Goal: Task Accomplishment & Management: Manage account settings

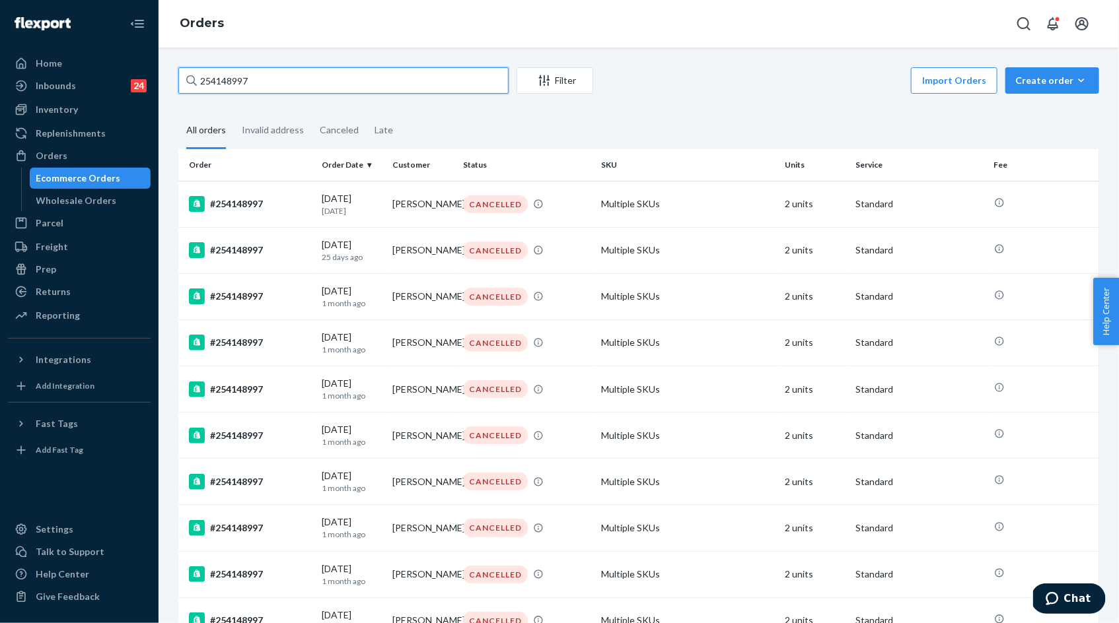
click at [249, 79] on input "254148997" at bounding box center [343, 80] width 330 height 26
paste input "5109031"
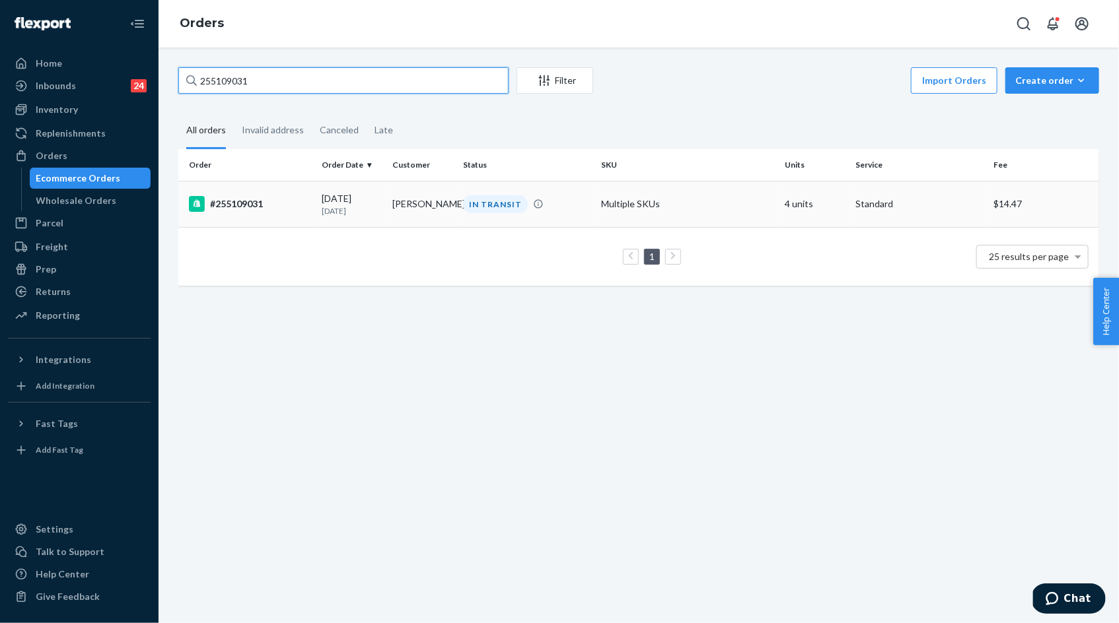
type input "255109031"
click at [373, 205] on p "[DATE]" at bounding box center [352, 210] width 60 height 11
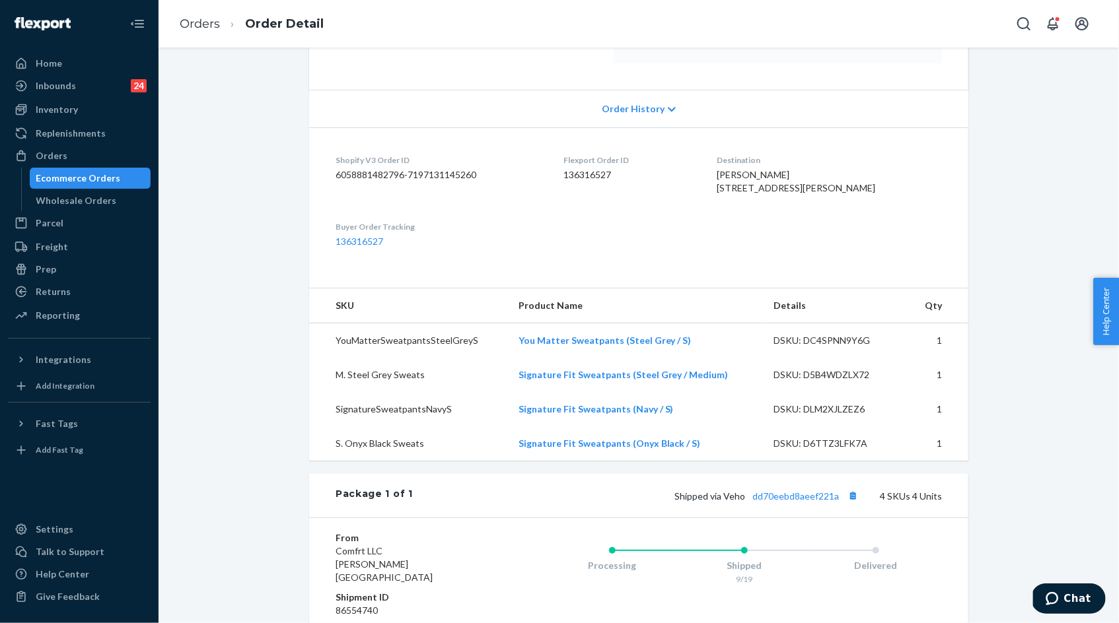
scroll to position [174, 0]
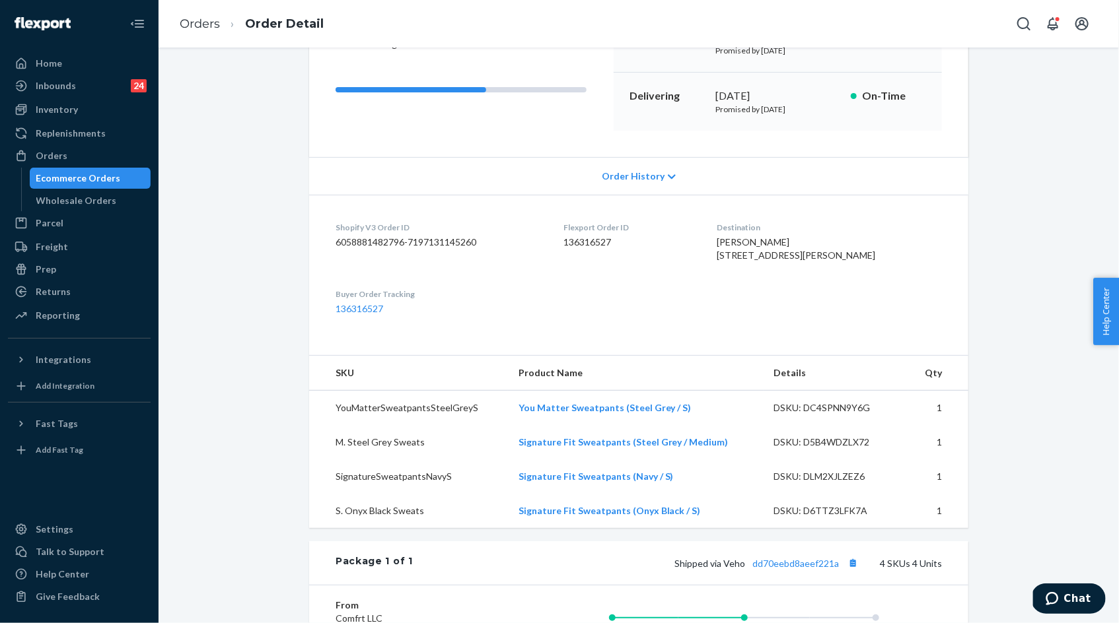
click at [747, 241] on span "Owen Jecker 4031 Crestwood Dr Floyds Knobs, IN 47119-9699 US" at bounding box center [795, 248] width 158 height 24
click at [747, 240] on span "Owen Jecker 4031 Crestwood Dr Floyds Knobs, IN 47119-9699 US" at bounding box center [795, 248] width 158 height 24
drag, startPoint x: 747, startPoint y: 240, endPoint x: 870, endPoint y: 266, distance: 125.0
click at [870, 262] on div "Owen Jecker 4031 Crestwood Dr Floyds Knobs, IN 47119-9699 US" at bounding box center [828, 249] width 225 height 26
copy span "Owen Jecker 4031 Crestwood Dr Floyds Knobs, IN 47119-9699"
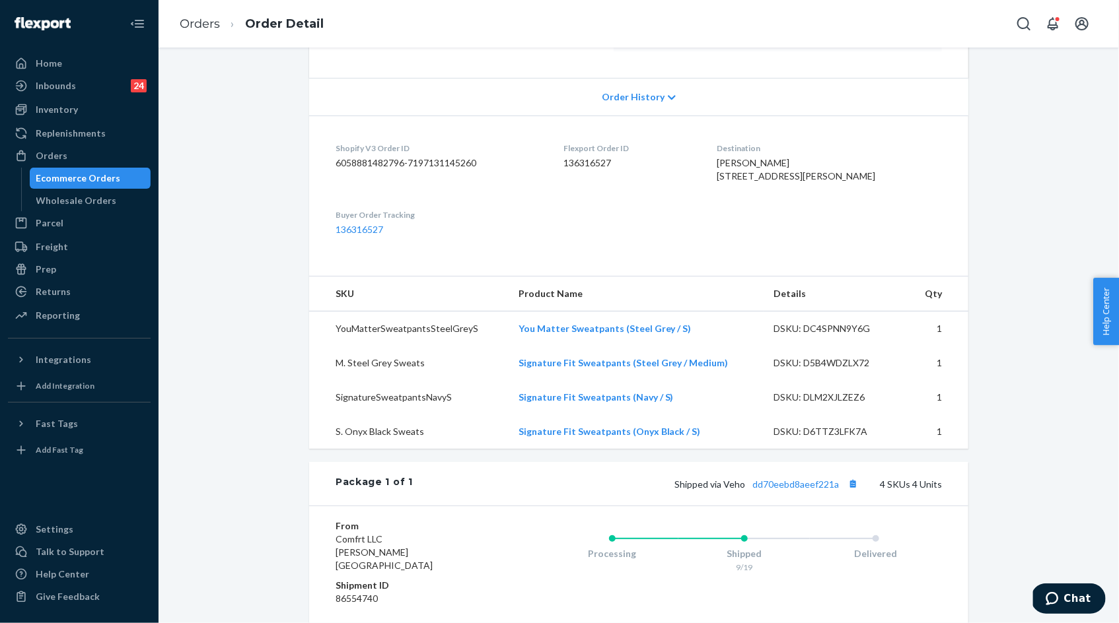
scroll to position [326, 0]
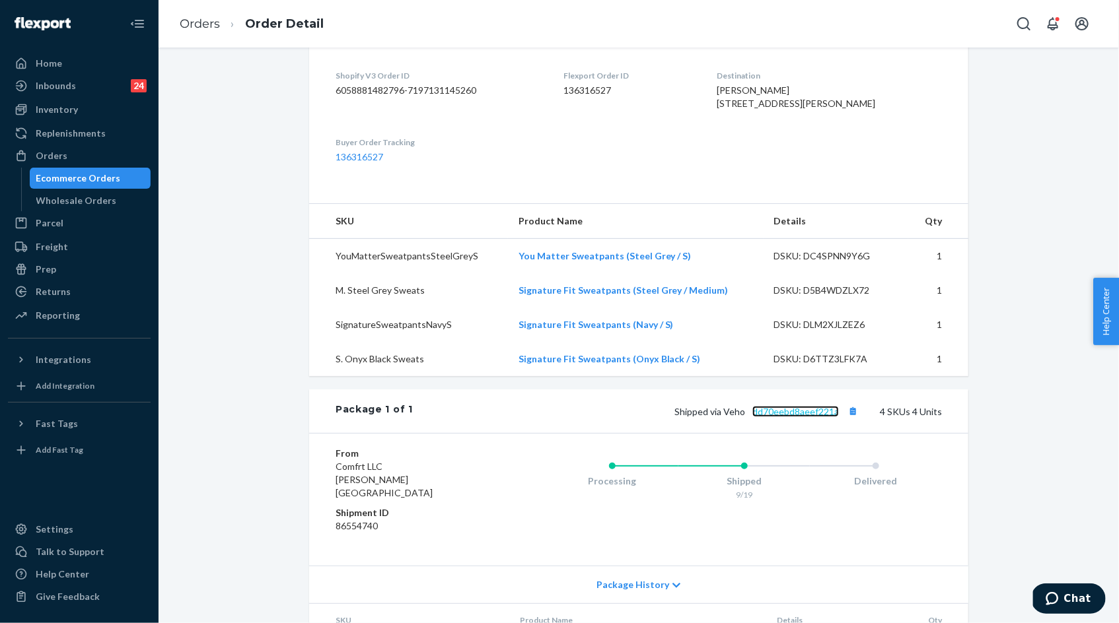
click at [795, 417] on link "dd70eebd8aeef221a" at bounding box center [795, 411] width 86 height 11
click at [749, 92] on span "Owen Jecker 4031 Crestwood Dr Floyds Knobs, IN 47119-9699 US" at bounding box center [795, 97] width 158 height 24
drag, startPoint x: 749, startPoint y: 92, endPoint x: 856, endPoint y: 121, distance: 110.7
click at [858, 110] on div "Owen Jecker 4031 Crestwood Dr Floyds Knobs, IN 47119-9699 US" at bounding box center [828, 97] width 225 height 26
click at [195, 25] on link "Orders" at bounding box center [200, 24] width 40 height 15
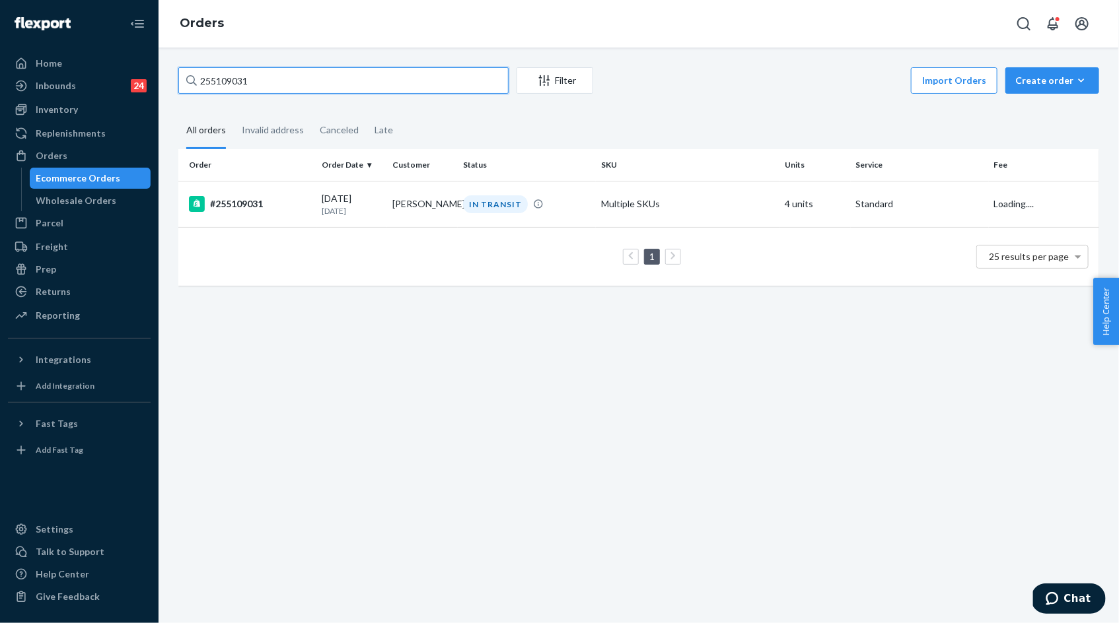
click at [236, 86] on input "255109031" at bounding box center [343, 80] width 330 height 26
paste input "4945106"
type input "254945106"
click at [491, 213] on td "DELIVERED" at bounding box center [527, 204] width 138 height 46
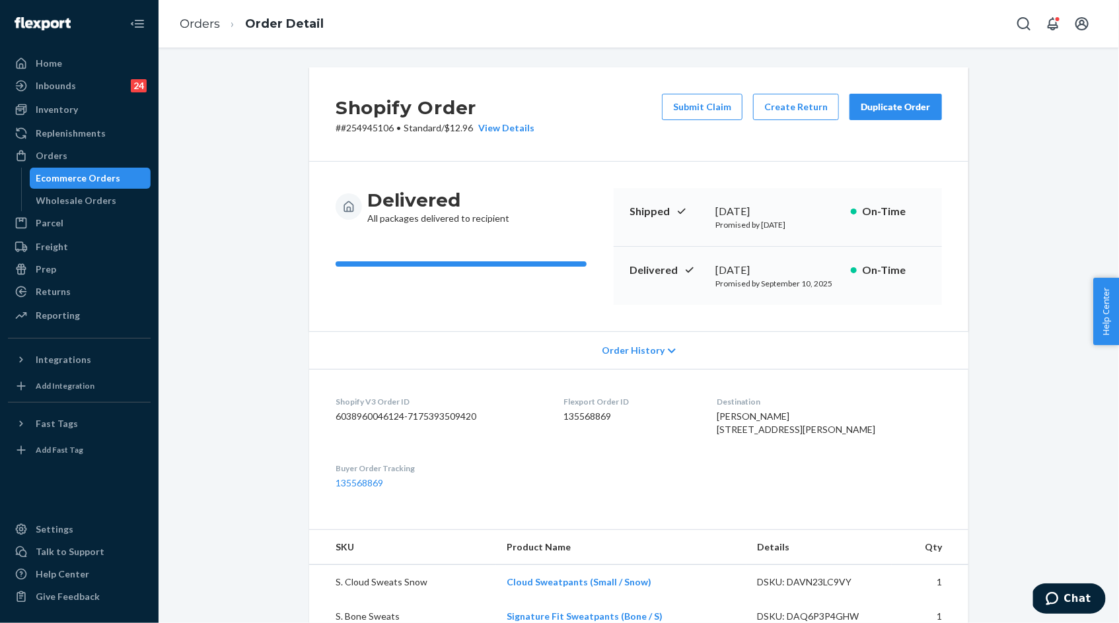
click at [885, 114] on button "Duplicate Order" at bounding box center [895, 107] width 92 height 26
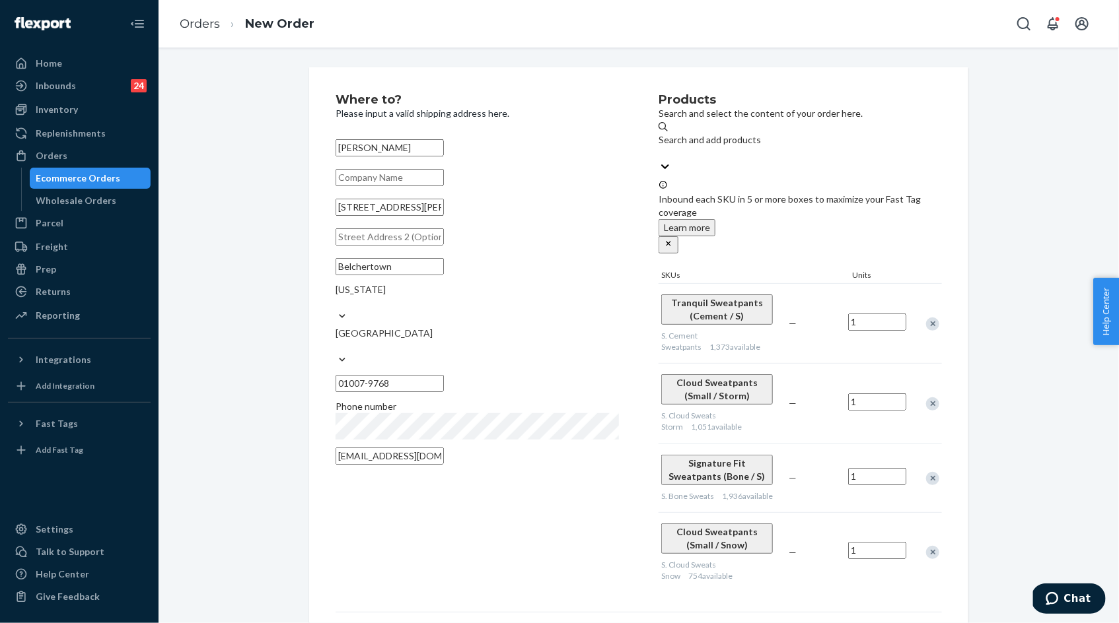
click at [933, 318] on div "Remove Item" at bounding box center [932, 324] width 13 height 13
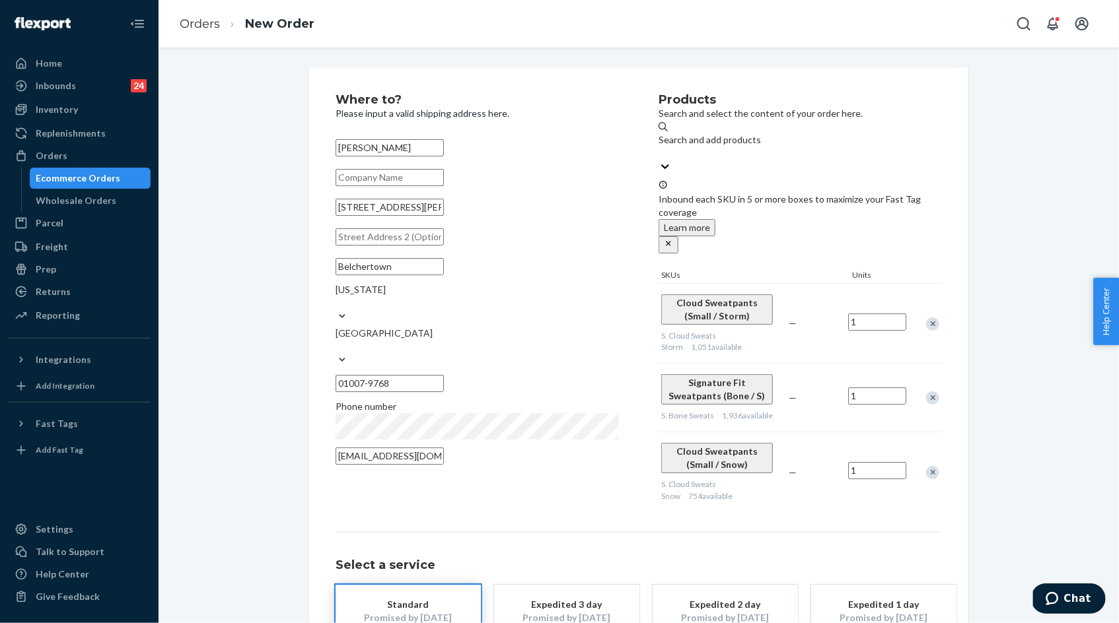
click at [932, 392] on div "Remove Item" at bounding box center [932, 398] width 13 height 13
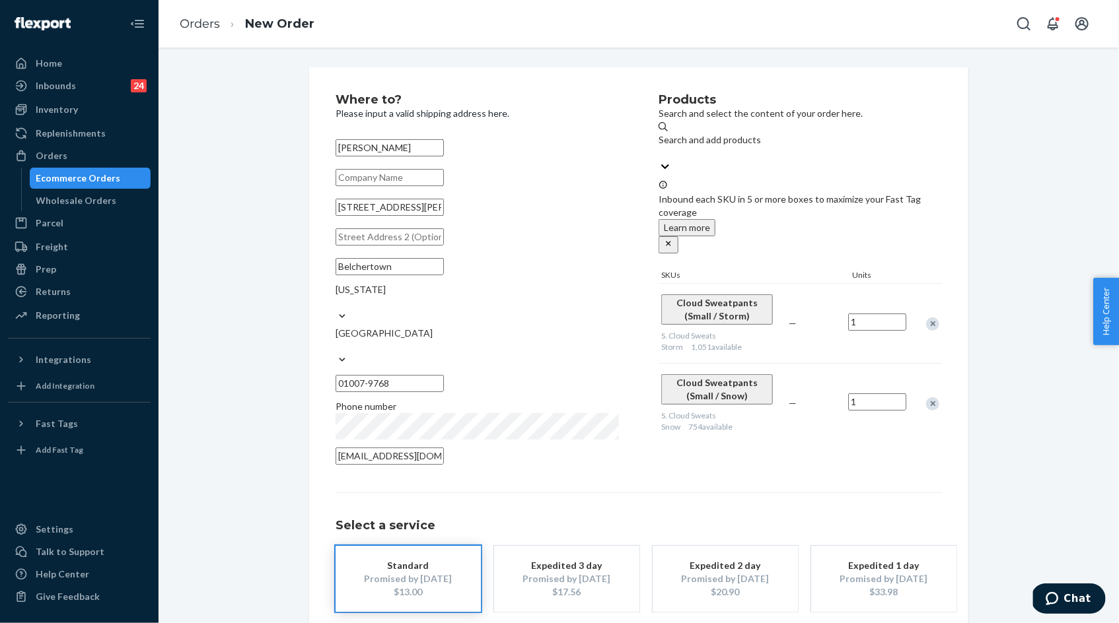
click at [931, 397] on div "Remove Item" at bounding box center [932, 403] width 13 height 13
click at [769, 387] on div "Products Search and select the content of your order here. Search and add produ…" at bounding box center [799, 283] width 283 height 379
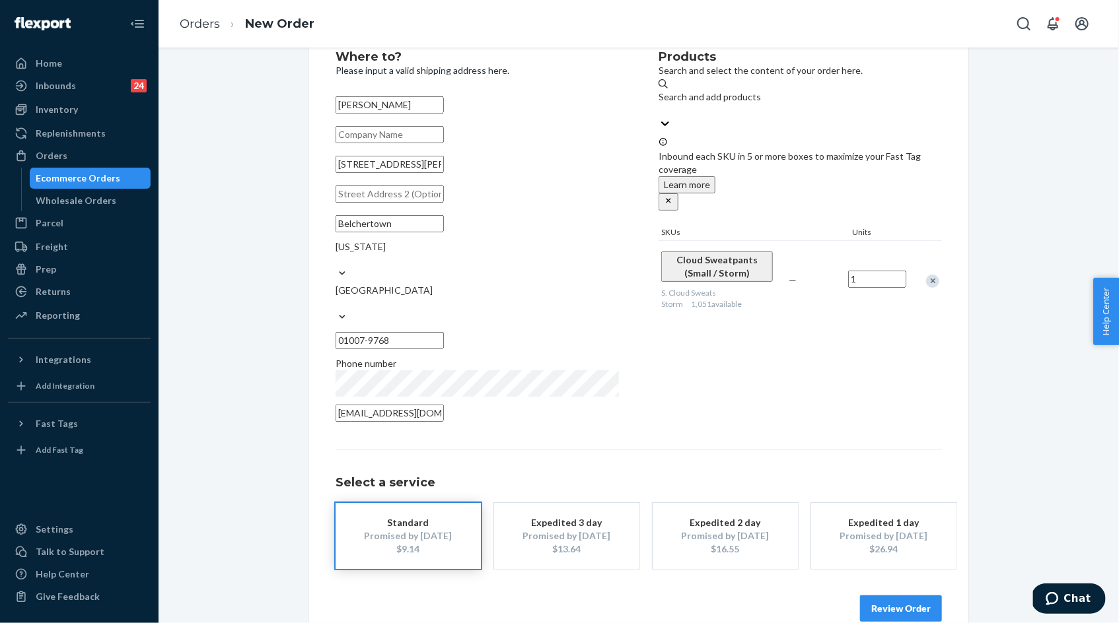
click at [883, 596] on button "Review Order" at bounding box center [901, 609] width 82 height 26
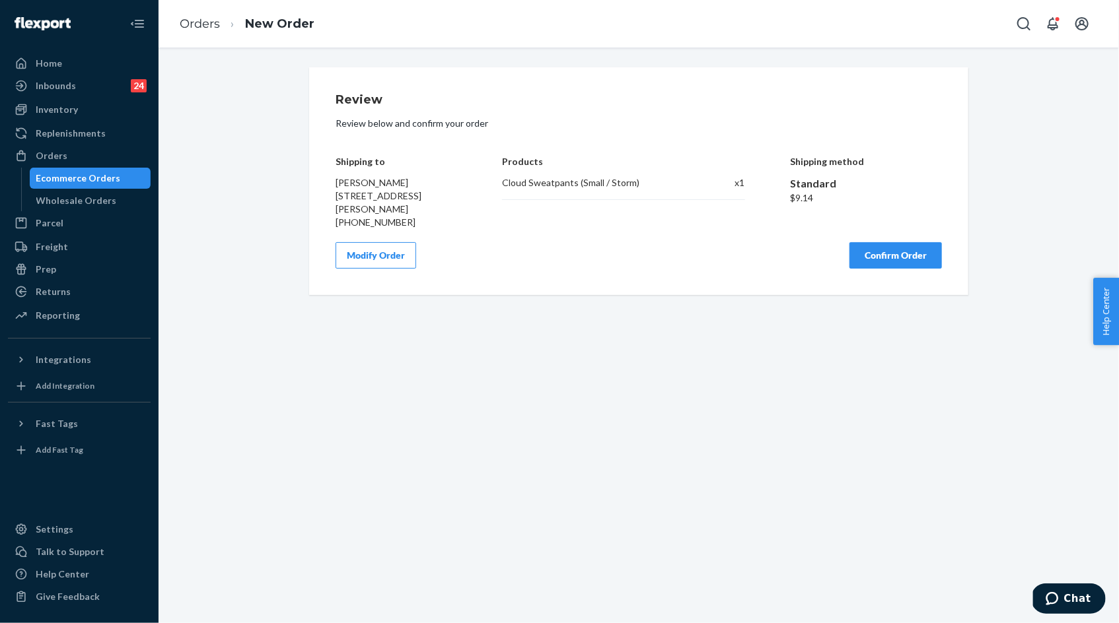
click at [341, 168] on div "Shipping to Amber Lemon 138 Kennedy Rd Belchertown, MA 01007-9768 +14135370253" at bounding box center [395, 183] width 121 height 92
drag, startPoint x: 341, startPoint y: 168, endPoint x: 411, endPoint y: 215, distance: 84.8
click at [411, 215] on div "Shipping to Amber Lemon 138 Kennedy Rd Belchertown, MA 01007-9768 +14135370253" at bounding box center [395, 183] width 121 height 92
copy span "Amber Lemon 138 Kennedy Rd Belchertown, MA 01007"
click at [339, 163] on h4 "Shipping to" at bounding box center [395, 161] width 121 height 10
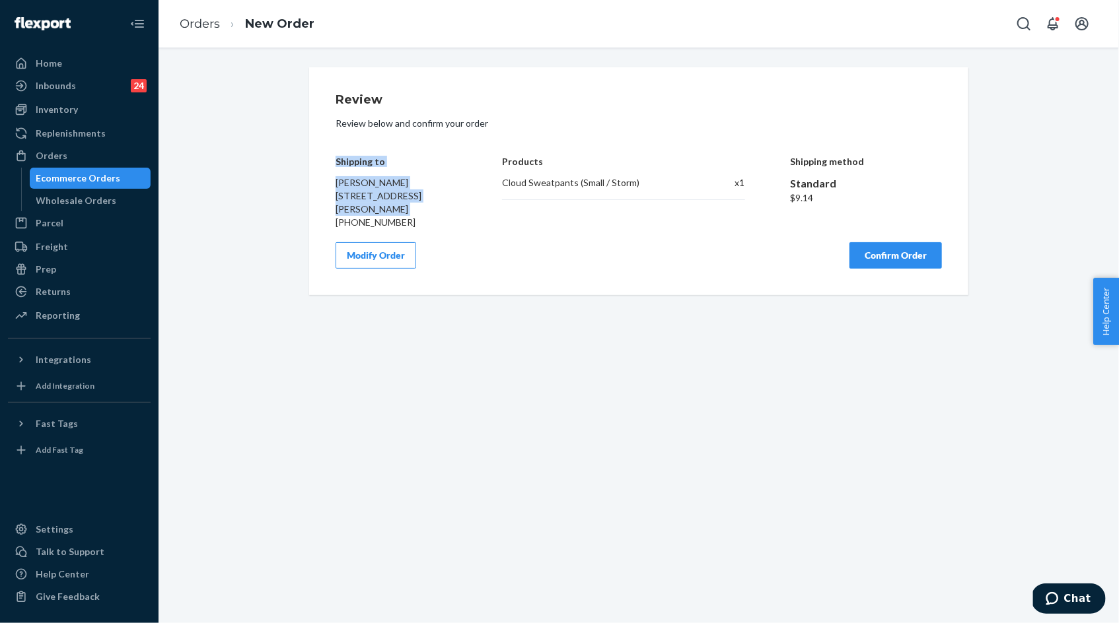
drag, startPoint x: 339, startPoint y: 163, endPoint x: 356, endPoint y: 215, distance: 54.9
click at [356, 216] on div "Shipping to Amber Lemon 138 Kennedy Rd Belchertown, MA 01007-9768 +14135370253" at bounding box center [395, 183] width 121 height 92
copy div "Shipping to Amber Lemon 138 Kennedy Rd Belchertown, MA 01007-9768"
click at [507, 186] on div "Cloud Sweatpants (Small / Storm)" at bounding box center [597, 182] width 191 height 13
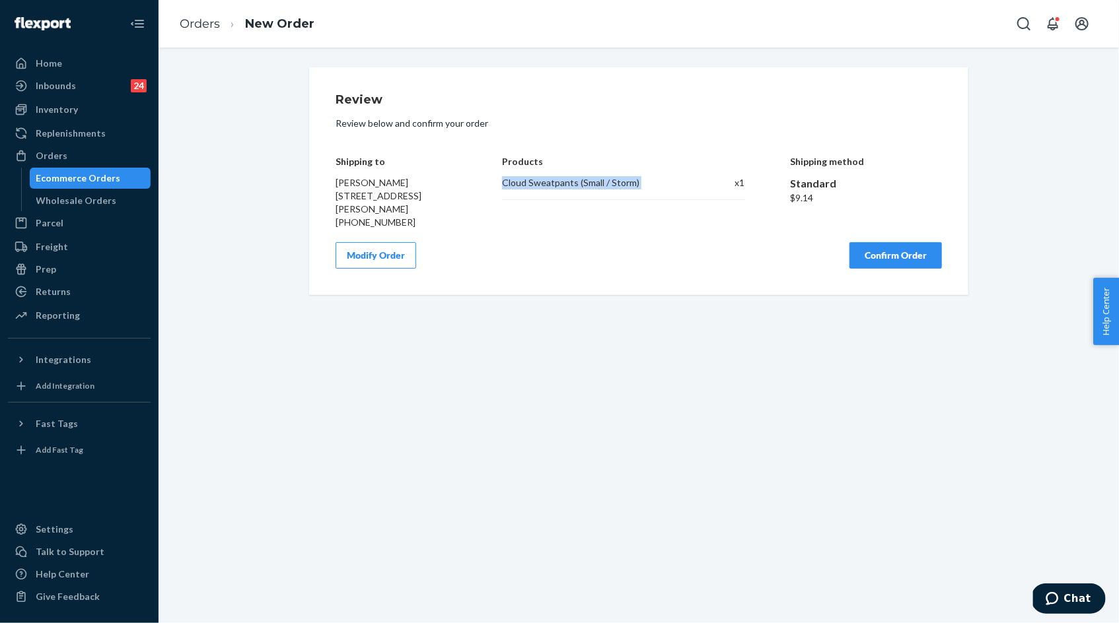
click at [507, 186] on div "Cloud Sweatpants (Small / Storm)" at bounding box center [597, 182] width 191 height 13
copy div "Cloud Sweatpants (Small / Storm)"
click at [882, 265] on button "Confirm Order" at bounding box center [895, 255] width 92 height 26
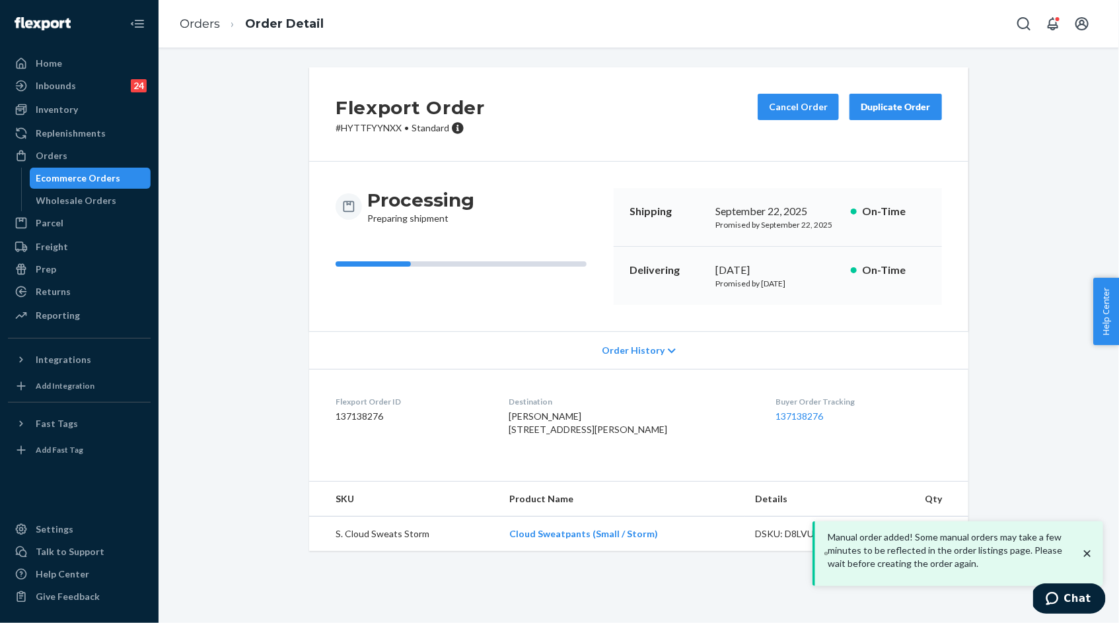
click at [339, 130] on p "# HYTTFYYNXX • Standard" at bounding box center [409, 127] width 149 height 13
copy p "HYTTFYYNXX"
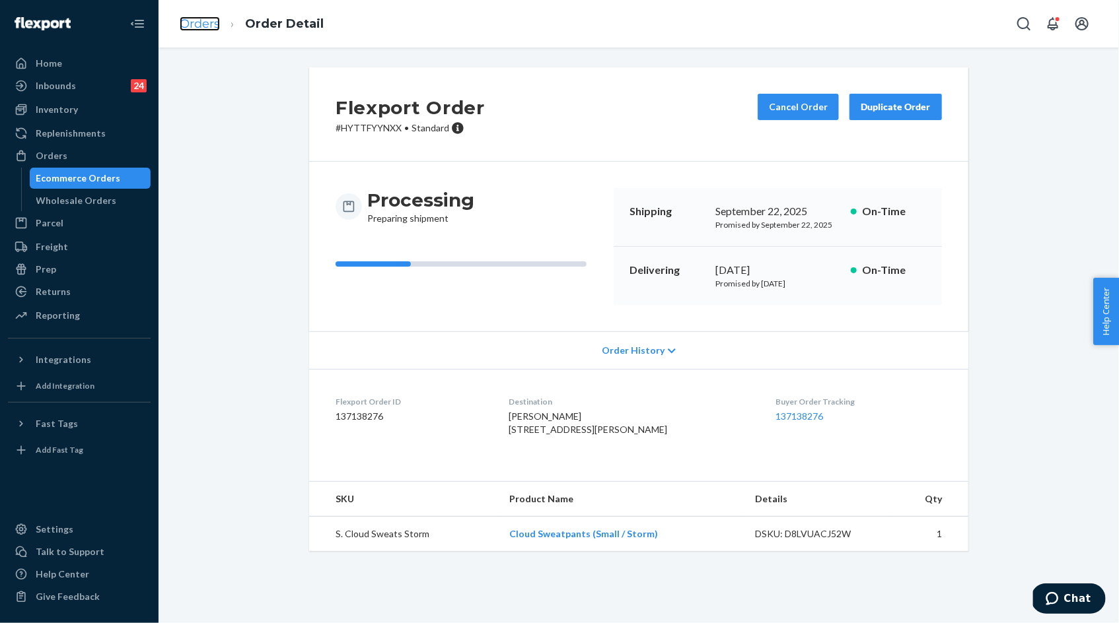
click at [192, 24] on link "Orders" at bounding box center [200, 24] width 40 height 15
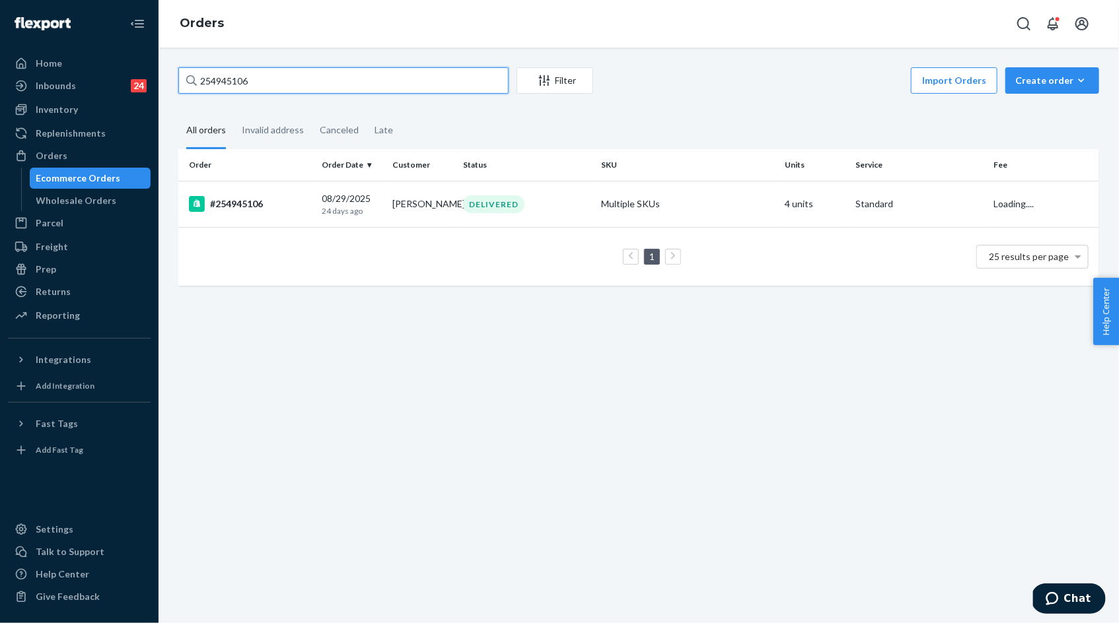
click at [231, 85] on input "254945106" at bounding box center [343, 80] width 330 height 26
paste input "5166495"
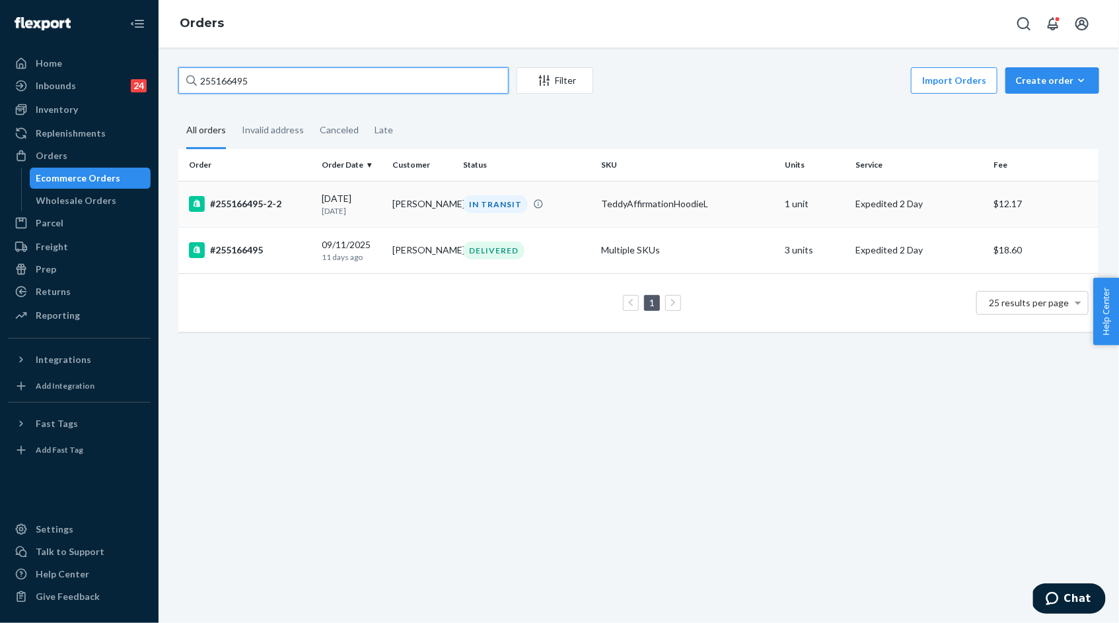
type input "255166495"
click at [368, 196] on div "09/19/2025 3 days ago" at bounding box center [352, 204] width 60 height 24
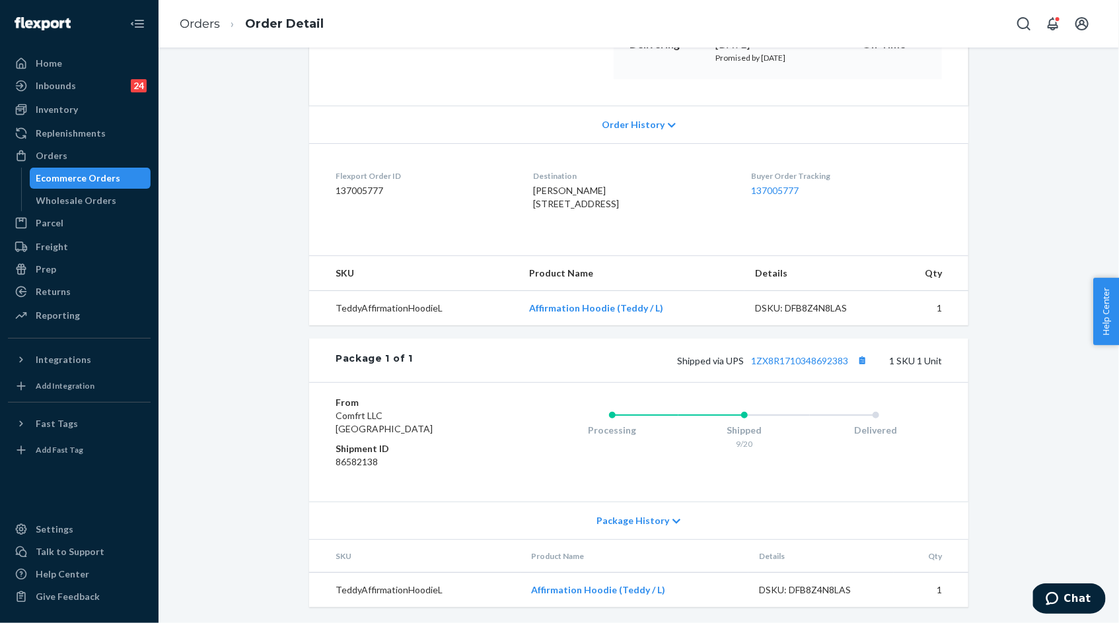
scroll to position [249, 0]
drag, startPoint x: 676, startPoint y: 367, endPoint x: 687, endPoint y: 367, distance: 11.2
click at [687, 367] on div "Shipped via UPS 1ZX8R1710348692383 1 SKU 1 Unit" at bounding box center [677, 360] width 529 height 17
click at [853, 363] on span "Shipped via UPS 1ZX8R1710348692383" at bounding box center [773, 360] width 193 height 11
copy span "Shipped via UPS 1ZX8R1710348692383"
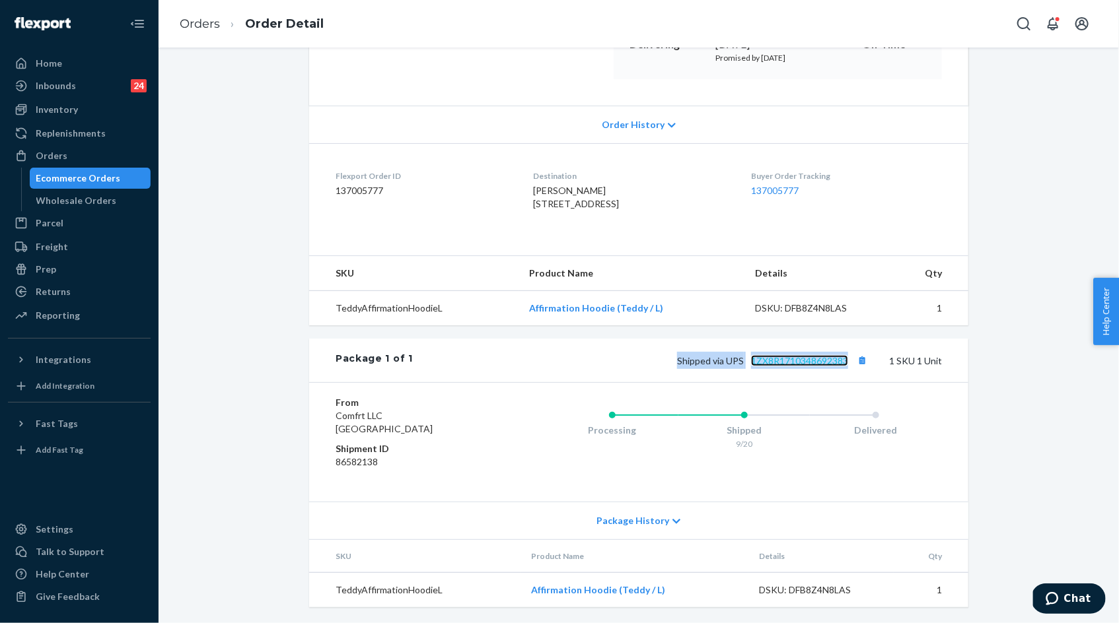
click at [796, 358] on link "1ZX8R1710348692383" at bounding box center [799, 360] width 97 height 11
click at [772, 364] on link "1ZX8R1710348692383" at bounding box center [799, 360] width 97 height 11
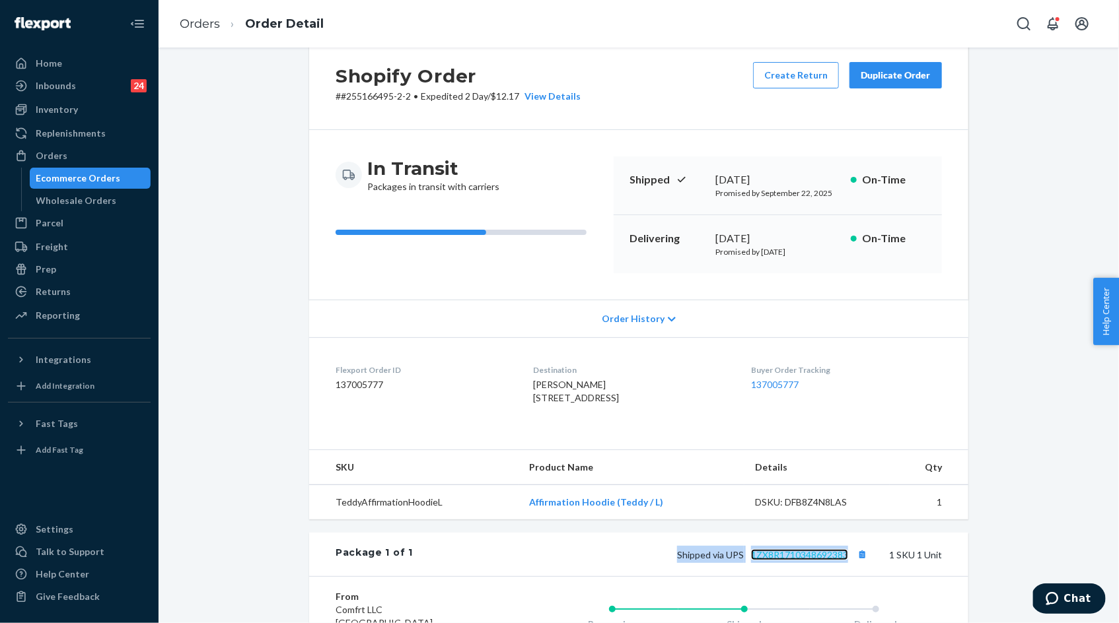
scroll to position [0, 0]
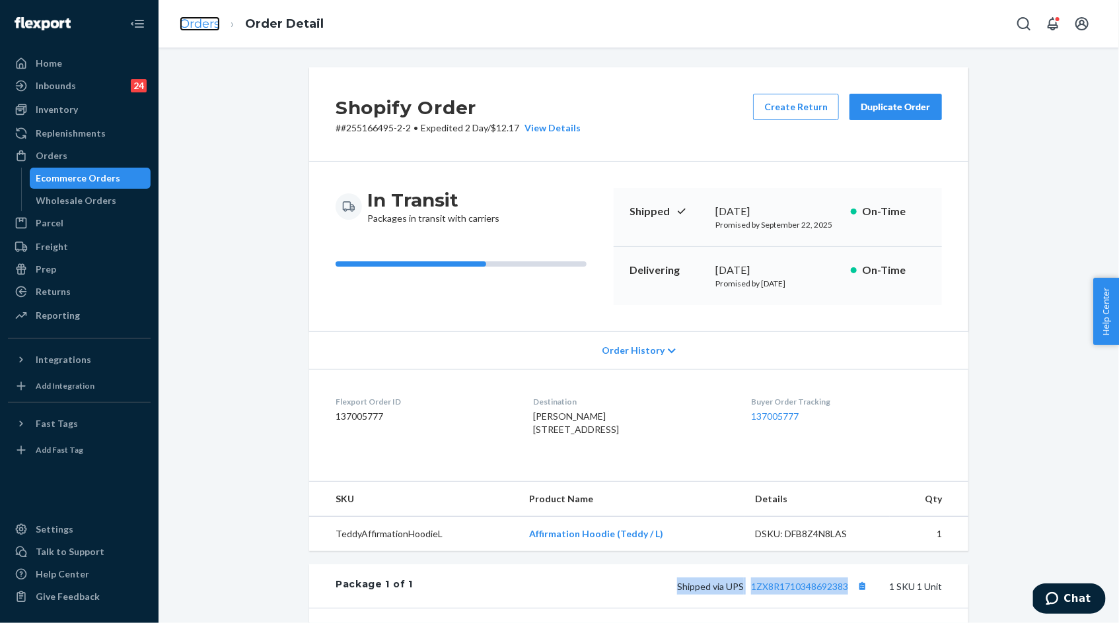
click at [197, 28] on link "Orders" at bounding box center [200, 24] width 40 height 15
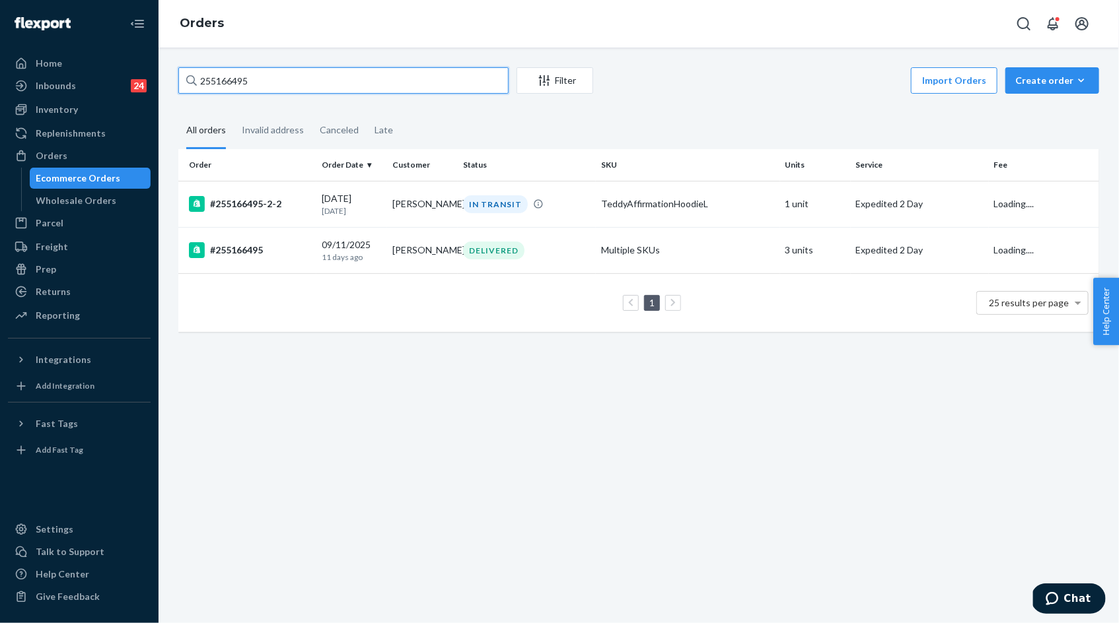
click at [226, 79] on input "255166495" at bounding box center [343, 80] width 330 height 26
paste input "966"
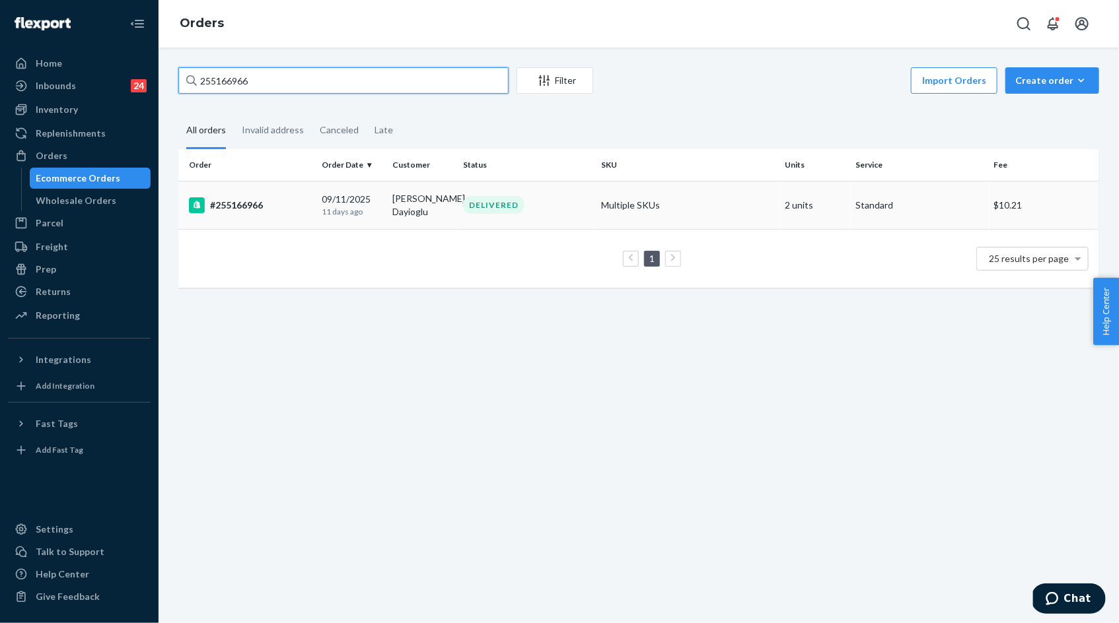
type input "255166966"
click at [324, 190] on td "[DATE] [DATE]" at bounding box center [351, 205] width 71 height 48
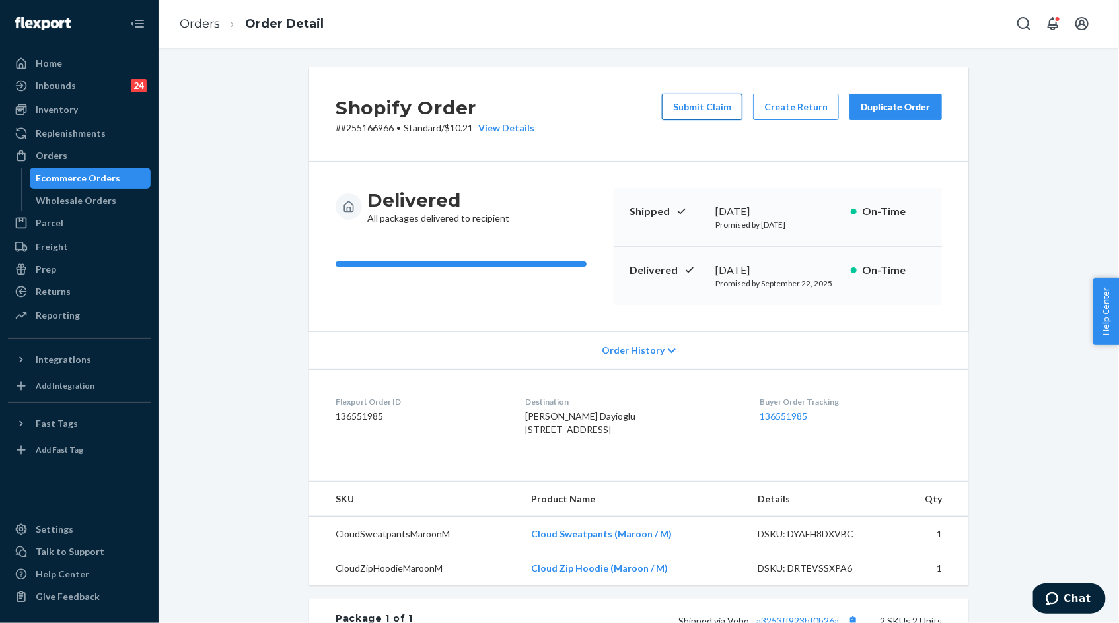
click at [699, 107] on button "Submit Claim" at bounding box center [702, 107] width 81 height 26
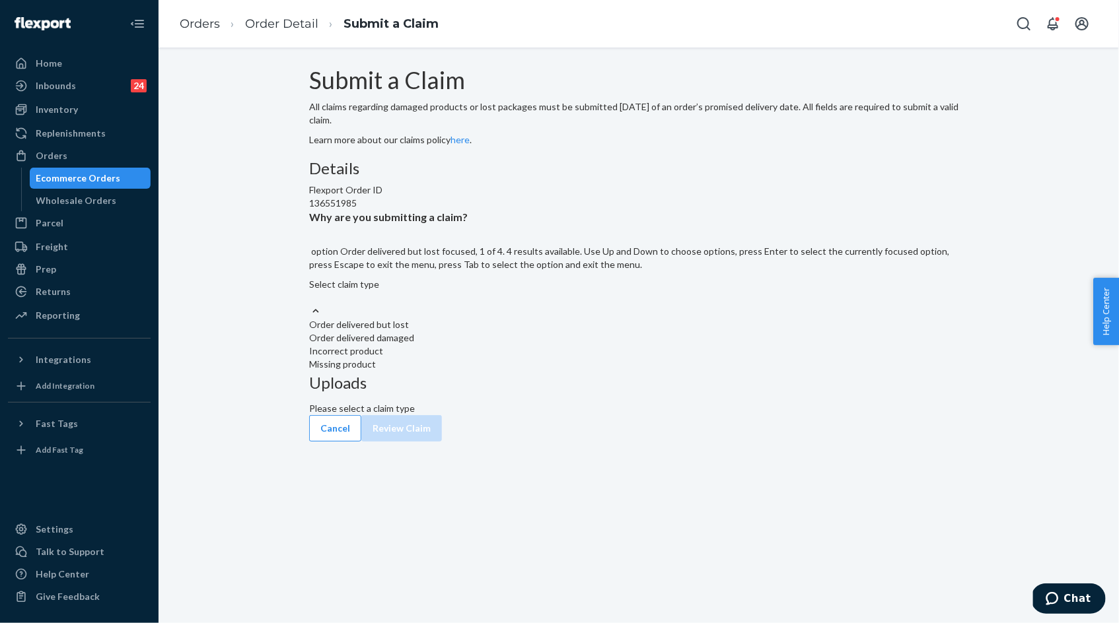
click at [520, 304] on div "Select claim type" at bounding box center [638, 291] width 659 height 26
click at [310, 304] on input "Why are you submitting a claim? option Order delivered but lost focused, 1 of 4…" at bounding box center [309, 297] width 1 height 13
click at [518, 331] on div "Order delivered but lost" at bounding box center [638, 324] width 659 height 13
click at [310, 304] on input "Why are you submitting a claim? option Order delivered but lost focused, 0 of 4…" at bounding box center [309, 297] width 1 height 13
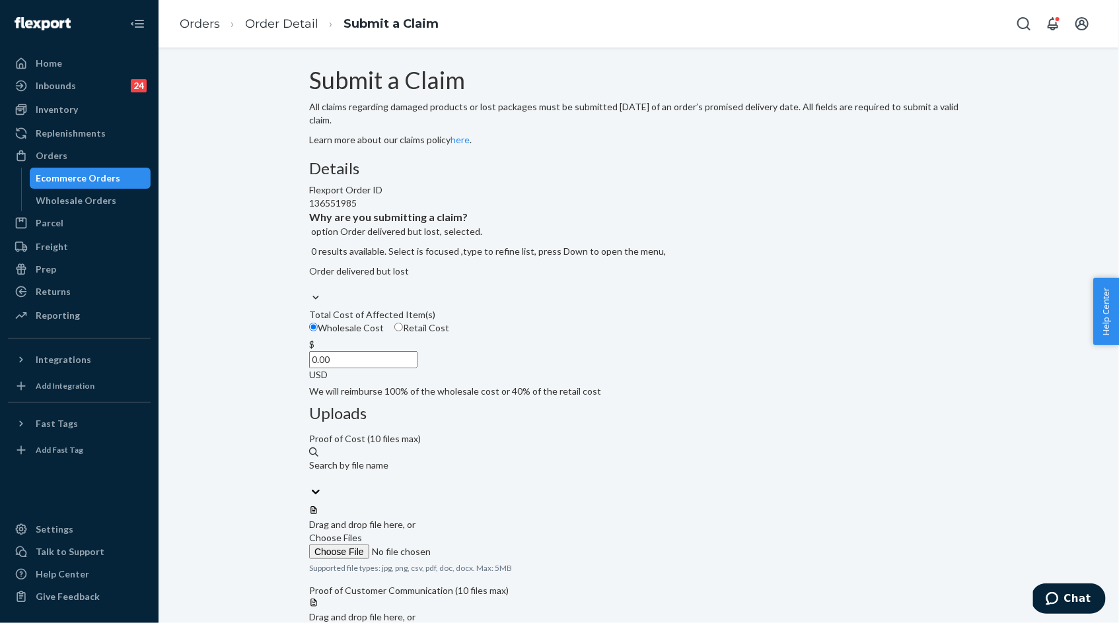
click at [417, 368] on input "0.00" at bounding box center [363, 359] width 108 height 17
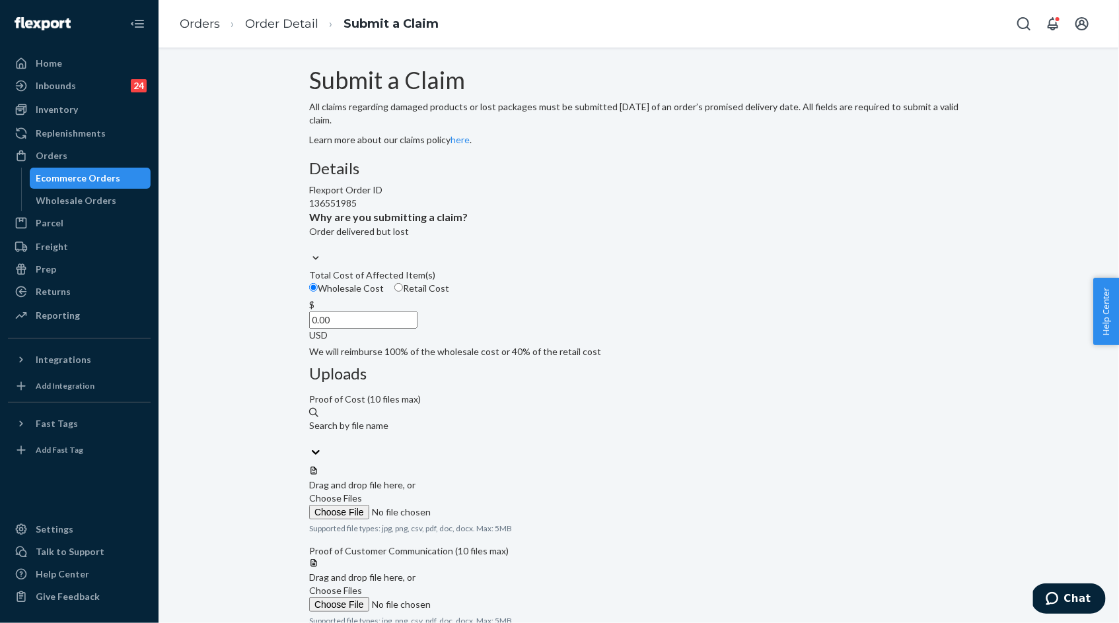
click at [417, 329] on input "0.00" at bounding box center [363, 320] width 108 height 17
type input "92.00"
click at [703, 466] on div at bounding box center [638, 466] width 659 height 0
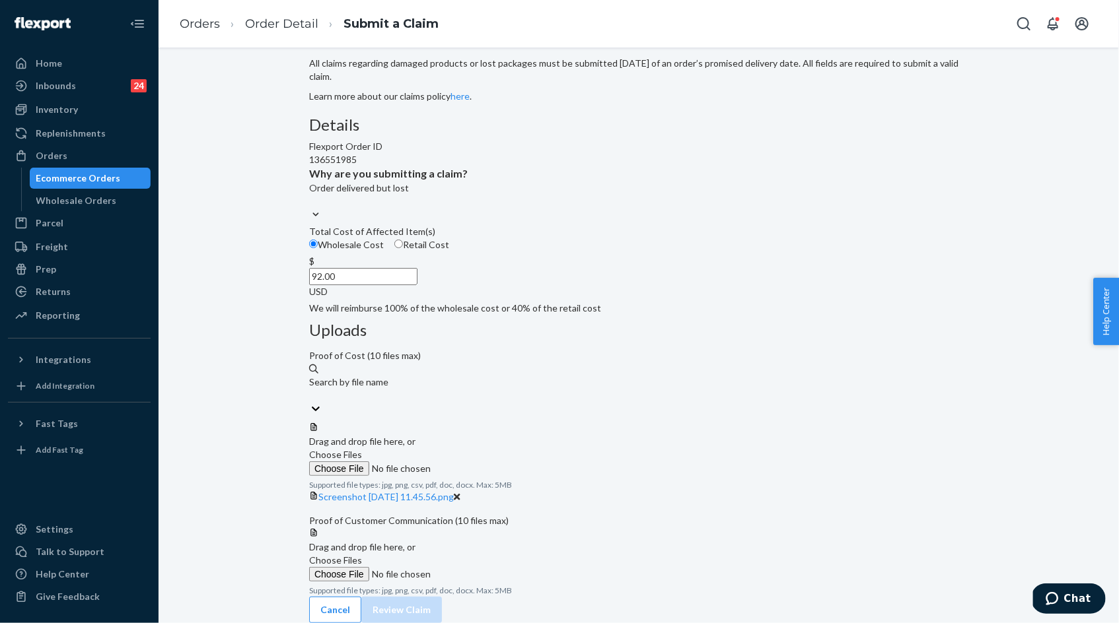
scroll to position [75, 0]
click at [362, 449] on span "Choose Files" at bounding box center [335, 454] width 53 height 11
click at [489, 462] on input "Choose Files" at bounding box center [399, 469] width 180 height 15
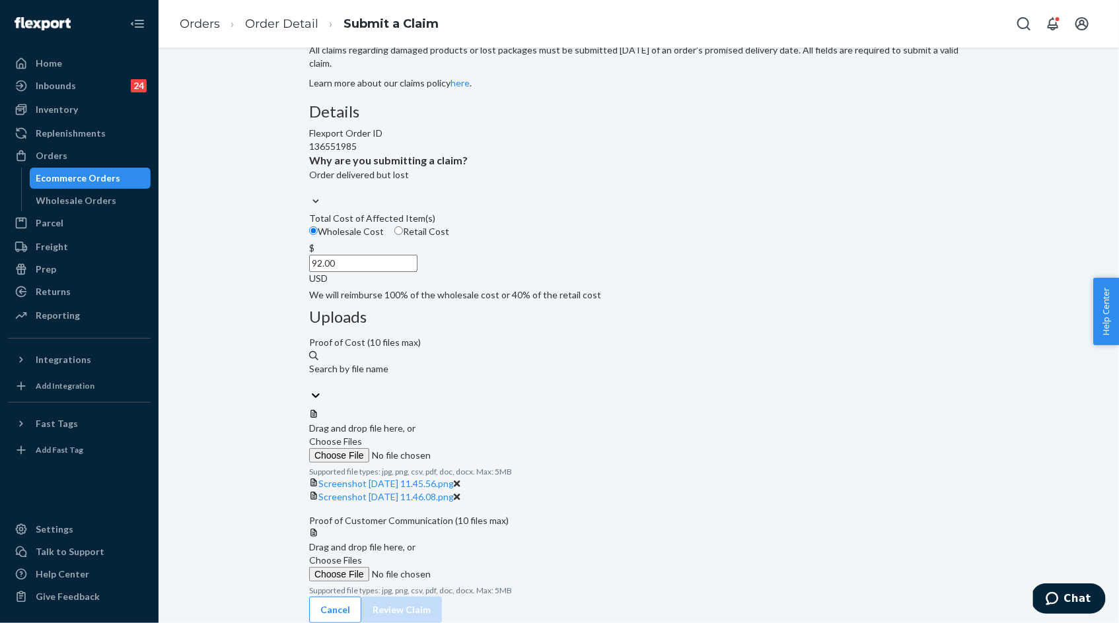
scroll to position [146, 0]
click at [362, 555] on span "Choose Files" at bounding box center [335, 560] width 53 height 11
click at [489, 567] on input "Choose Files" at bounding box center [399, 574] width 180 height 15
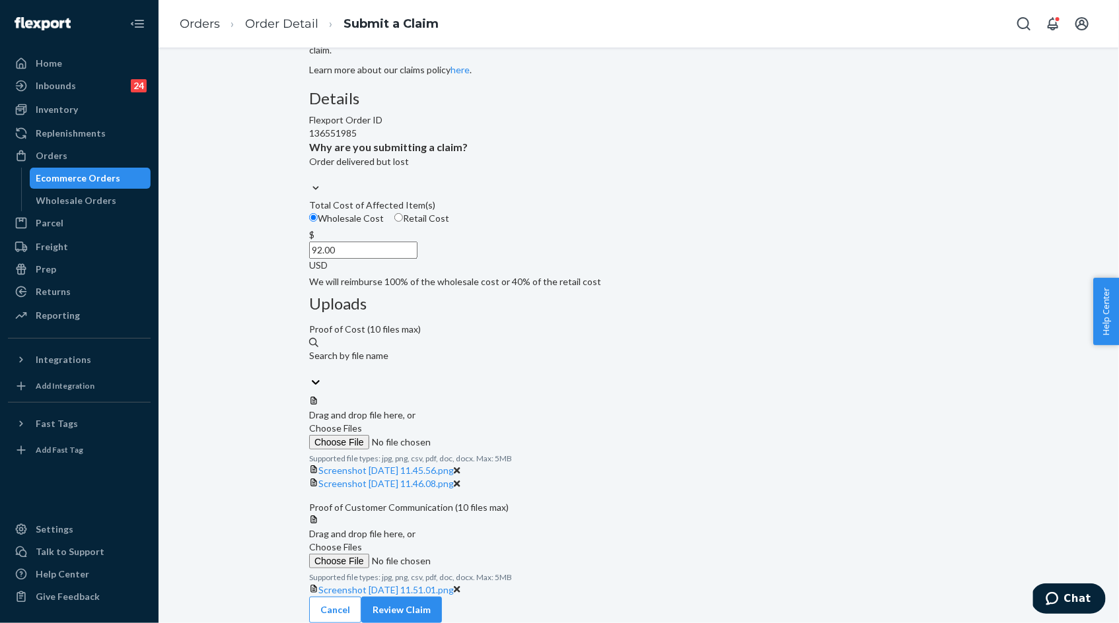
click at [489, 554] on input "Choose Files" at bounding box center [399, 561] width 180 height 15
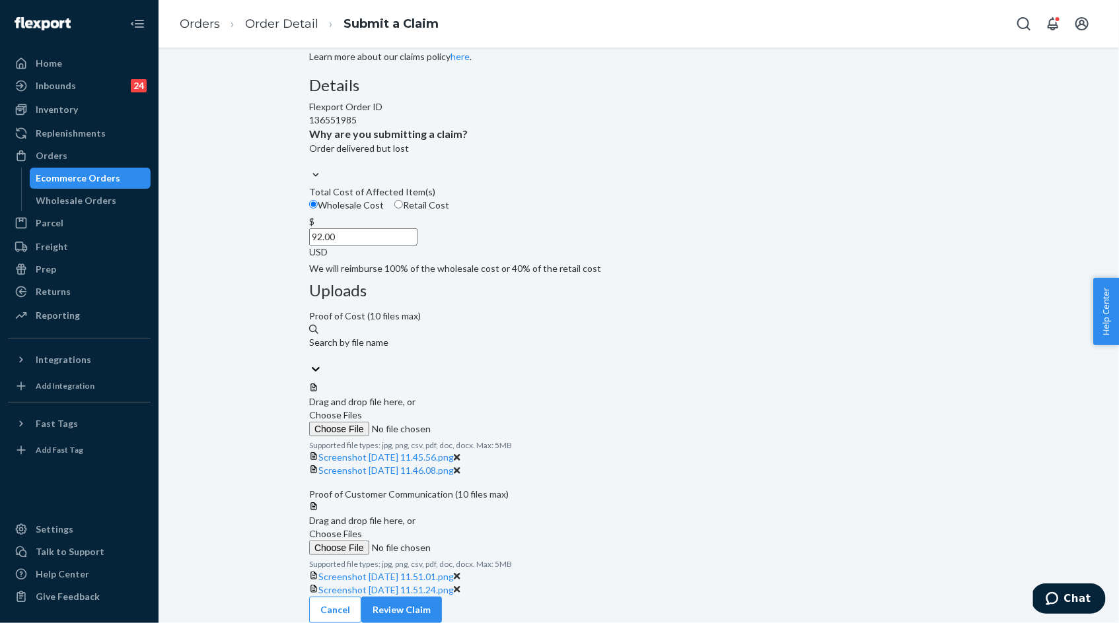
click at [362, 528] on span "Choose Files" at bounding box center [335, 533] width 53 height 11
click at [489, 541] on input "Choose Files" at bounding box center [399, 548] width 180 height 15
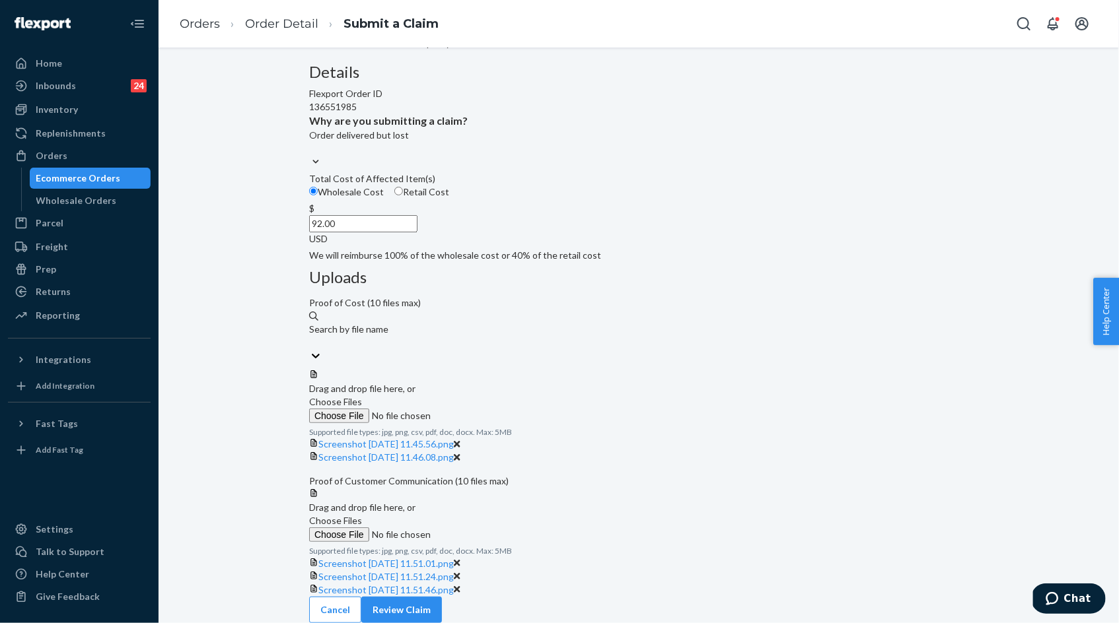
scroll to position [299, 0]
click at [442, 600] on button "Review Claim" at bounding box center [401, 610] width 81 height 26
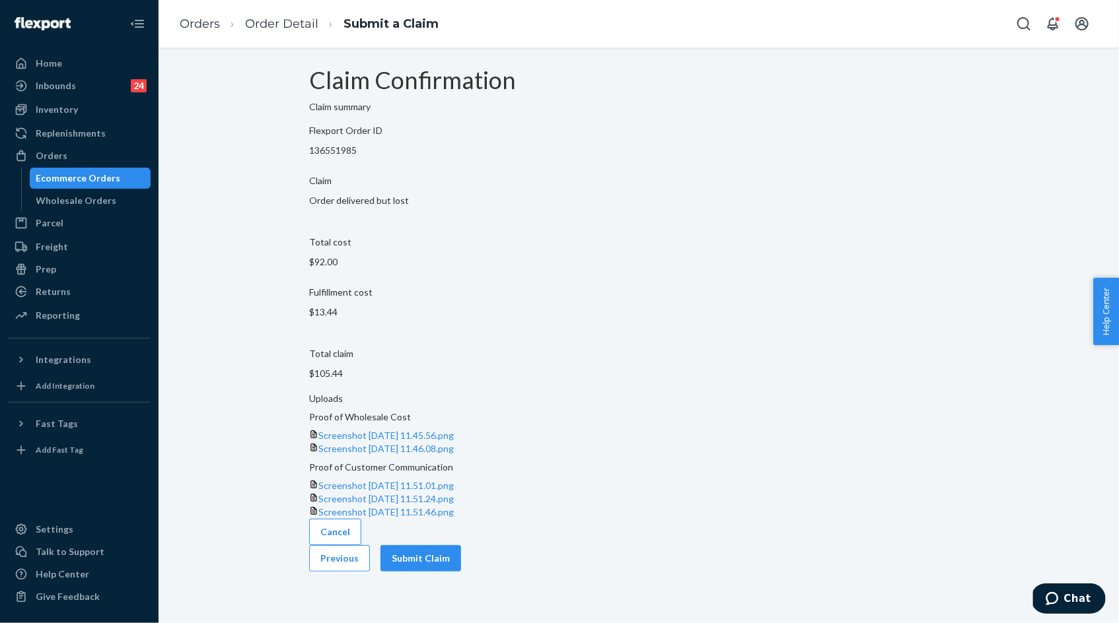
scroll to position [63, 0]
click at [898, 524] on div "Claim Confirmation Claim summary Flexport Order ID 136551985 Claim Order delive…" at bounding box center [638, 295] width 659 height 457
click at [461, 572] on button "Submit Claim" at bounding box center [420, 558] width 81 height 26
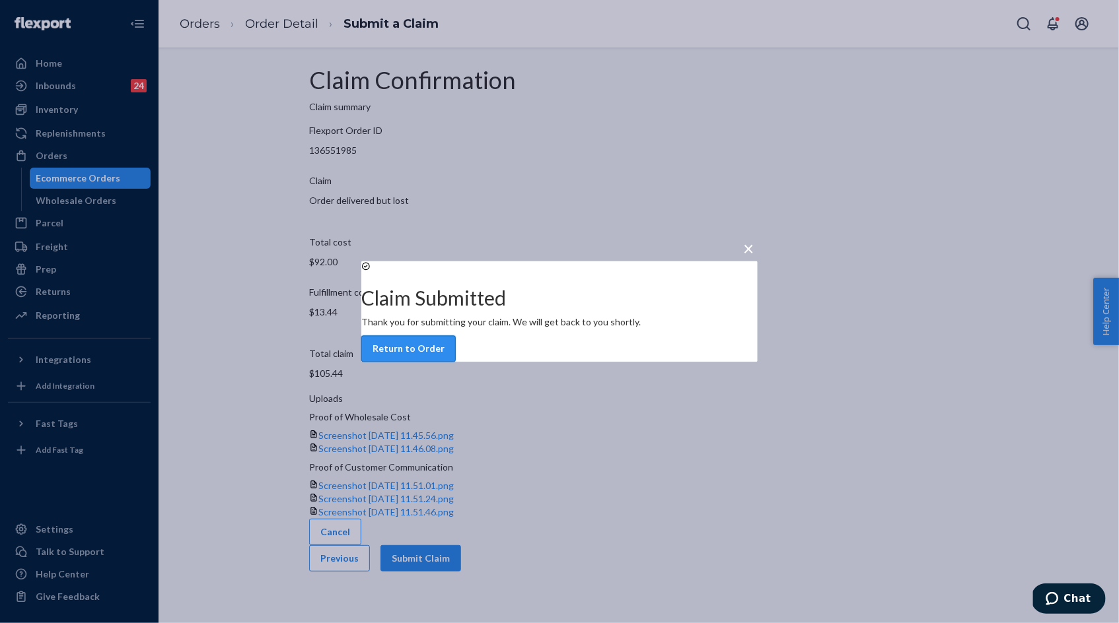
click at [456, 359] on button "Return to Order" at bounding box center [408, 349] width 94 height 26
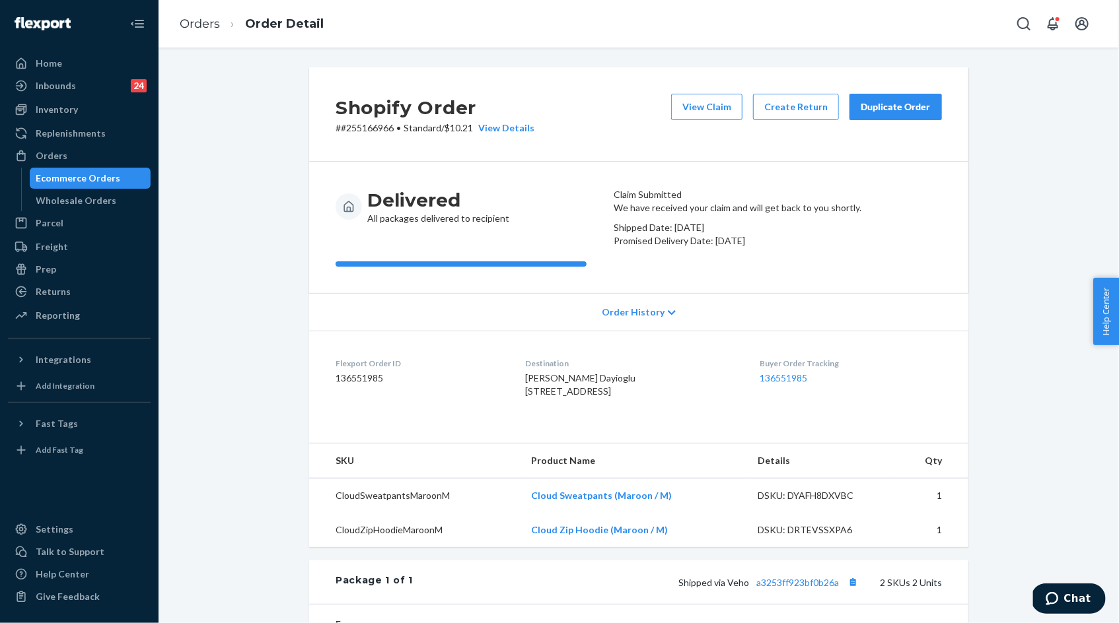
click at [365, 128] on p "# #255166966 • Standard / $10.21 View Details" at bounding box center [434, 127] width 199 height 13
copy p "255166966"
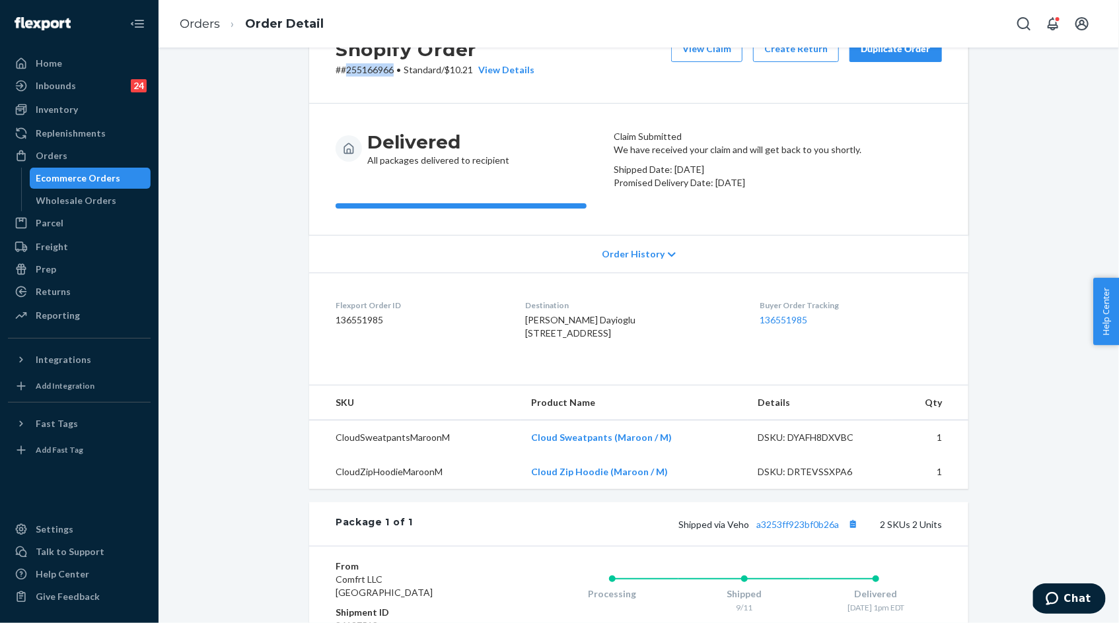
scroll to position [80, 0]
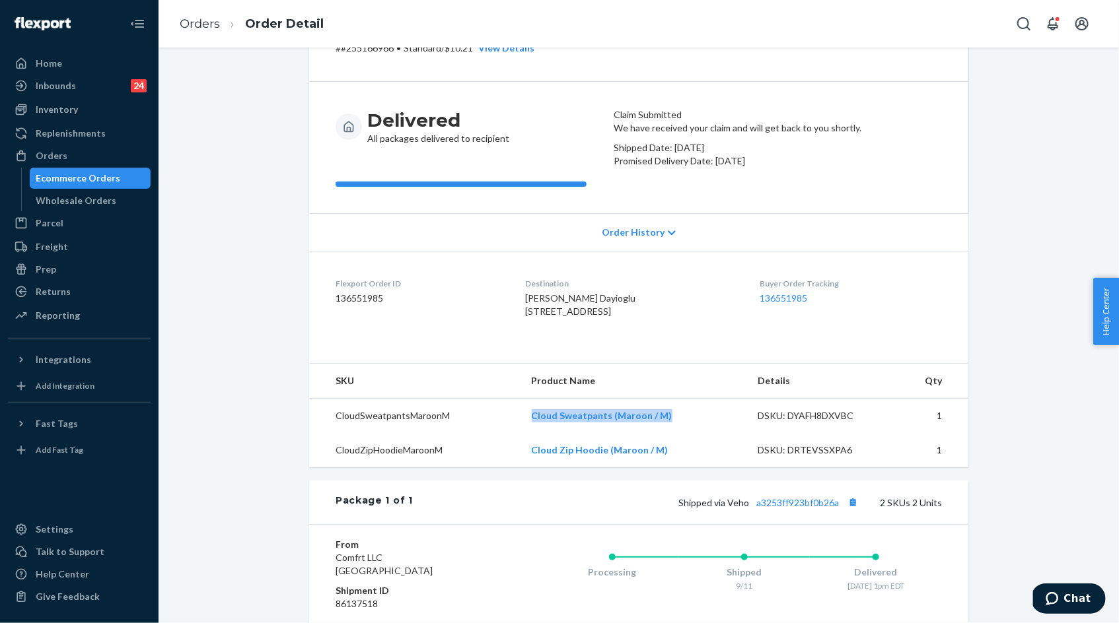
drag, startPoint x: 532, startPoint y: 493, endPoint x: 672, endPoint y: 503, distance: 140.4
click at [672, 434] on td "Cloud Sweatpants (Maroon / M)" at bounding box center [634, 416] width 226 height 35
copy link "Cloud Sweatpants (Maroon / M)"
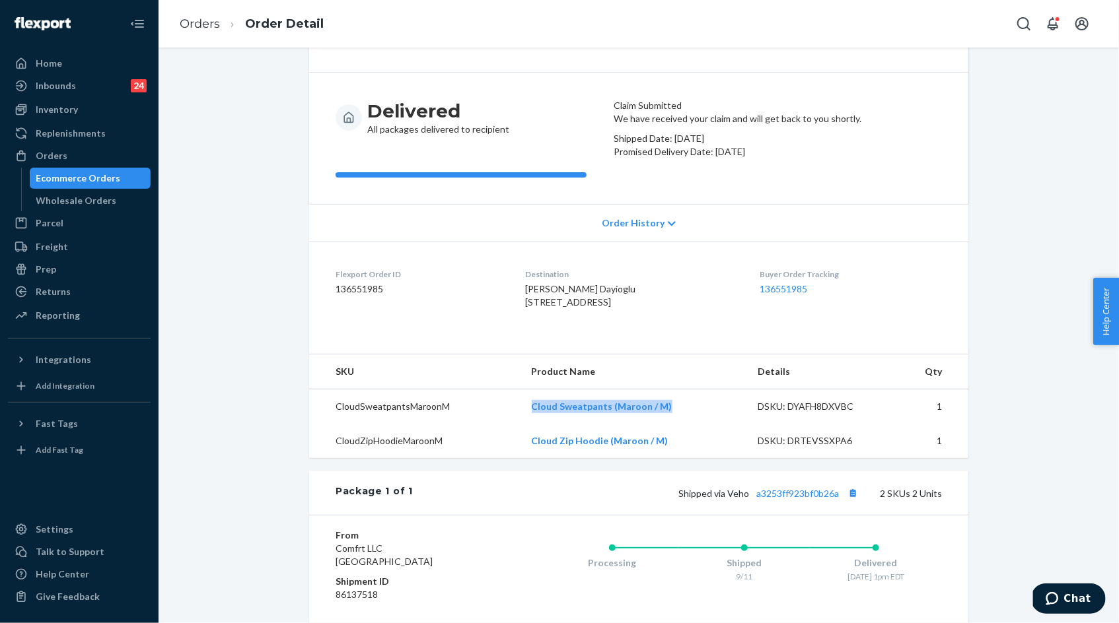
scroll to position [90, 0]
drag, startPoint x: 532, startPoint y: 517, endPoint x: 676, endPoint y: 517, distance: 144.6
click at [676, 458] on td "Cloud Zip Hoodie (Maroon / M)" at bounding box center [634, 440] width 226 height 34
copy link "Cloud Zip Hoodie (Maroon / M)"
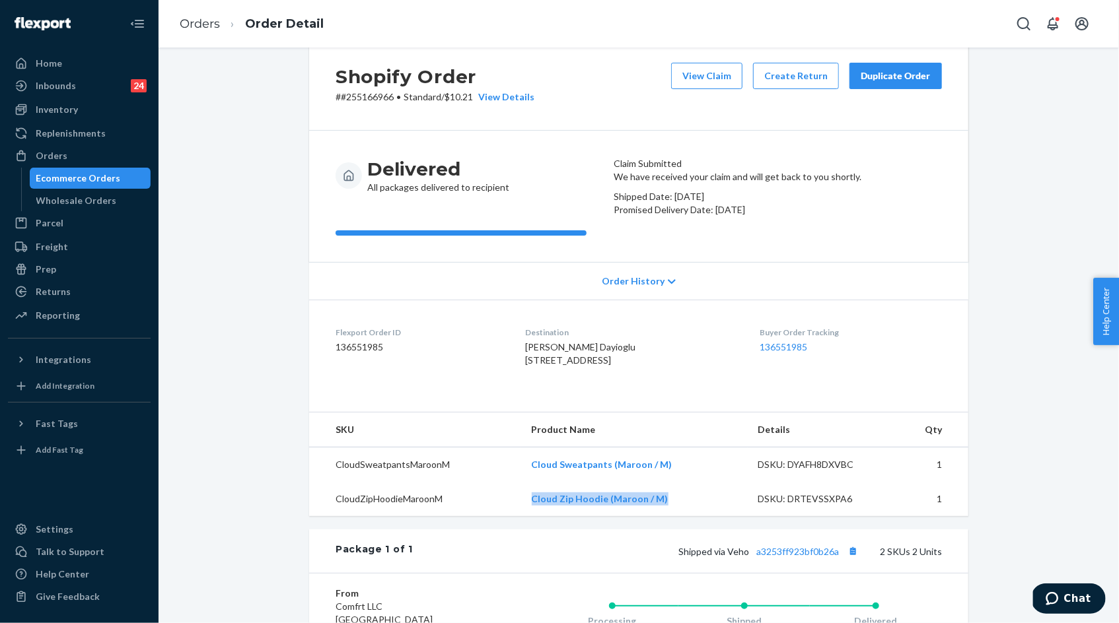
scroll to position [11, 0]
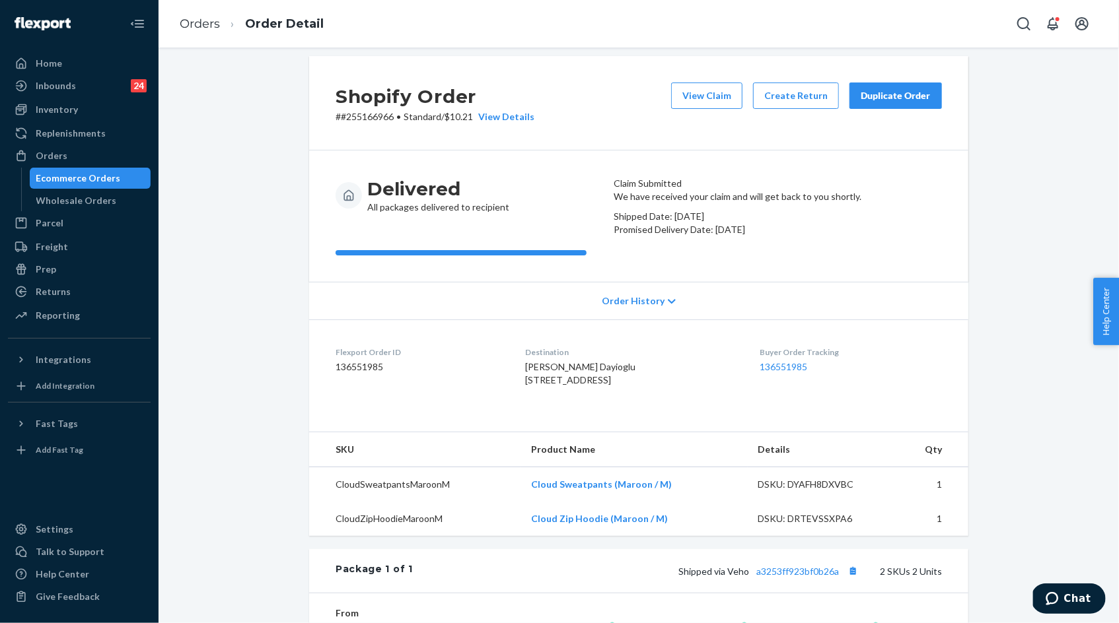
click at [372, 115] on p "# #255166966 • Standard / $10.21 View Details" at bounding box center [434, 116] width 199 height 13
copy p "255166966"
click at [208, 26] on link "Orders" at bounding box center [200, 24] width 40 height 15
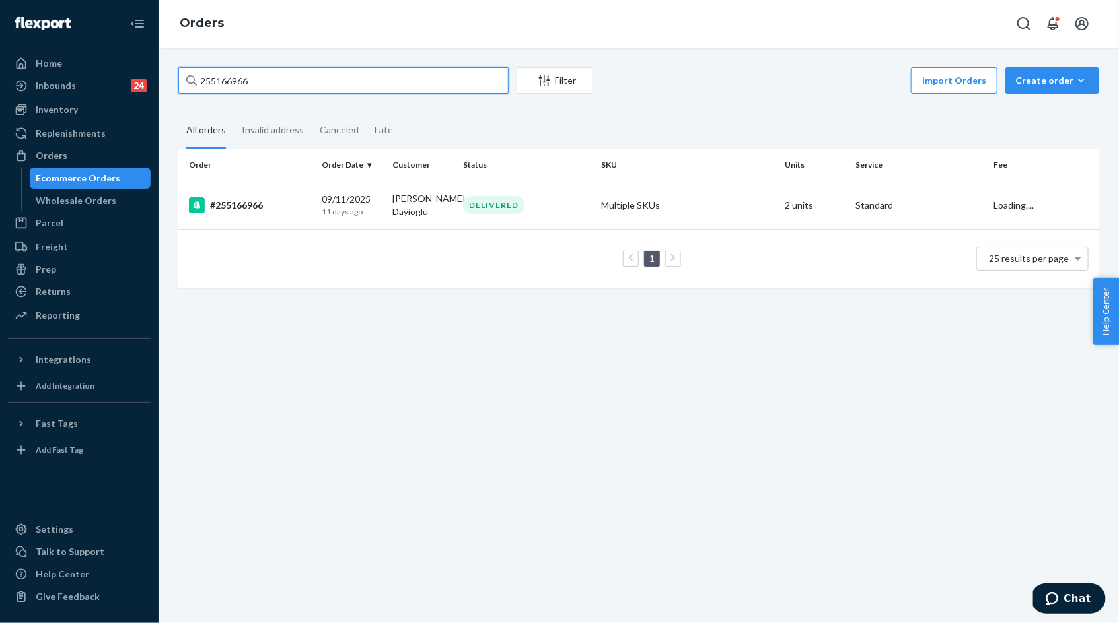
click at [234, 81] on input "255166966" at bounding box center [343, 80] width 330 height 26
paste input "RYRM4WYOXG"
type input "RYRM4WYOXG"
click at [325, 211] on p "12 days ago" at bounding box center [352, 210] width 60 height 11
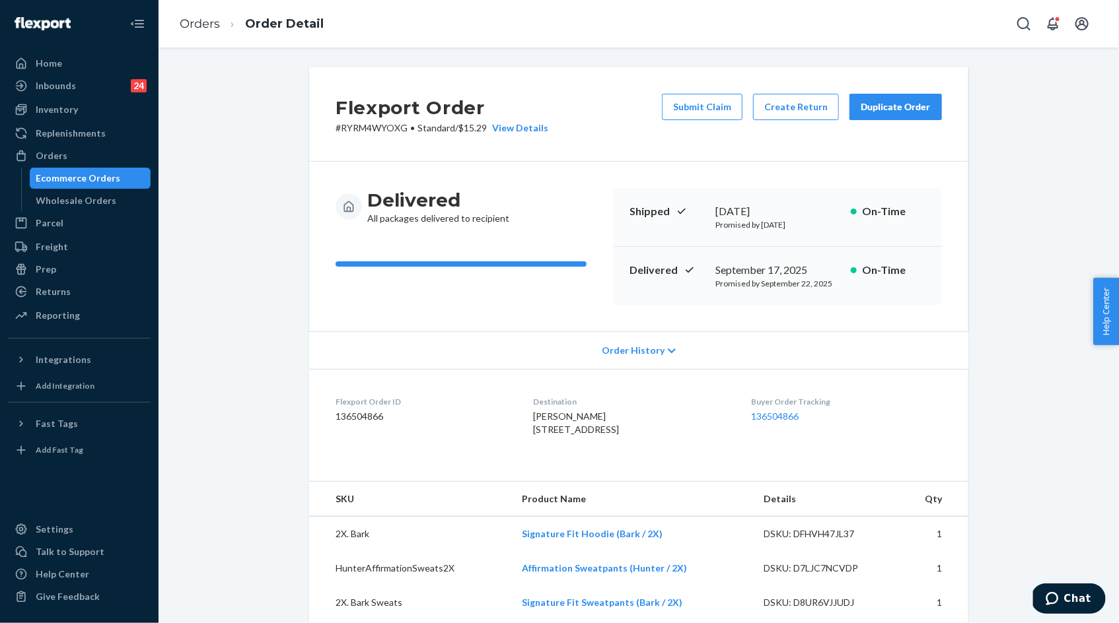
click at [887, 114] on button "Duplicate Order" at bounding box center [895, 107] width 92 height 26
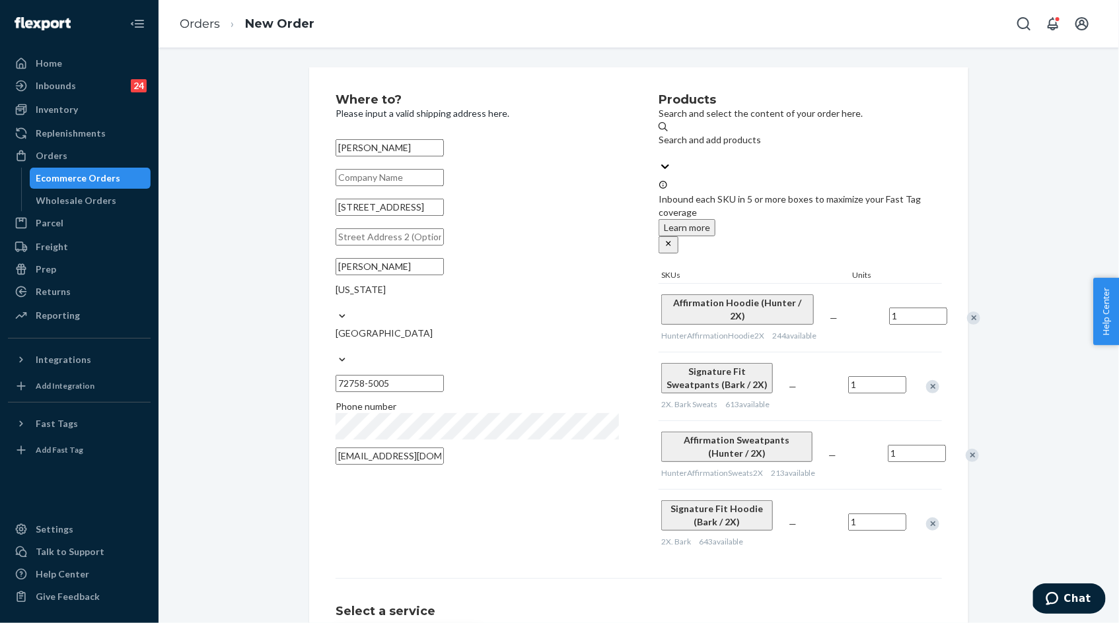
click at [965, 449] on div "Remove Item" at bounding box center [971, 455] width 13 height 13
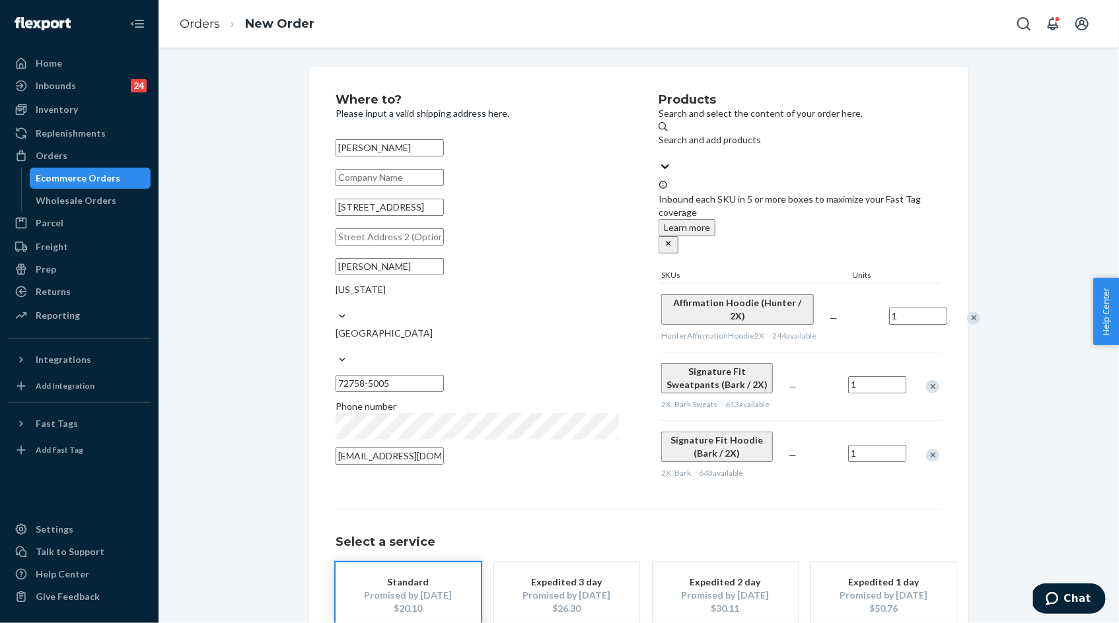
click at [932, 380] on div "Remove Item" at bounding box center [932, 386] width 13 height 13
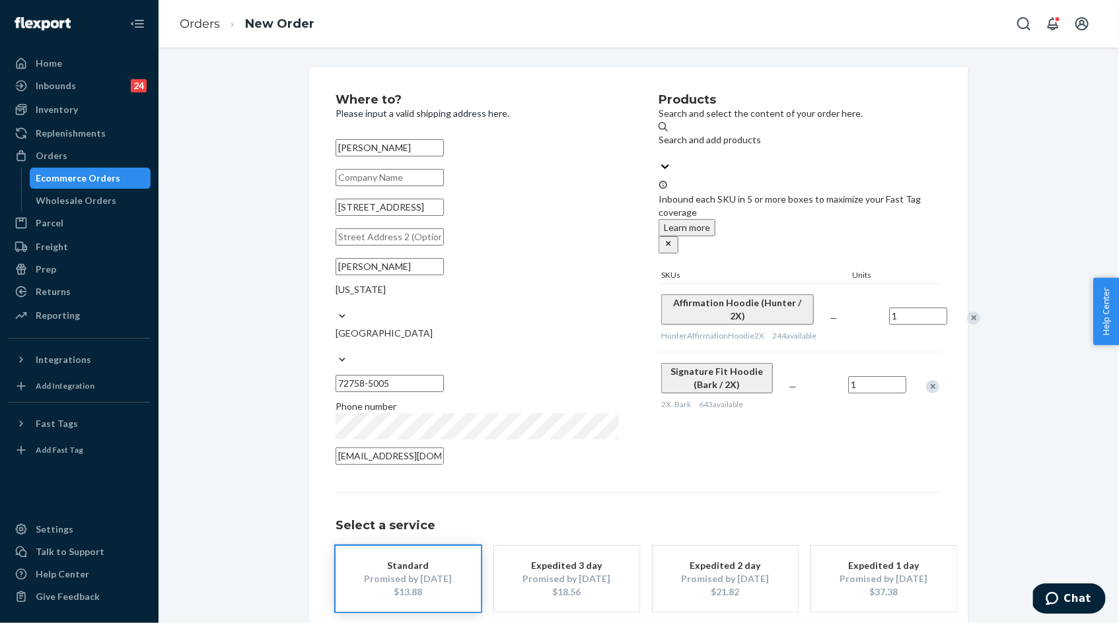
click at [967, 312] on div "Remove Item" at bounding box center [973, 318] width 13 height 13
click at [843, 435] on div "Products Search and select the content of your order here. Search and add produ…" at bounding box center [799, 283] width 283 height 379
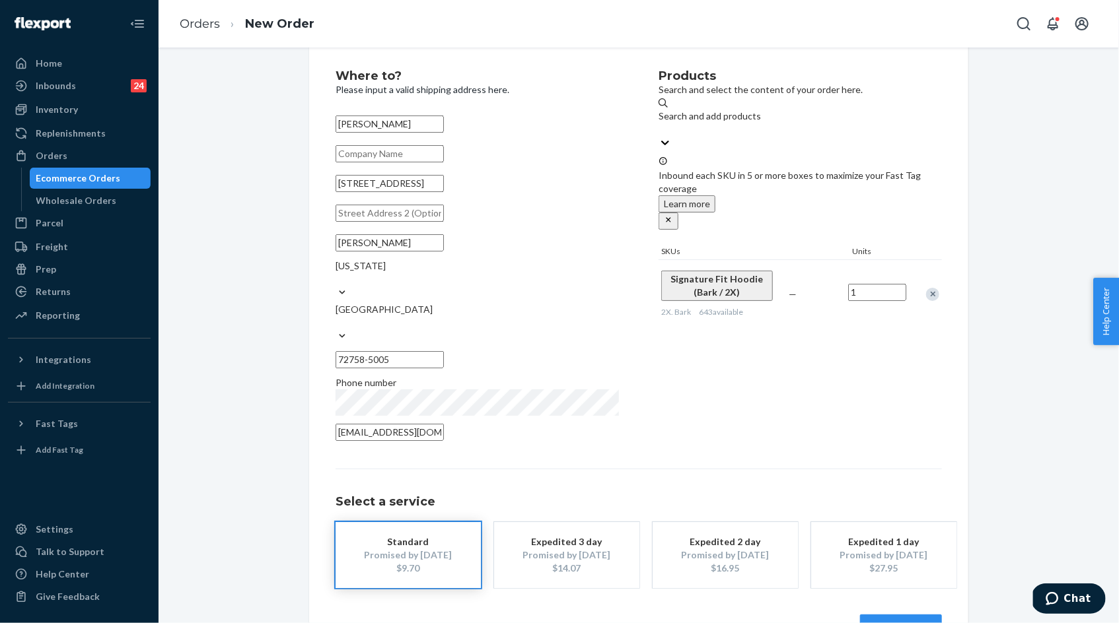
scroll to position [43, 0]
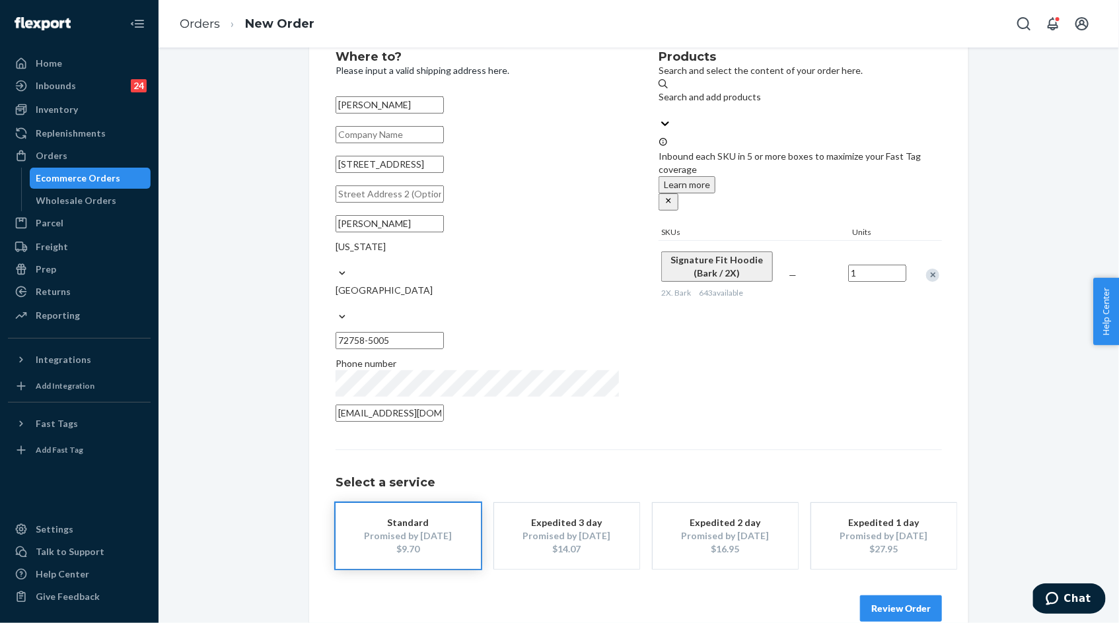
click at [901, 596] on button "Review Order" at bounding box center [901, 609] width 82 height 26
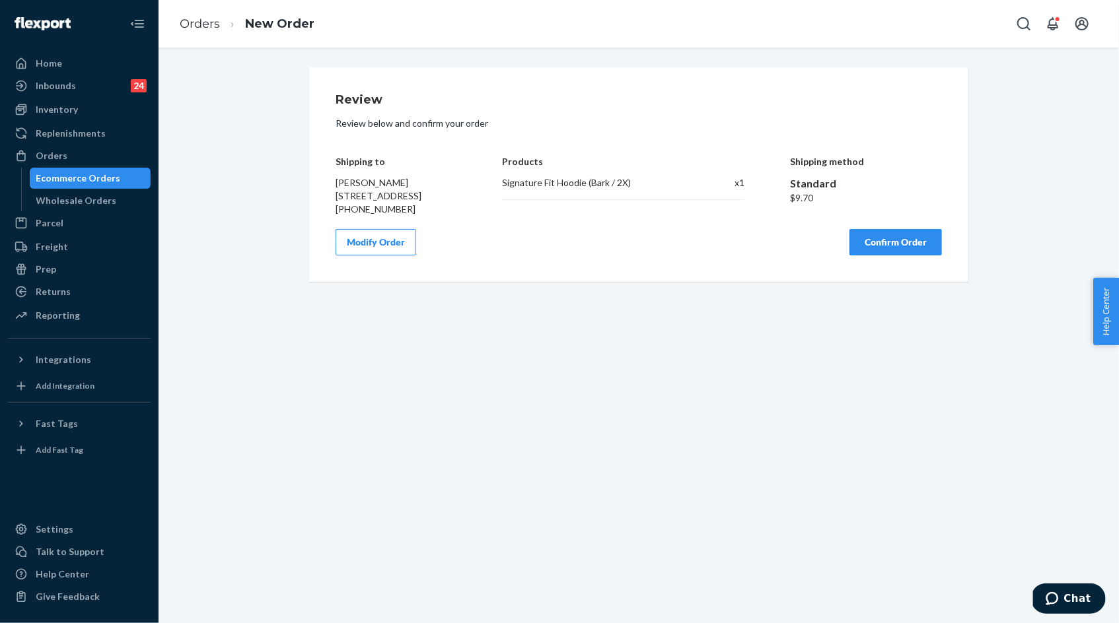
scroll to position [0, 0]
drag, startPoint x: 339, startPoint y: 162, endPoint x: 450, endPoint y: 208, distance: 120.5
click at [450, 208] on div "Shipping to Ricketta Zielinski 901 S 14th Pl Rogers, AR 72758-5005 +14795864797" at bounding box center [395, 176] width 121 height 79
click at [349, 161] on h4 "Shipping to" at bounding box center [395, 161] width 121 height 10
drag, startPoint x: 349, startPoint y: 161, endPoint x: 437, endPoint y: 210, distance: 101.1
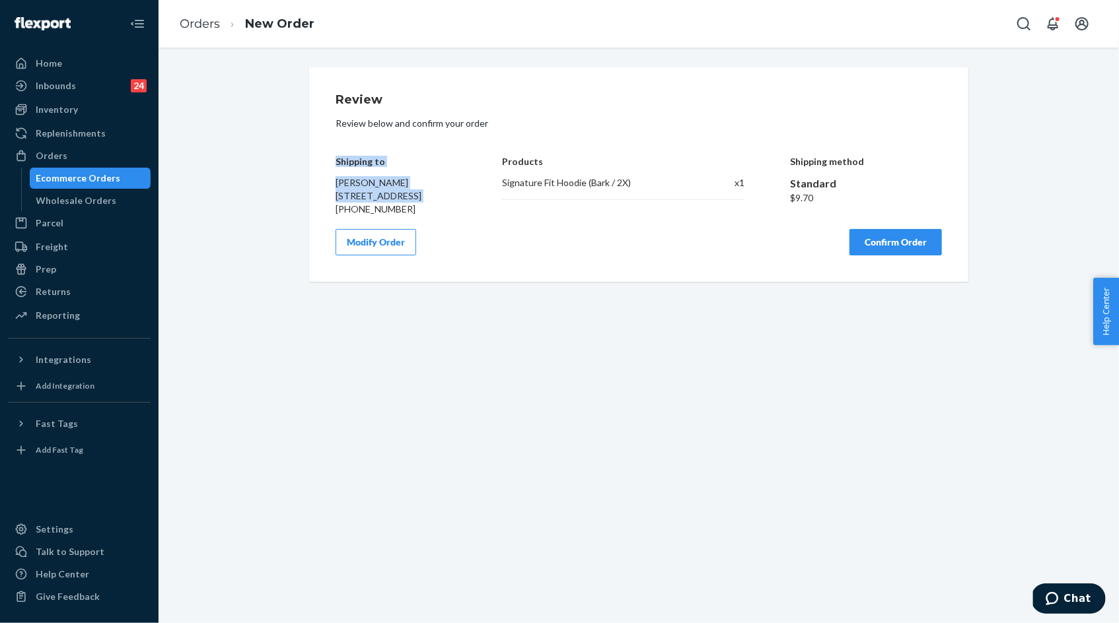
click at [437, 210] on div "Shipping to Ricketta Zielinski 901 S 14th Pl Rogers, AR 72758-5005 +14795864797" at bounding box center [395, 176] width 121 height 79
click at [506, 192] on div "Signature Fit Hoodie (Bark / 2X) x 1" at bounding box center [623, 188] width 242 height 24
click at [892, 254] on button "Confirm Order" at bounding box center [895, 242] width 92 height 26
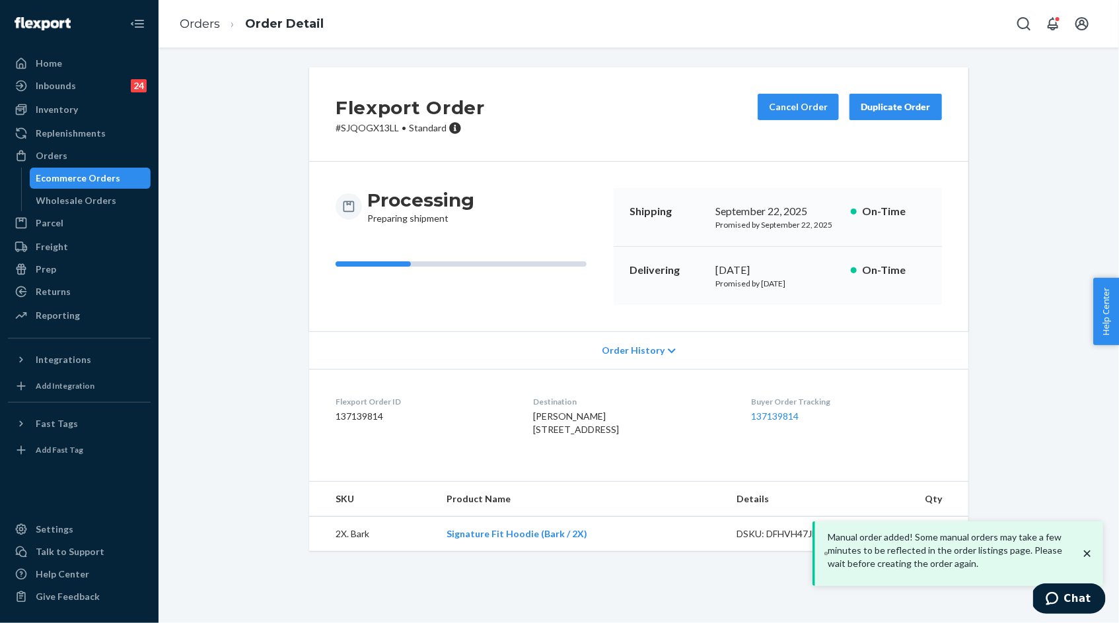
click at [374, 118] on h2 "Flexport Order" at bounding box center [409, 108] width 149 height 28
click at [374, 128] on p "# SJQOGX13LL • Standard" at bounding box center [409, 127] width 149 height 13
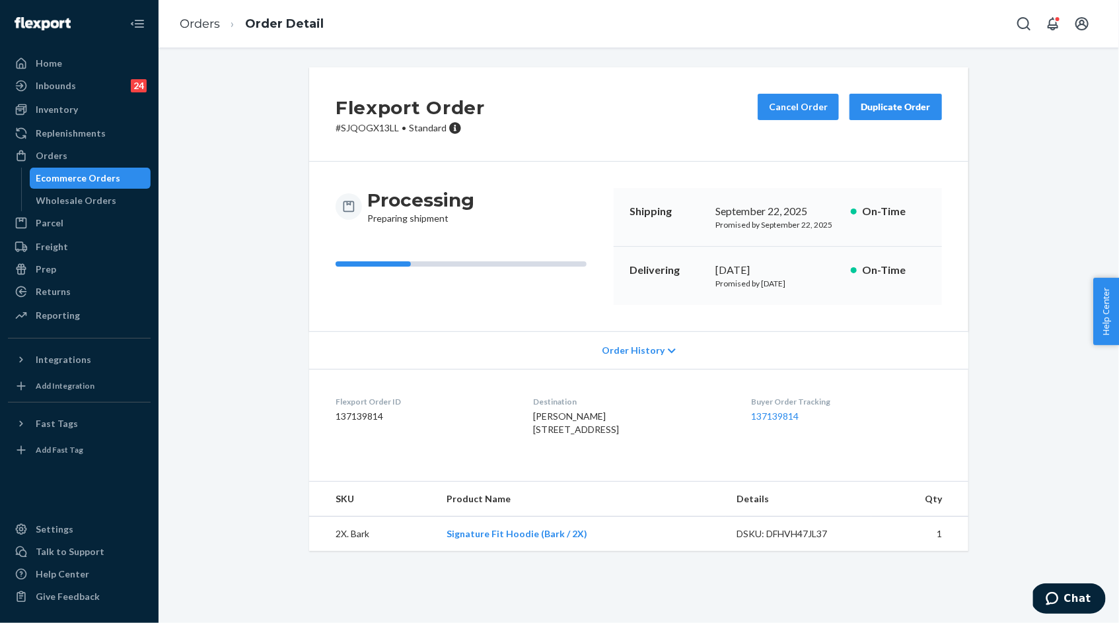
click at [538, 421] on span "Ricketta Zielinski 901 S 14th Pl Rogers, AR 72758-5005 US" at bounding box center [576, 423] width 86 height 24
drag, startPoint x: 538, startPoint y: 421, endPoint x: 623, endPoint y: 438, distance: 86.2
click at [619, 435] on span "Ricketta Zielinski 901 S 14th Pl Rogers, AR 72758-5005 US" at bounding box center [576, 423] width 86 height 24
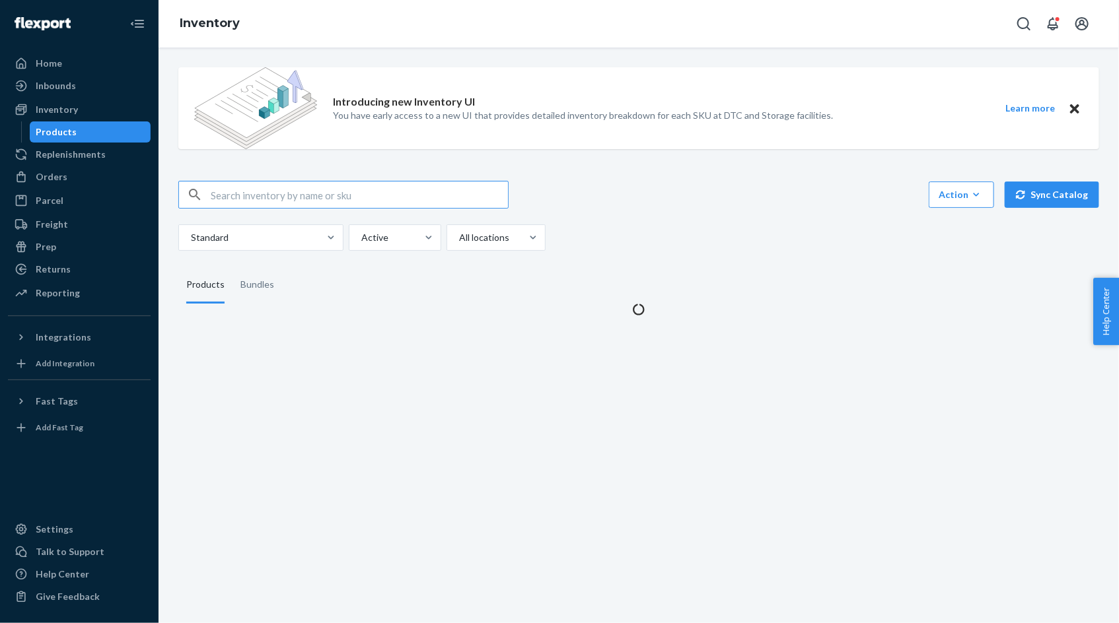
click at [305, 200] on input "text" at bounding box center [359, 195] width 297 height 26
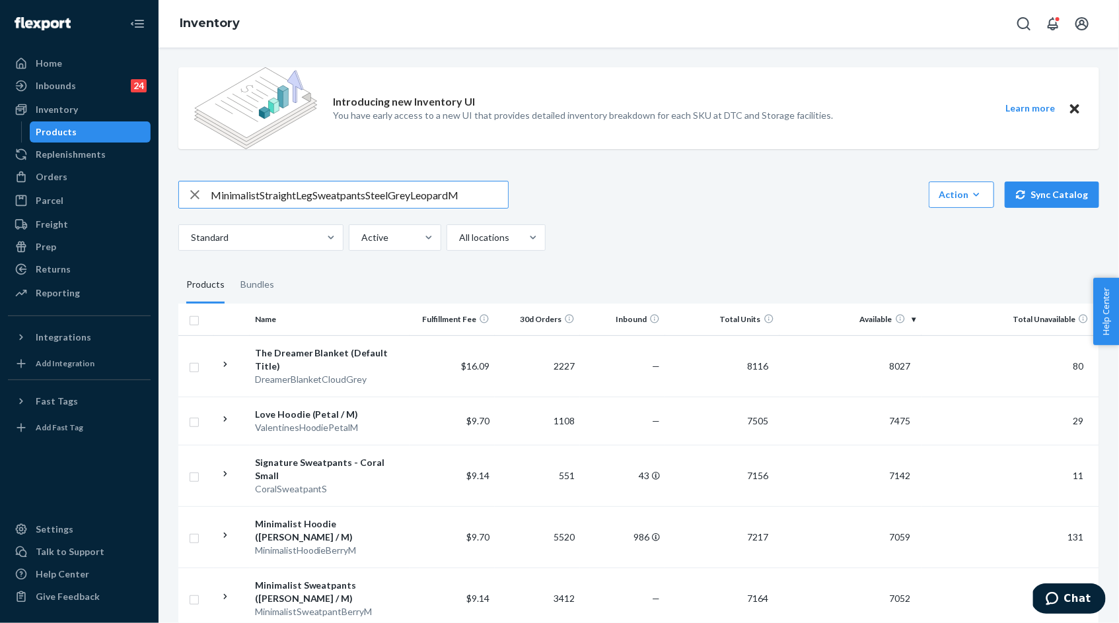
drag, startPoint x: 366, startPoint y: 200, endPoint x: 210, endPoint y: 199, distance: 156.5
click at [209, 199] on div "MinimalistStraightLegSweatpantsSteelGreyLeopardM" at bounding box center [343, 195] width 329 height 26
click at [235, 193] on input "SteelGreyLeopardM" at bounding box center [359, 195] width 297 height 26
click at [258, 194] on input "Steel GreyLeopardM" at bounding box center [359, 195] width 297 height 26
click at [302, 194] on input "Steel Grey LeopardM" at bounding box center [359, 195] width 297 height 26
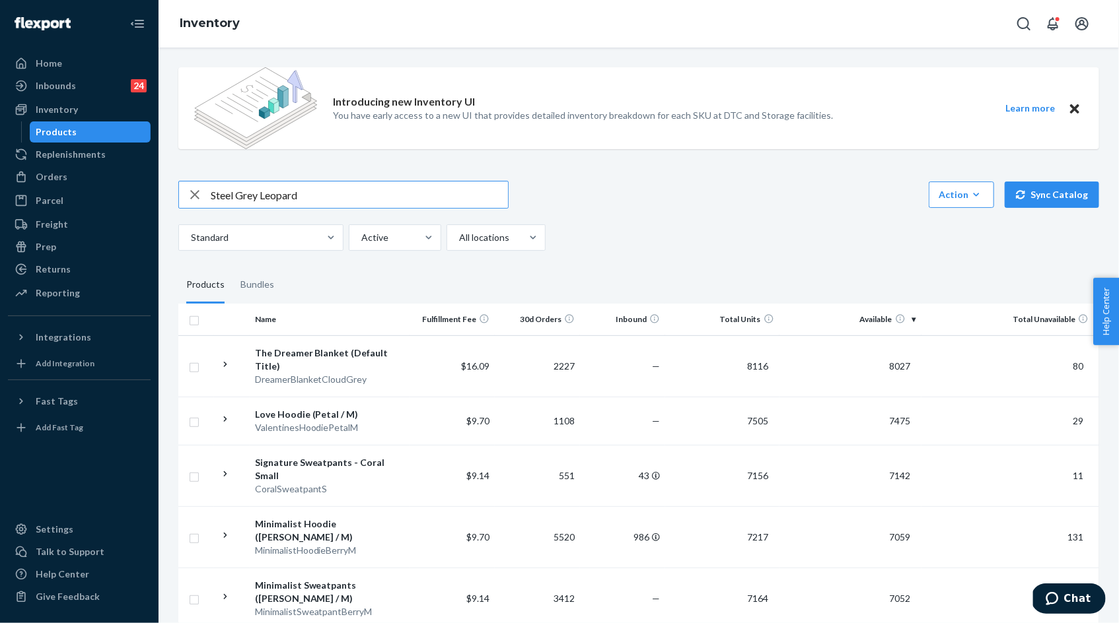
type input "Steel Grey Leopard"
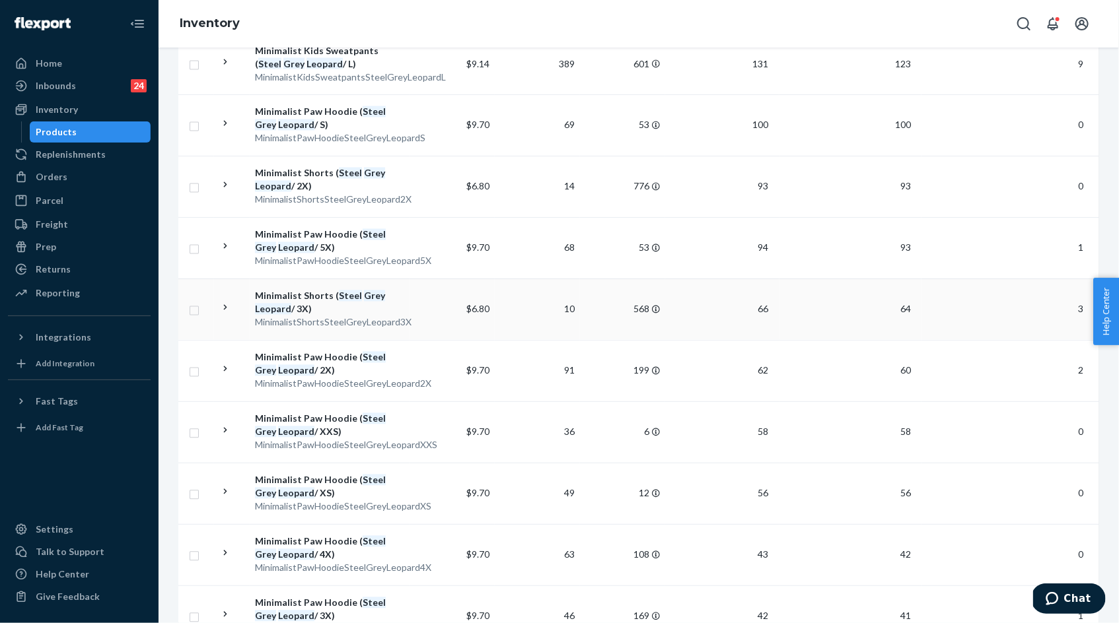
scroll to position [1310, 0]
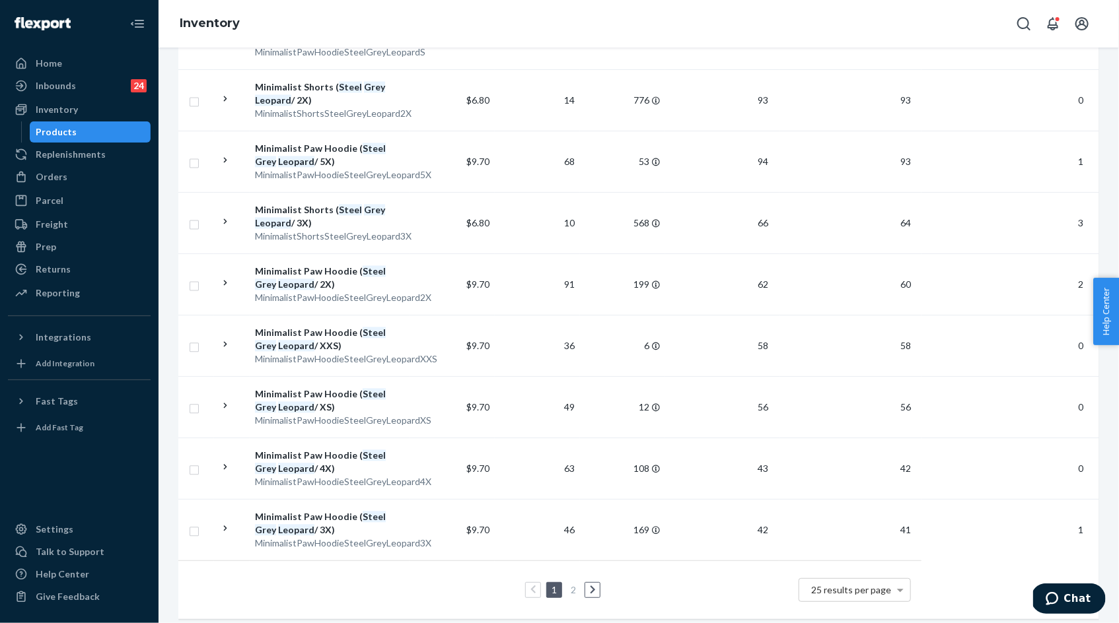
click at [574, 586] on li "2" at bounding box center [573, 590] width 12 height 16
click at [572, 584] on link "2" at bounding box center [573, 589] width 11 height 11
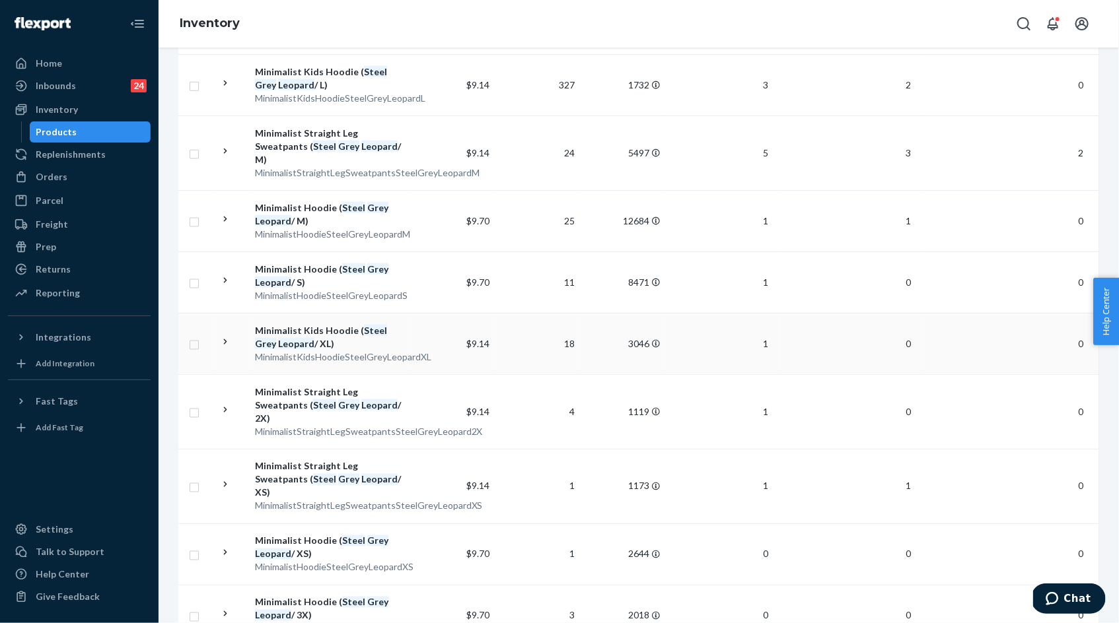
scroll to position [944, 0]
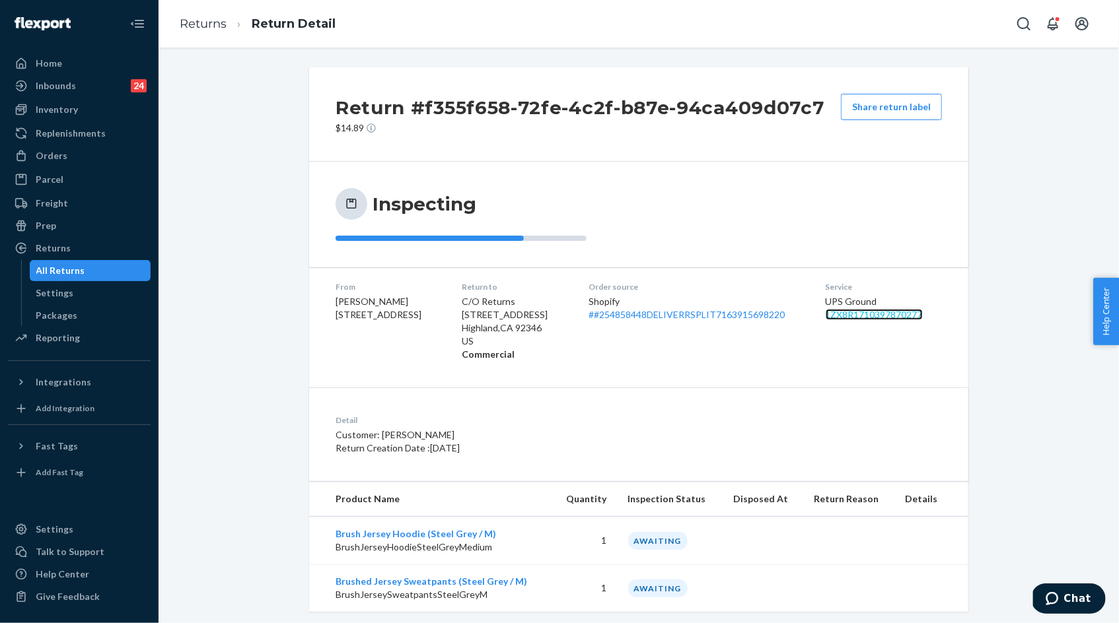
click at [860, 316] on link "1ZX8R1710397870277" at bounding box center [873, 314] width 97 height 11
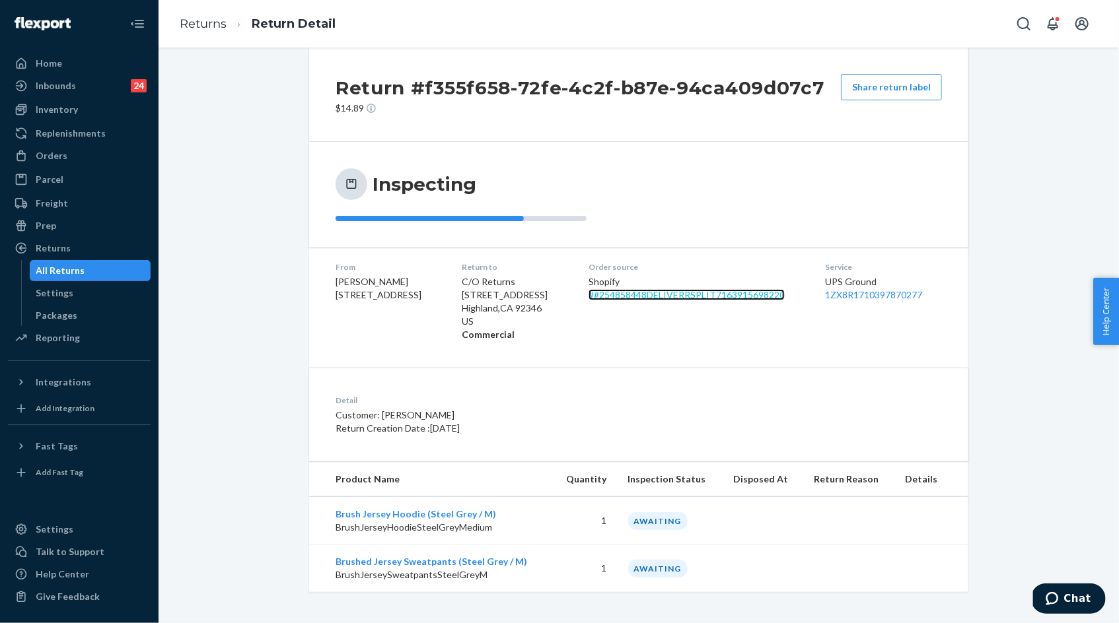
click at [630, 292] on link "# #254858448DELIVERRSPLIT7163915698220" at bounding box center [686, 294] width 196 height 11
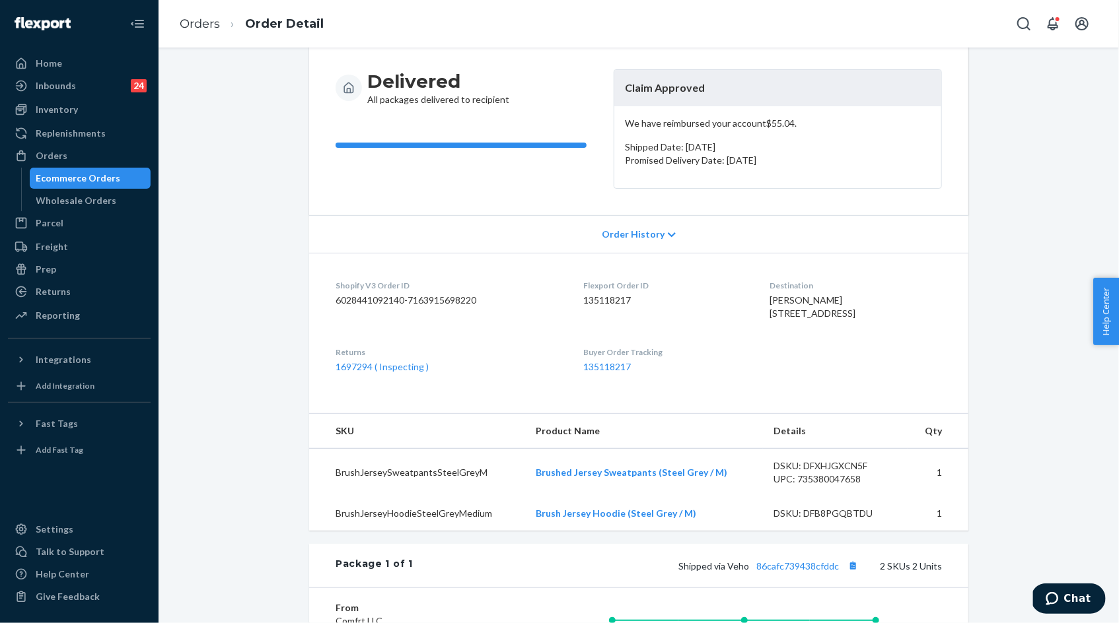
scroll to position [22, 0]
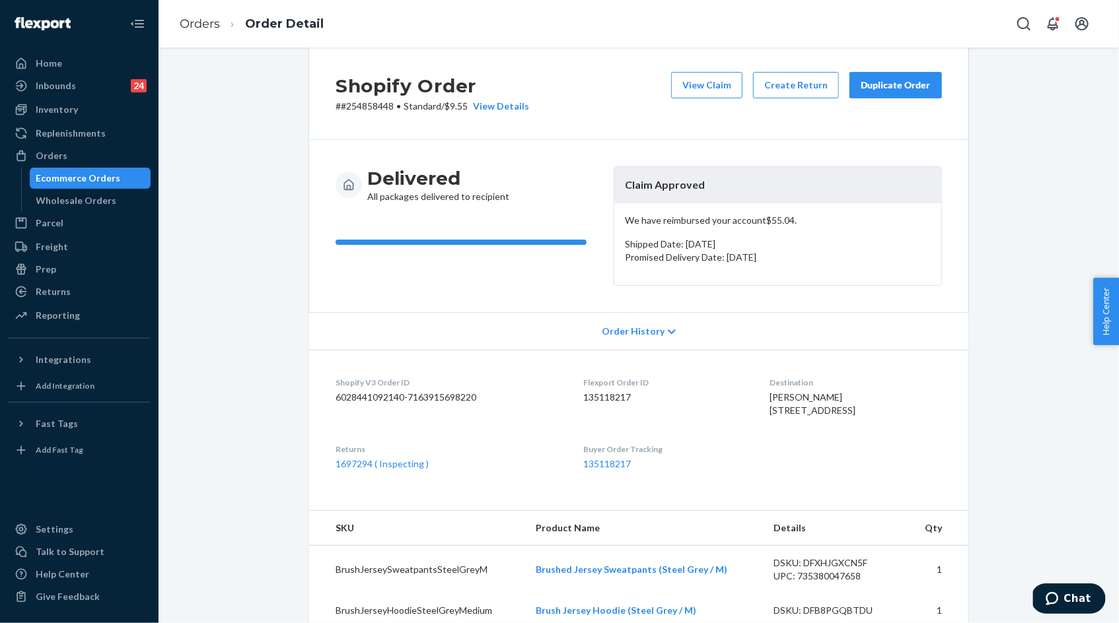
click at [916, 94] on button "Duplicate Order" at bounding box center [895, 85] width 92 height 26
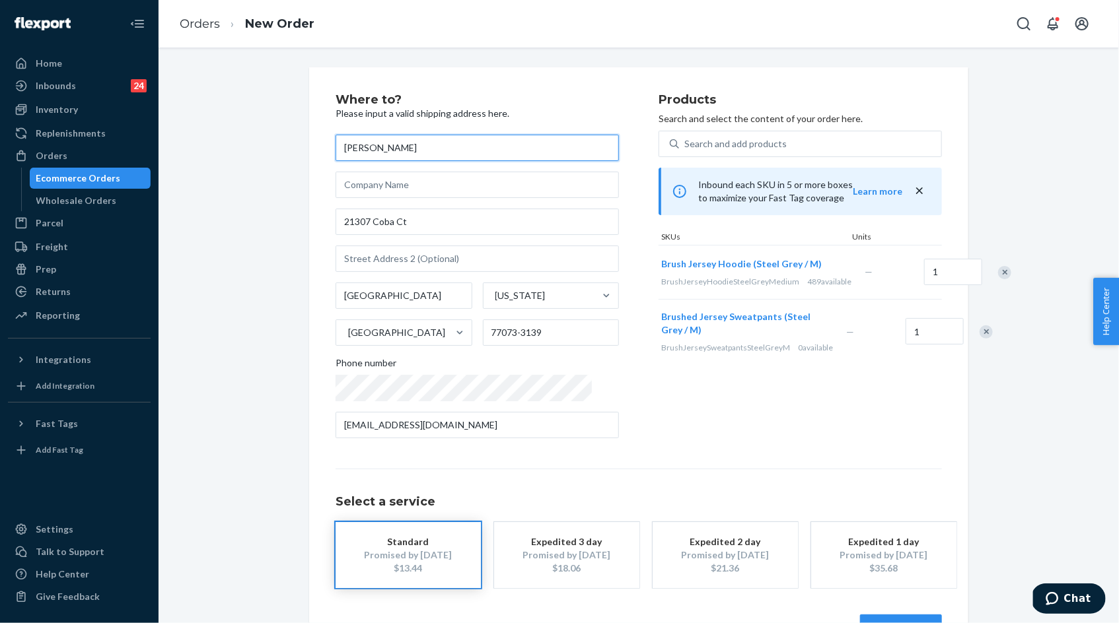
scroll to position [43, 0]
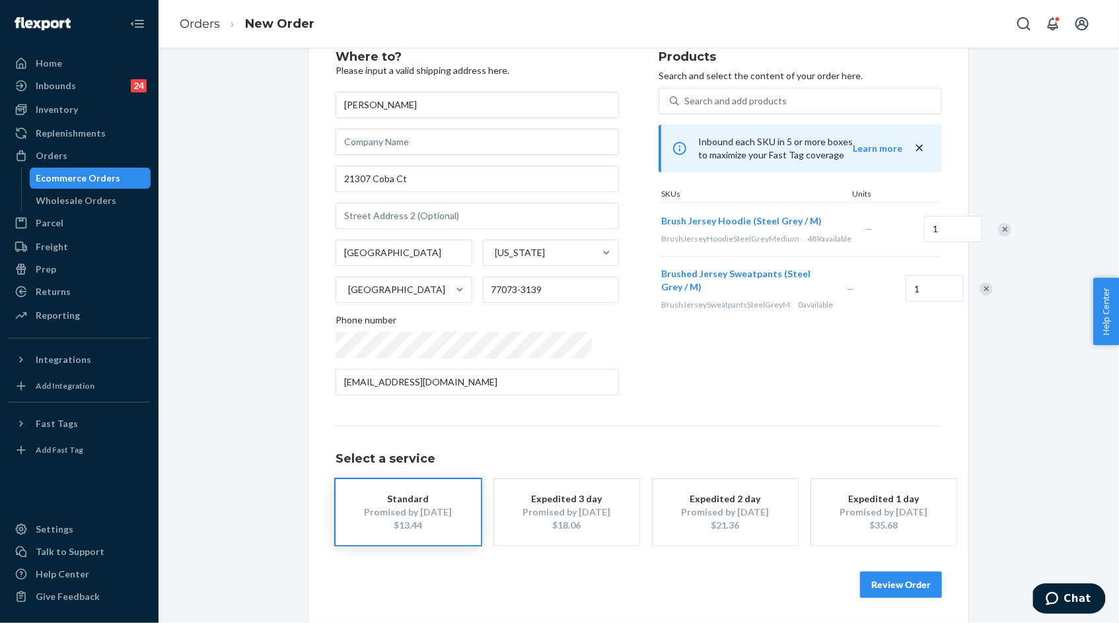
click at [886, 590] on button "Review Order" at bounding box center [901, 585] width 82 height 26
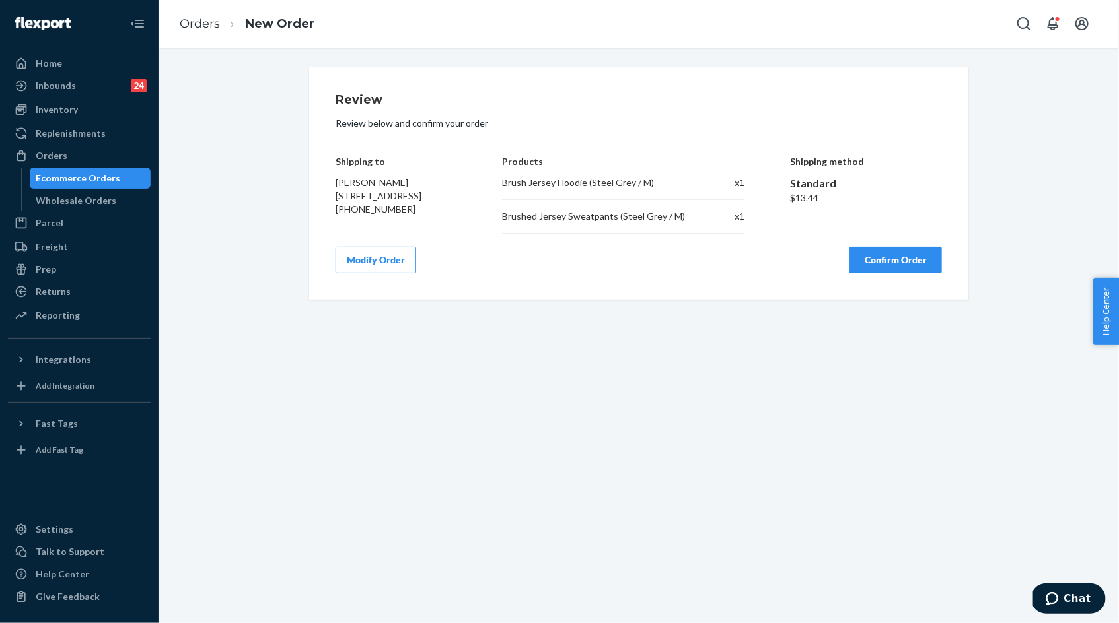
scroll to position [0, 0]
click at [504, 185] on div "Brush Jersey Hoodie (Steel Grey / M)" at bounding box center [597, 182] width 191 height 13
drag, startPoint x: 504, startPoint y: 185, endPoint x: 673, endPoint y: 216, distance: 171.9
click at [673, 216] on div "Brush Jersey Hoodie (Steel Grey / M) x 1 Brushed Jersey Sweatpants (Steel Grey …" at bounding box center [623, 204] width 242 height 57
click at [337, 161] on h4 "Shipping to" at bounding box center [395, 161] width 121 height 10
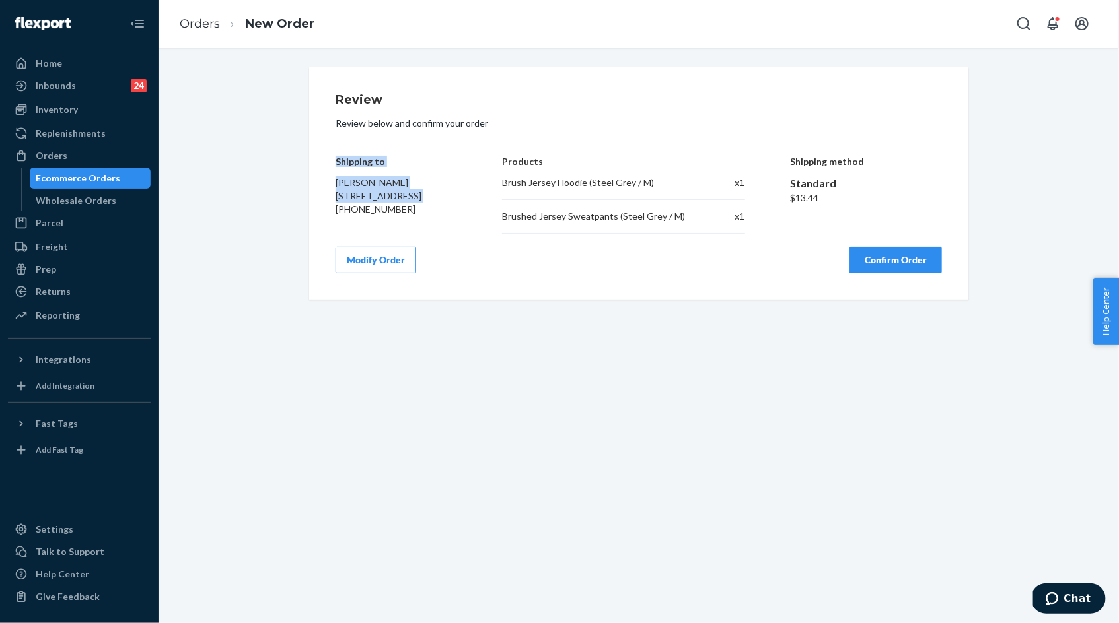
drag, startPoint x: 337, startPoint y: 161, endPoint x: 448, endPoint y: 207, distance: 120.8
click at [448, 207] on div "Shipping to Stephanie Fudge 21307 Coba Ct Houston, TX 77073-3139 +18323672542" at bounding box center [395, 185] width 121 height 97
copy div "Shipping to Stephanie Fudge 21307 Coba Ct Houston, TX 77073-3139"
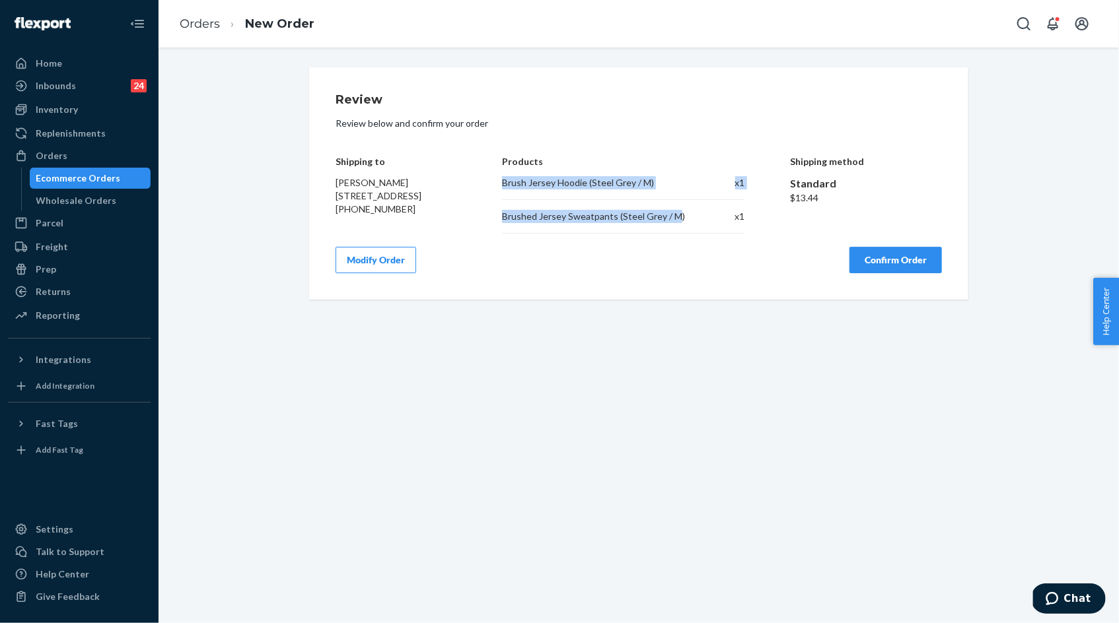
drag, startPoint x: 503, startPoint y: 182, endPoint x: 676, endPoint y: 220, distance: 177.2
click at [676, 221] on div "Brush Jersey Hoodie (Steel Grey / M) x 1 Brushed Jersey Sweatpants (Steel Grey …" at bounding box center [623, 204] width 242 height 57
copy div "Brush Jersey Hoodie (Steel Grey / M) x 1 Brushed Jersey Sweatpants (Steel Grey …"
click at [899, 259] on button "Confirm Order" at bounding box center [895, 260] width 92 height 26
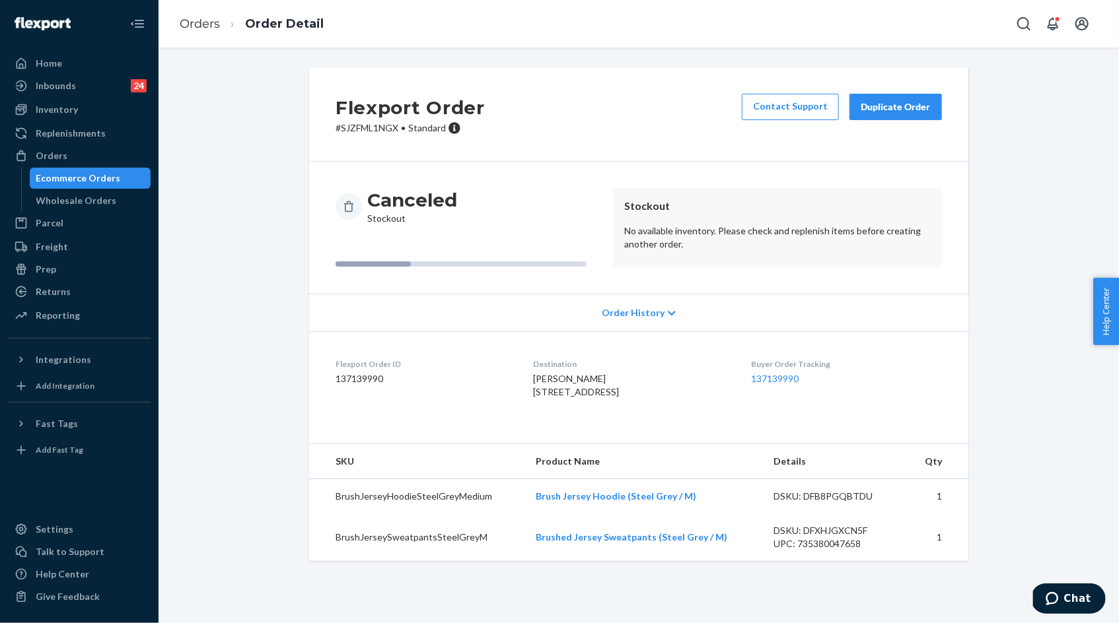
click at [831, 503] on div "DSKU: DFB8PGQBTDU" at bounding box center [835, 496] width 124 height 13
copy div "DFB8PGQBTDU"
click at [825, 537] on div "DSKU: DFXHJGXCN5F" at bounding box center [835, 530] width 124 height 13
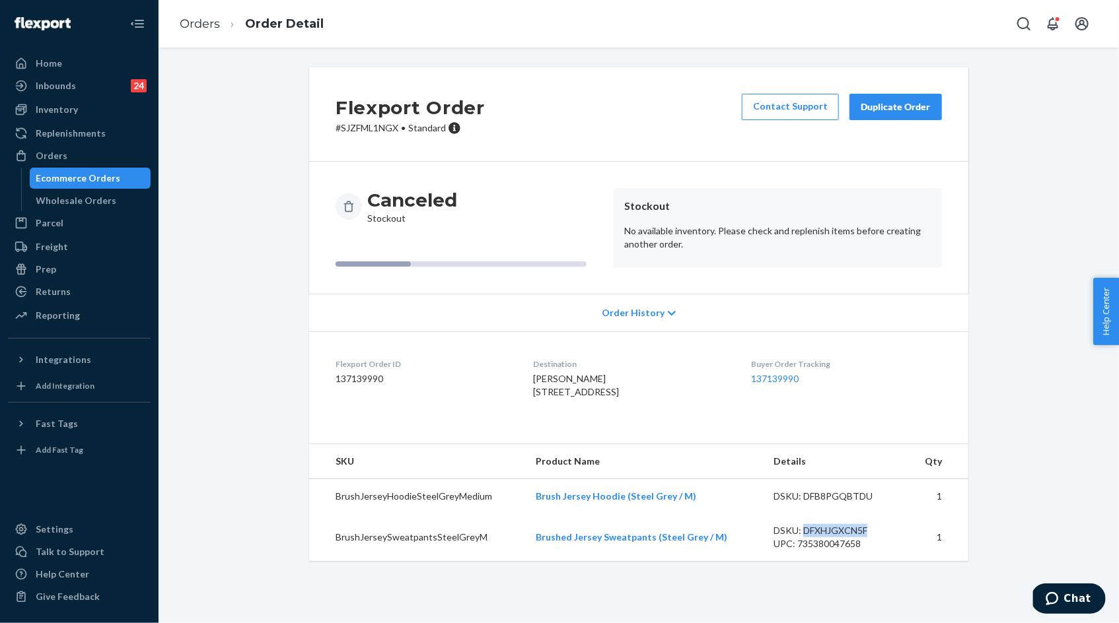
copy div "DFXHJGXCN5F"
drag, startPoint x: 538, startPoint y: 562, endPoint x: 726, endPoint y: 568, distance: 188.3
click at [726, 561] on td "Brushed Jersey Sweatpants (Steel Grey / M)" at bounding box center [644, 538] width 238 height 48
copy link "Brushed Jersey Sweatpants (Steel Grey / M)"
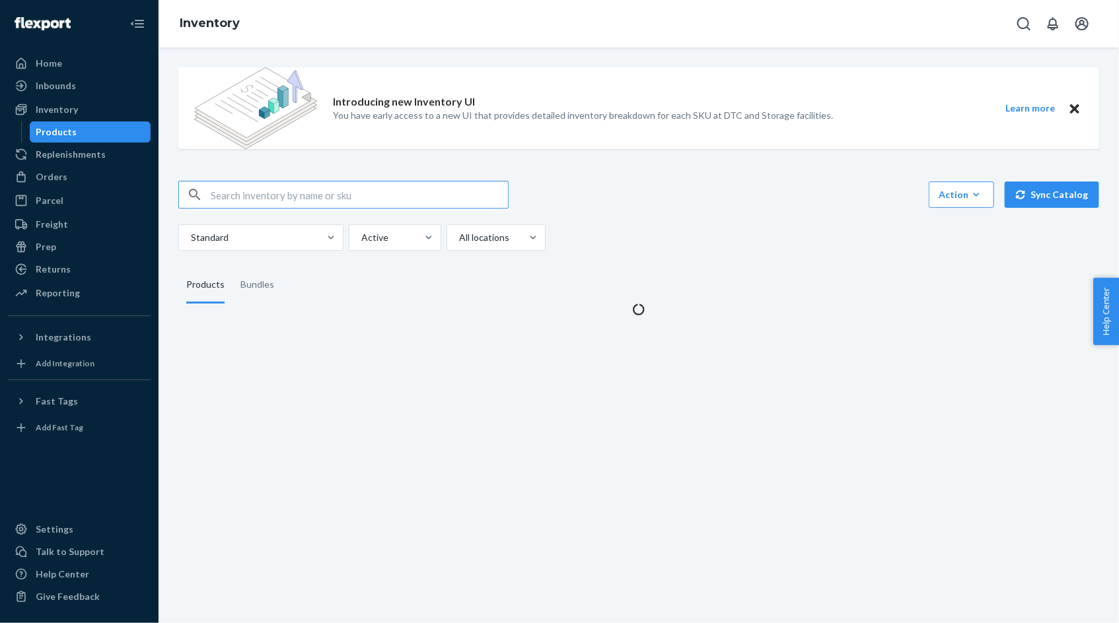
click at [294, 195] on input "text" at bounding box center [359, 195] width 297 height 26
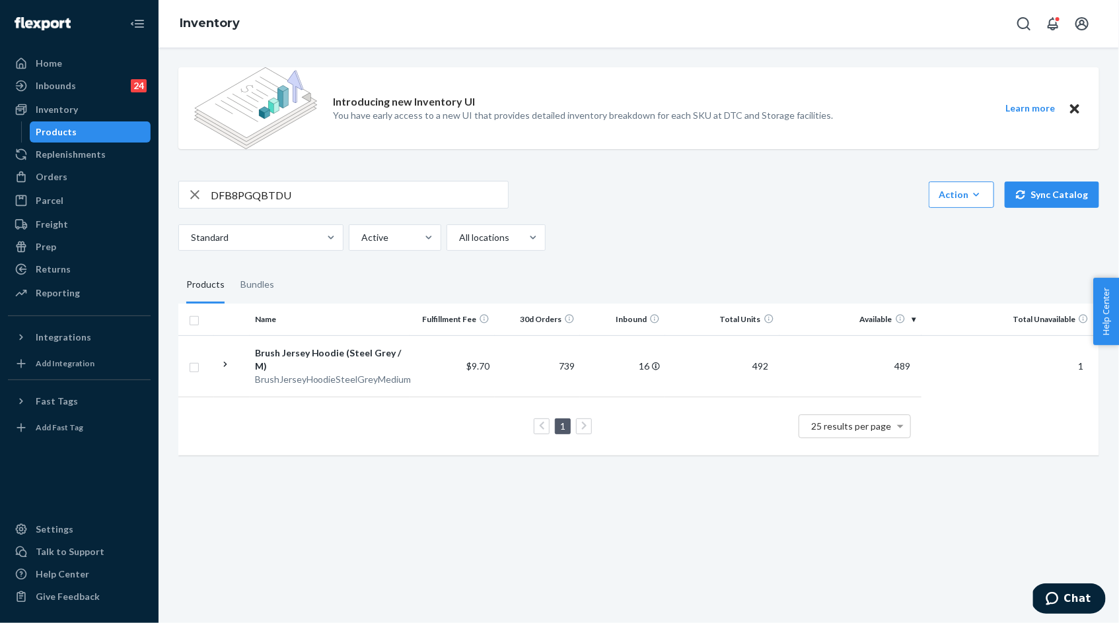
click at [271, 193] on input "DFB8PGQBTDU" at bounding box center [359, 195] width 297 height 26
paste input "XHJGXCN5F"
click at [247, 195] on input "DFXHJGXCN5F" at bounding box center [359, 195] width 297 height 26
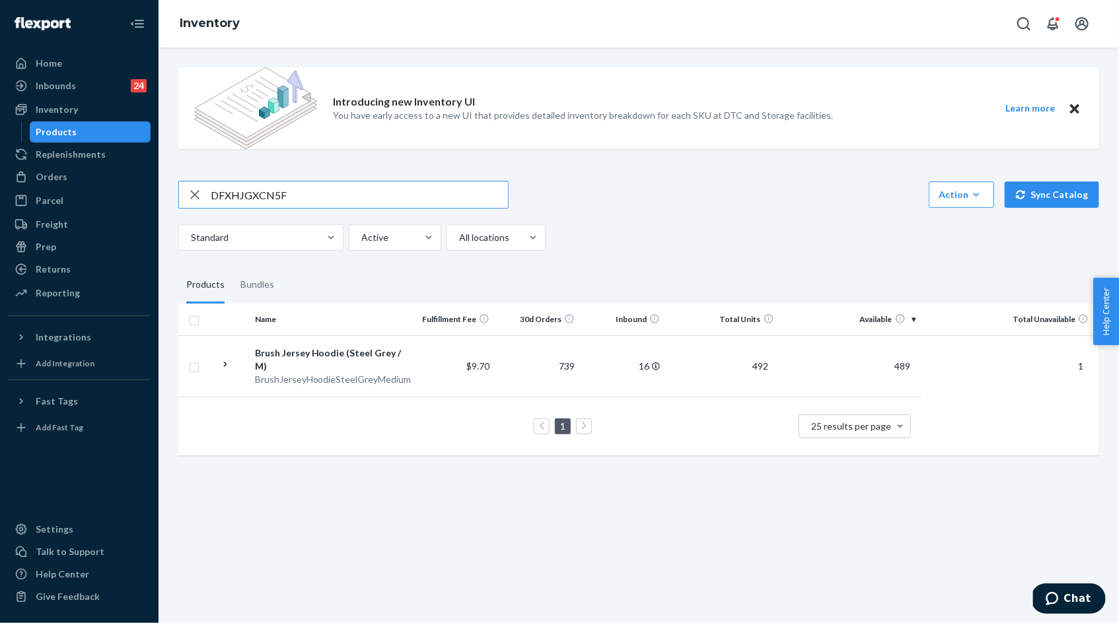
paste input "text"
type input "DFXHJGXCN5F"
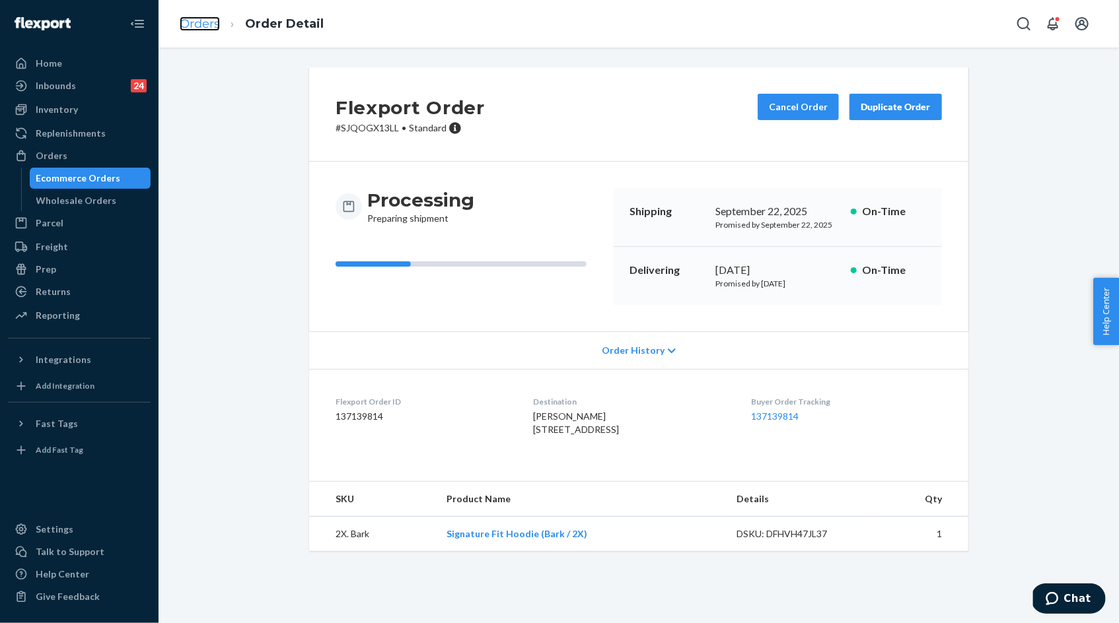
click at [201, 22] on link "Orders" at bounding box center [200, 24] width 40 height 15
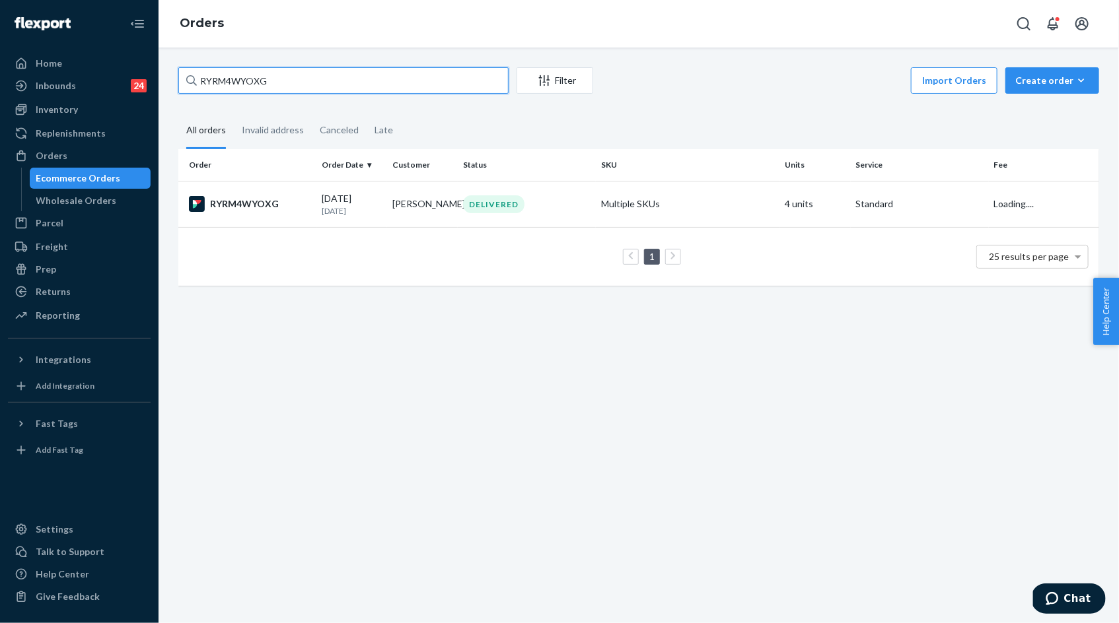
click at [257, 72] on input "RYRM4WYOXG" at bounding box center [343, 80] width 330 height 26
paste input "255217093"
type input "255217093"
click at [324, 205] on div "[DATE] [DATE]" at bounding box center [352, 204] width 60 height 24
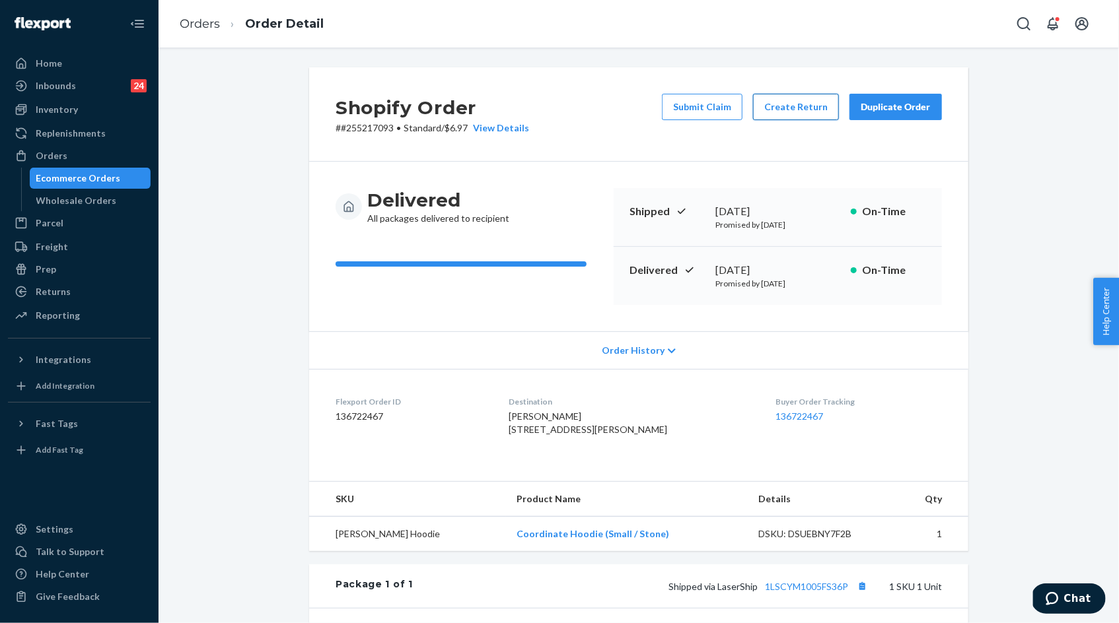
click at [792, 116] on button "Create Return" at bounding box center [796, 107] width 86 height 26
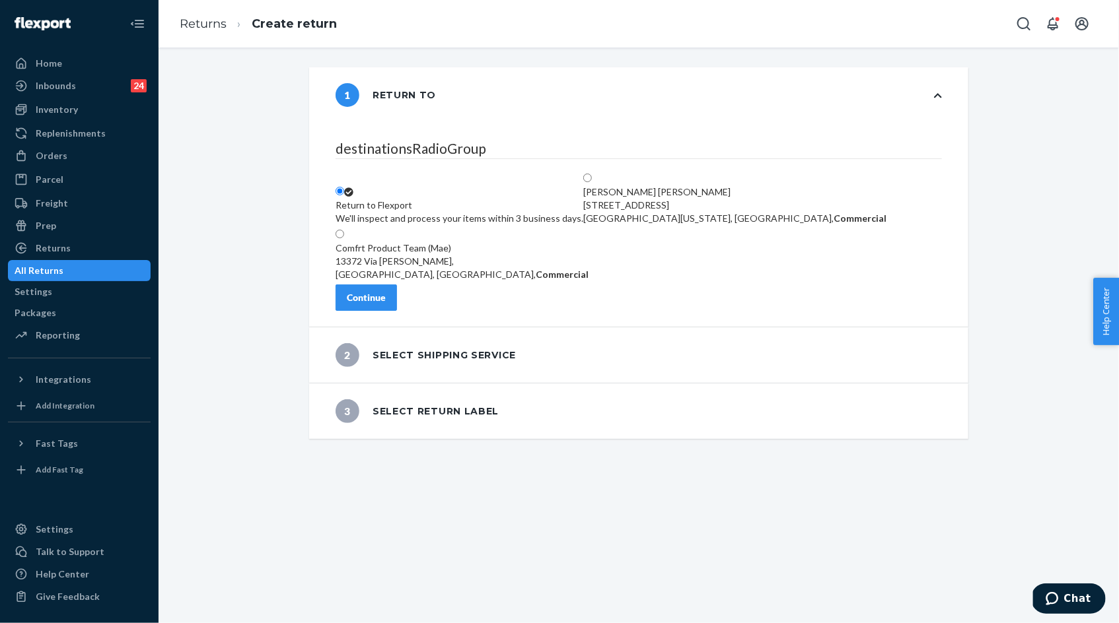
click at [386, 304] on div "Continue" at bounding box center [366, 297] width 39 height 13
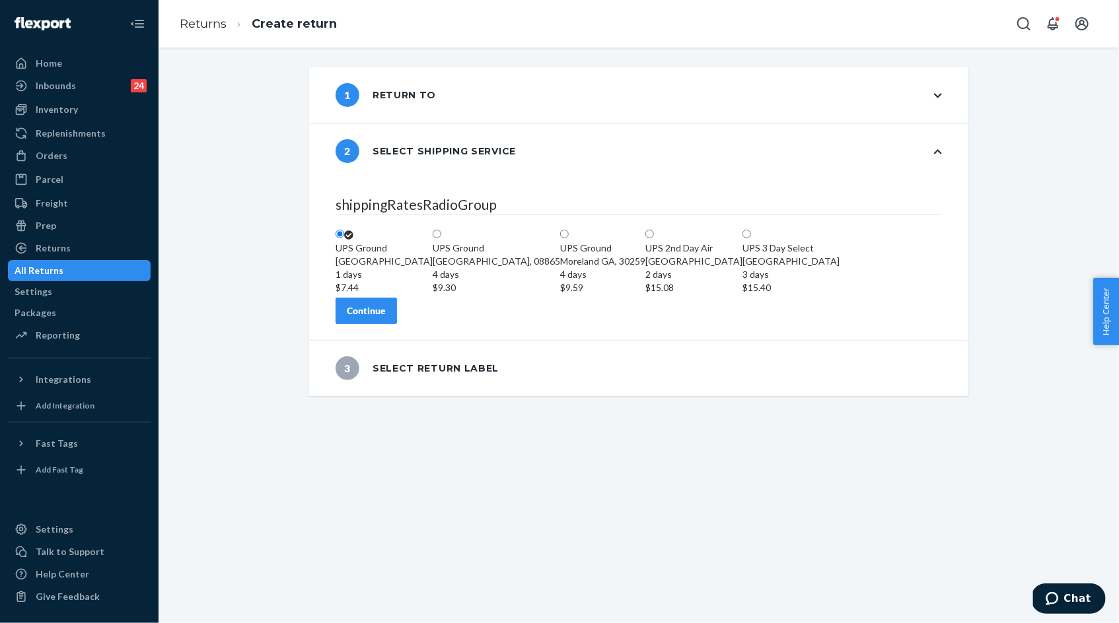
click at [386, 318] on div "Continue" at bounding box center [366, 310] width 39 height 13
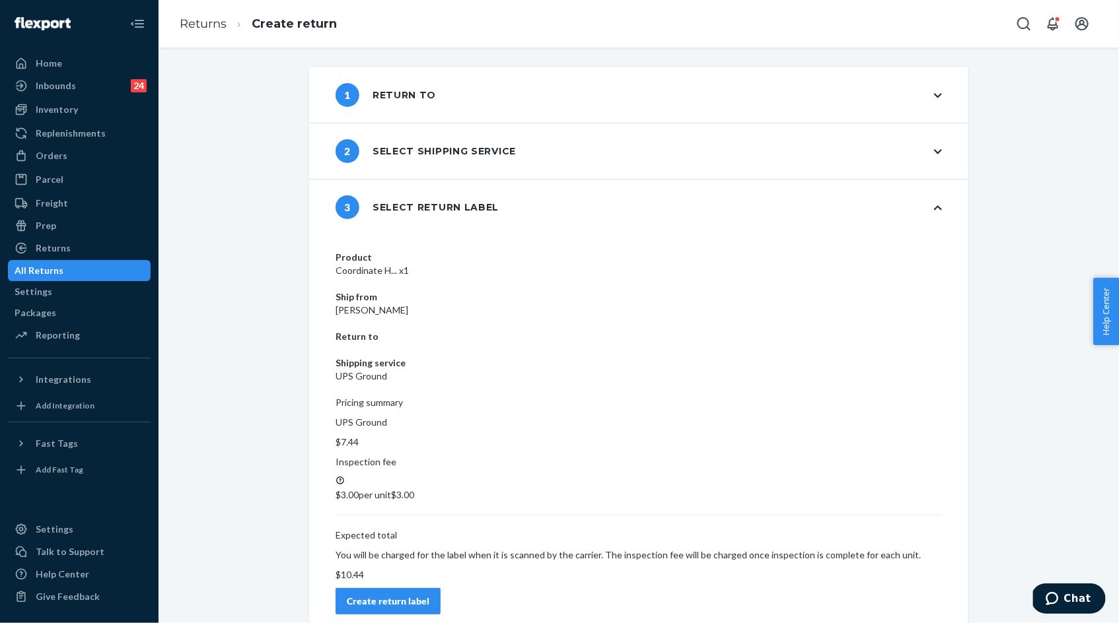
click at [440, 588] on button "Create return label" at bounding box center [387, 601] width 105 height 26
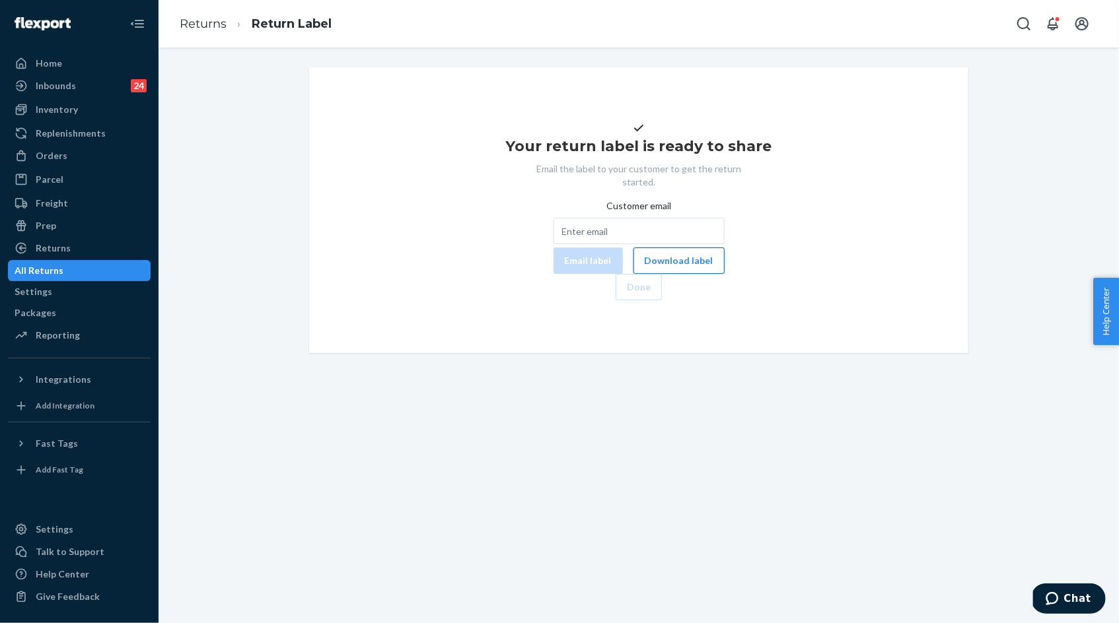
click at [633, 274] on button "Download label" at bounding box center [678, 261] width 91 height 26
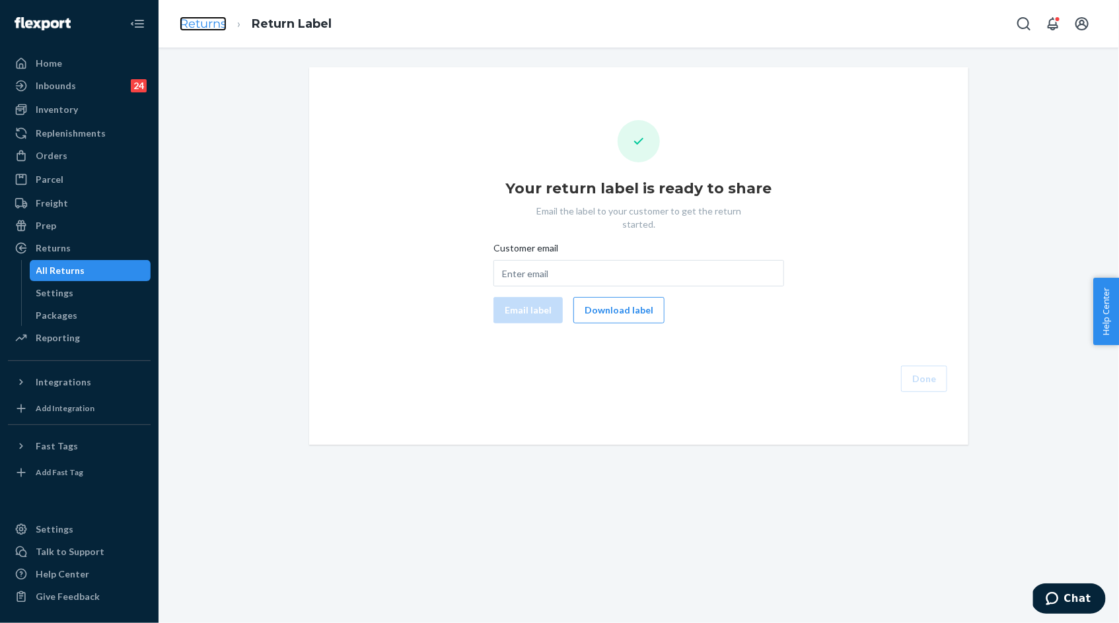
click at [204, 20] on link "Returns" at bounding box center [203, 24] width 47 height 15
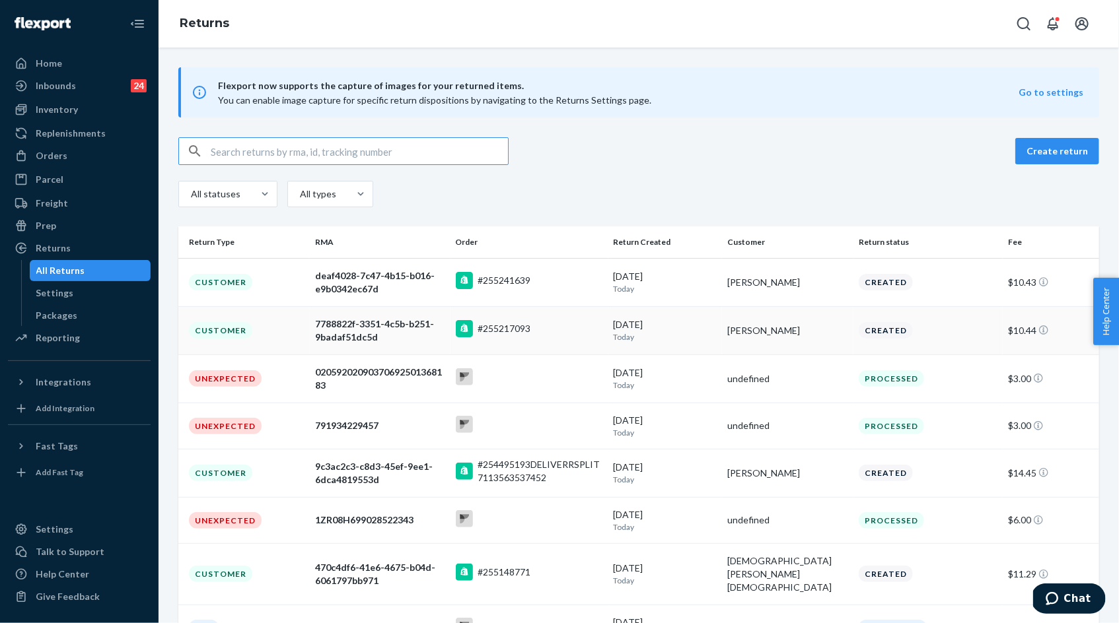
click at [386, 328] on div "7788822f-3351-4c5b-b251-9badaf51dc5d" at bounding box center [379, 331] width 129 height 26
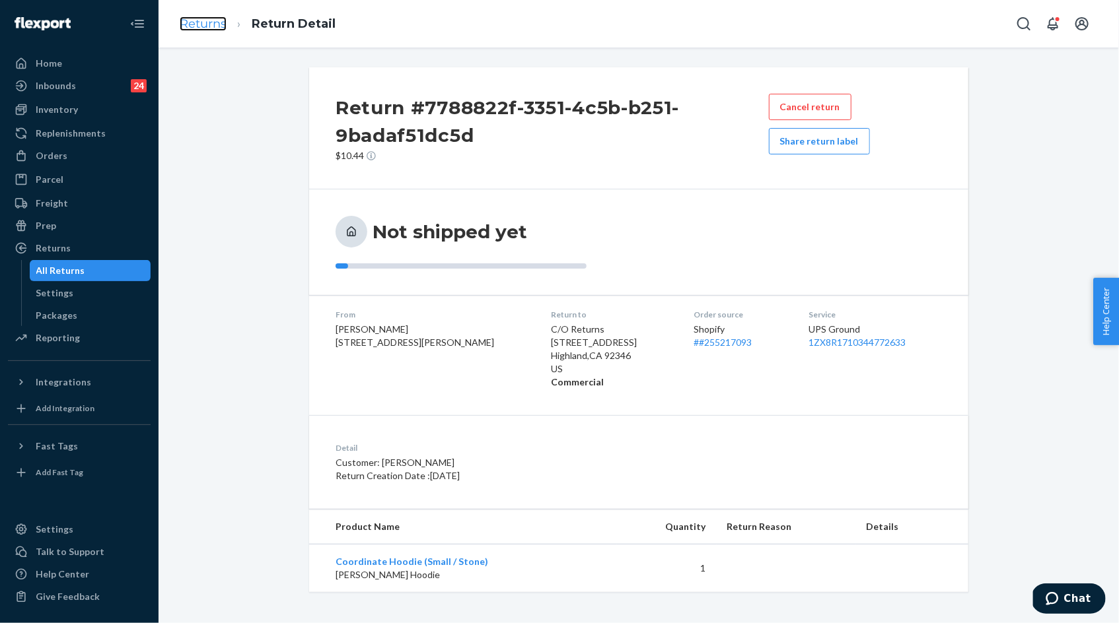
click at [198, 26] on link "Returns" at bounding box center [203, 24] width 47 height 15
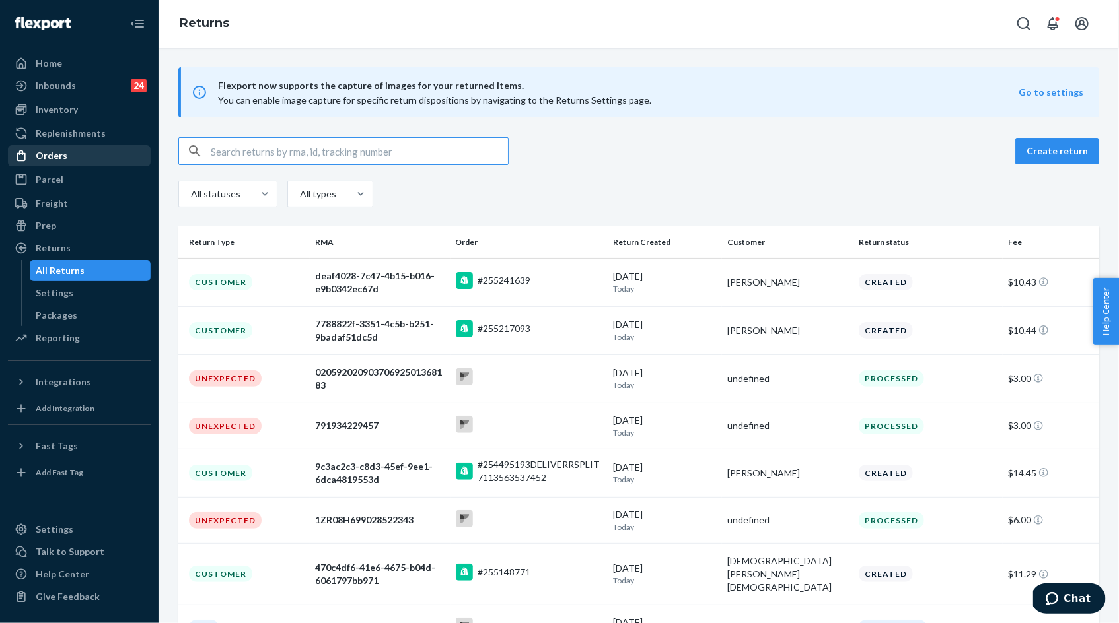
click at [86, 158] on div "Orders" at bounding box center [79, 156] width 140 height 18
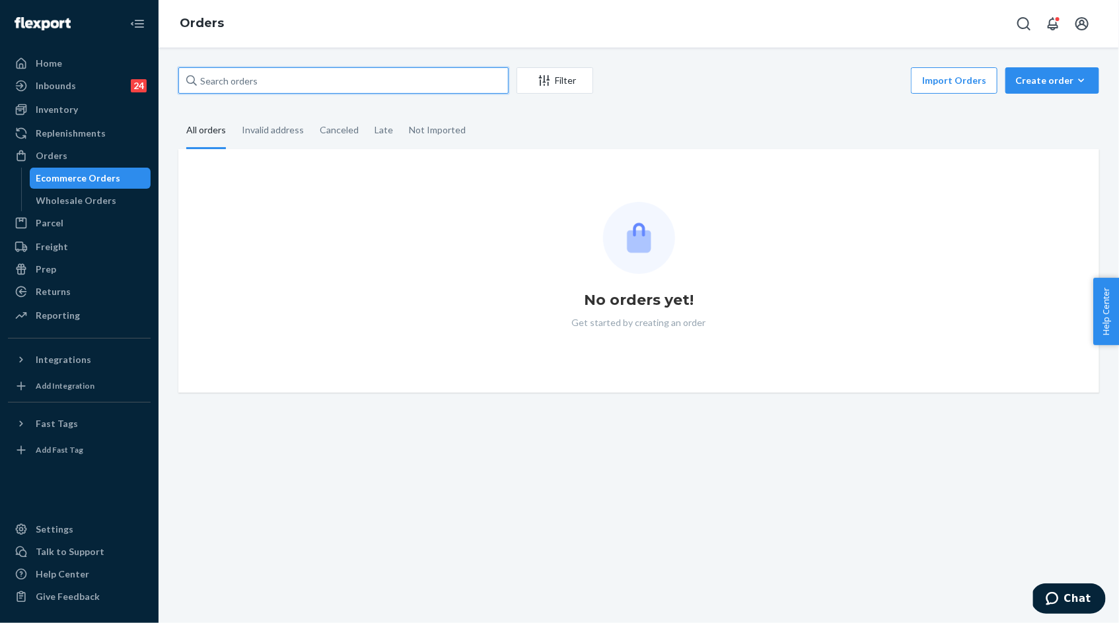
click at [253, 75] on input "text" at bounding box center [343, 80] width 330 height 26
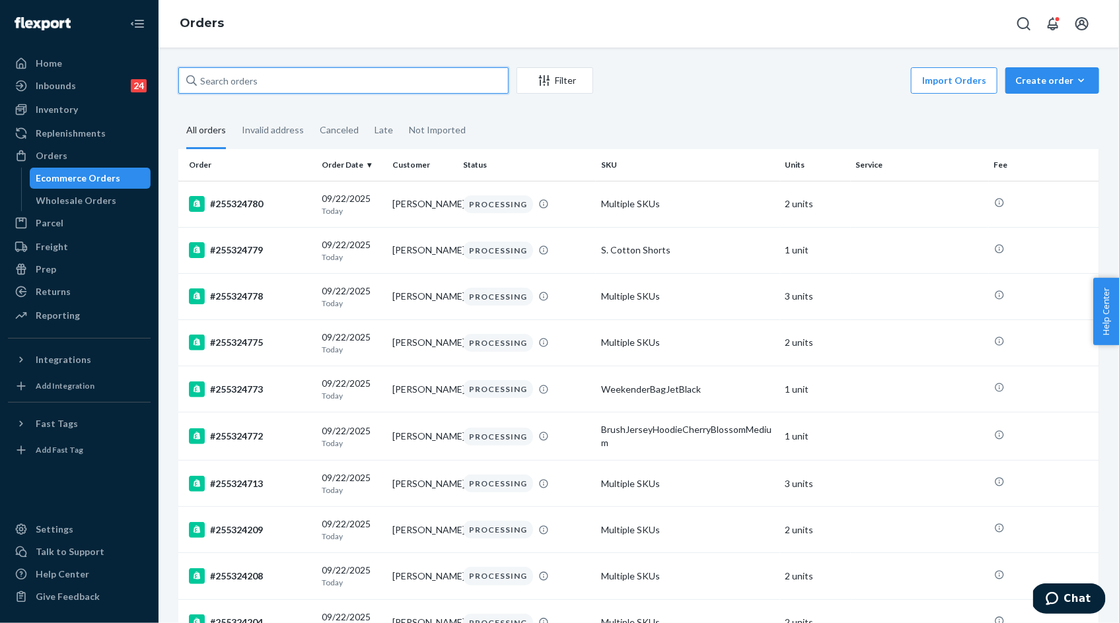
paste input "[EMAIL_ADDRESS][DOMAIN_NAME]"
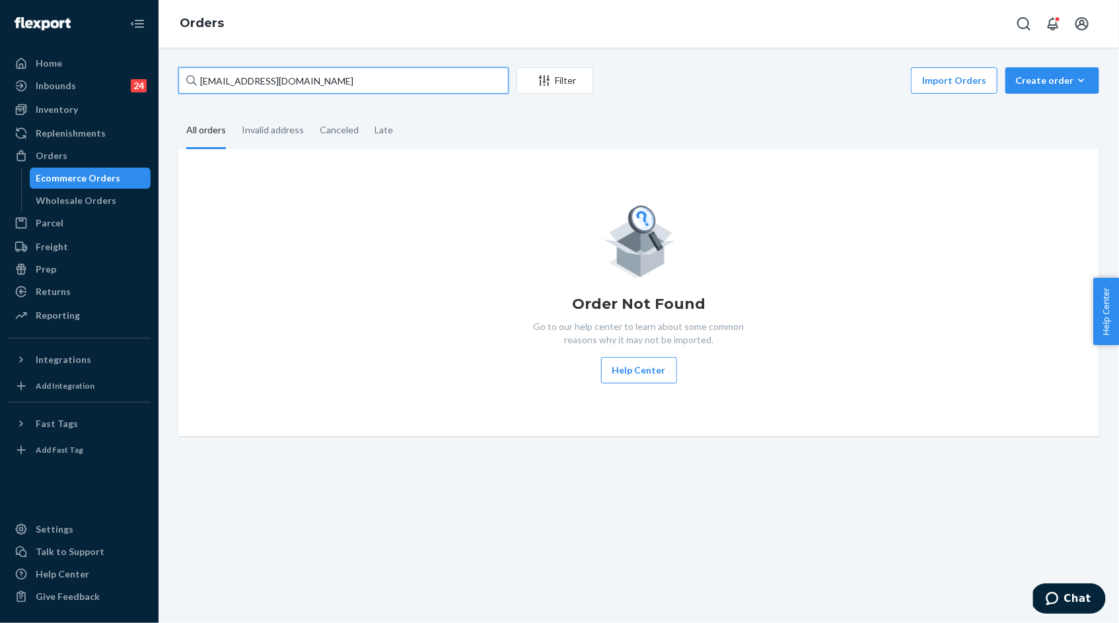
click at [370, 84] on input "[EMAIL_ADDRESS][DOMAIN_NAME]" at bounding box center [343, 80] width 330 height 26
paste input "255204726"
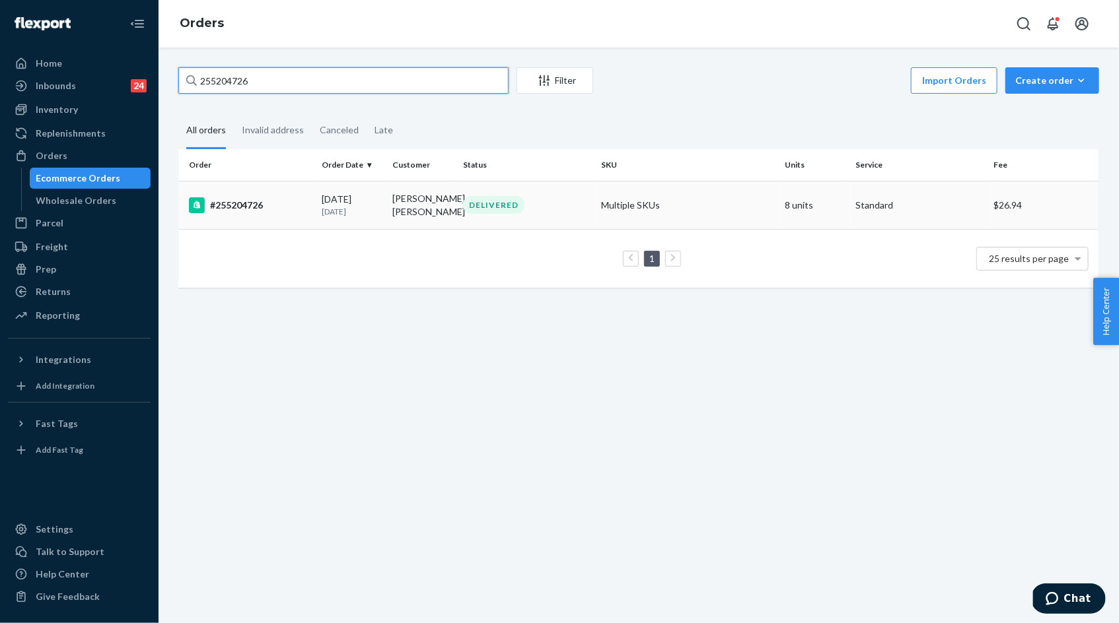
type input "255204726"
click at [368, 195] on div "[DATE] [DATE]" at bounding box center [352, 205] width 60 height 24
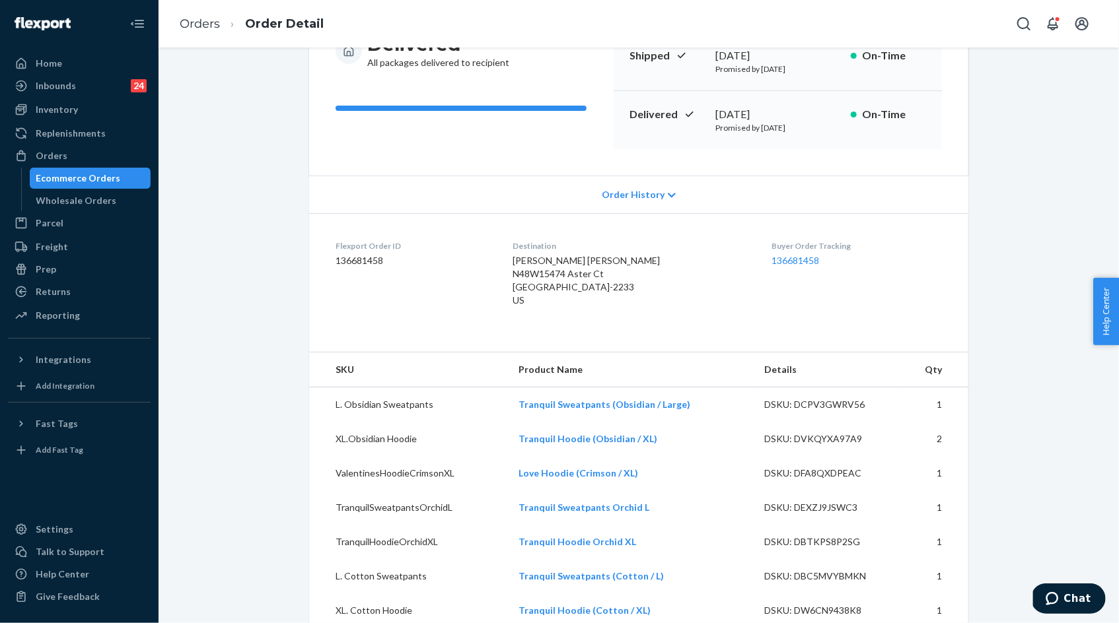
scroll to position [195, 0]
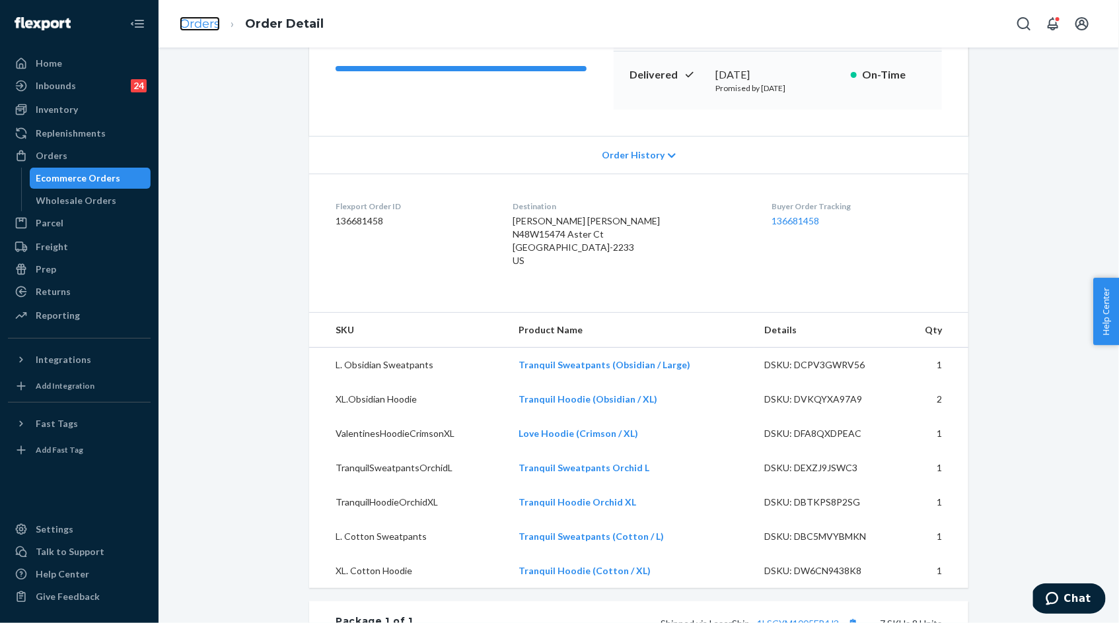
click at [207, 17] on link "Orders" at bounding box center [200, 24] width 40 height 15
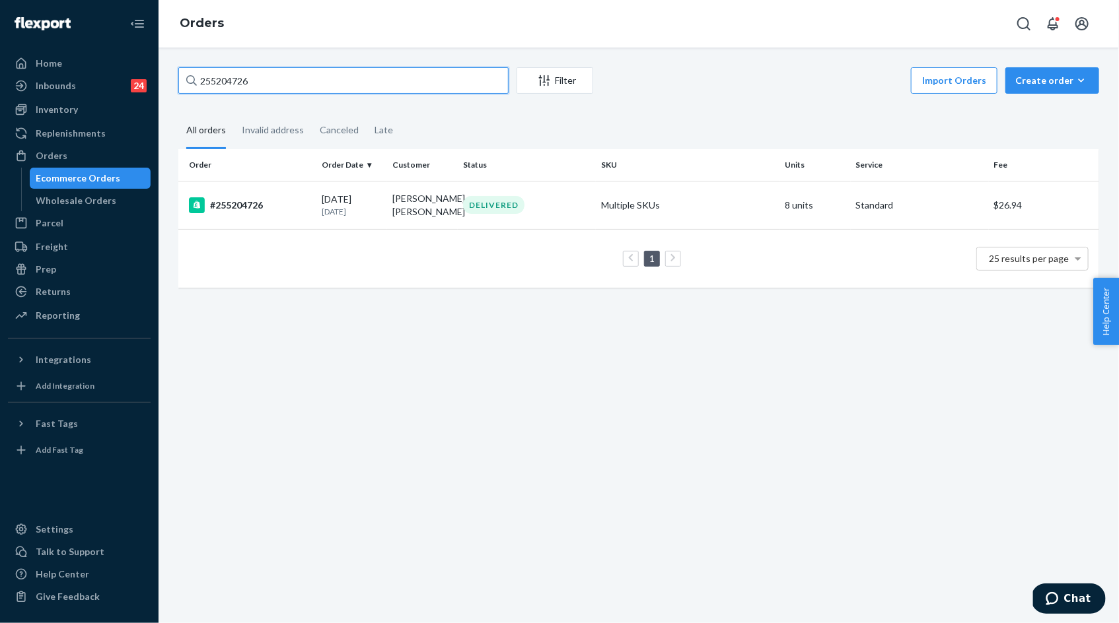
click at [238, 77] on input "255204726" at bounding box center [343, 80] width 330 height 26
paste input "22148"
type input "255222148"
click at [378, 212] on p "[DATE]" at bounding box center [352, 210] width 60 height 11
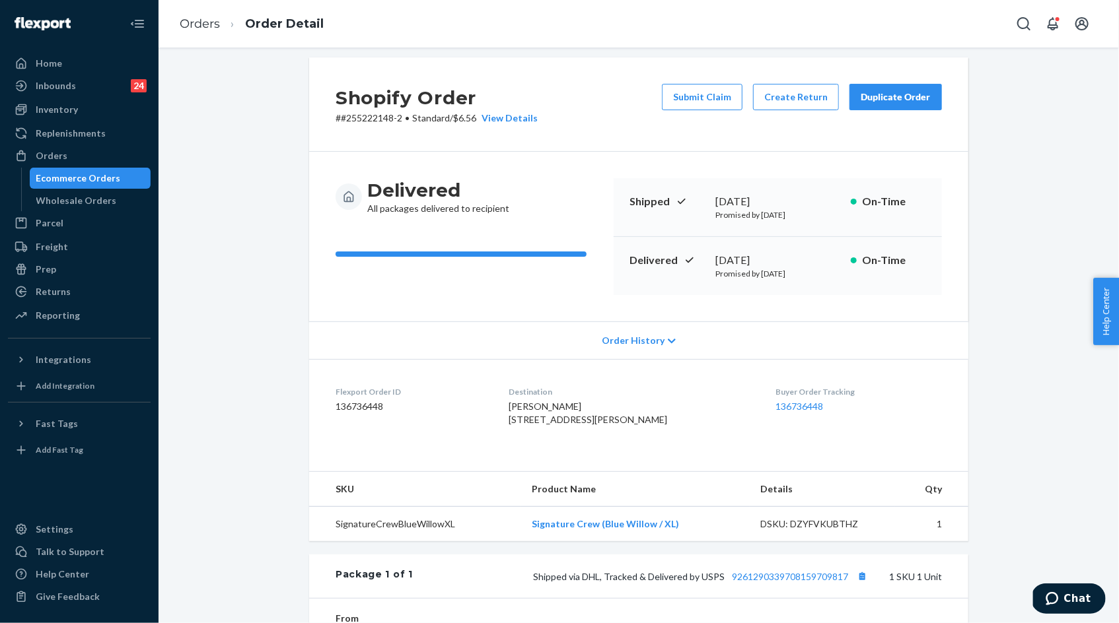
scroll to position [9, 0]
click at [209, 27] on link "Orders" at bounding box center [200, 24] width 40 height 15
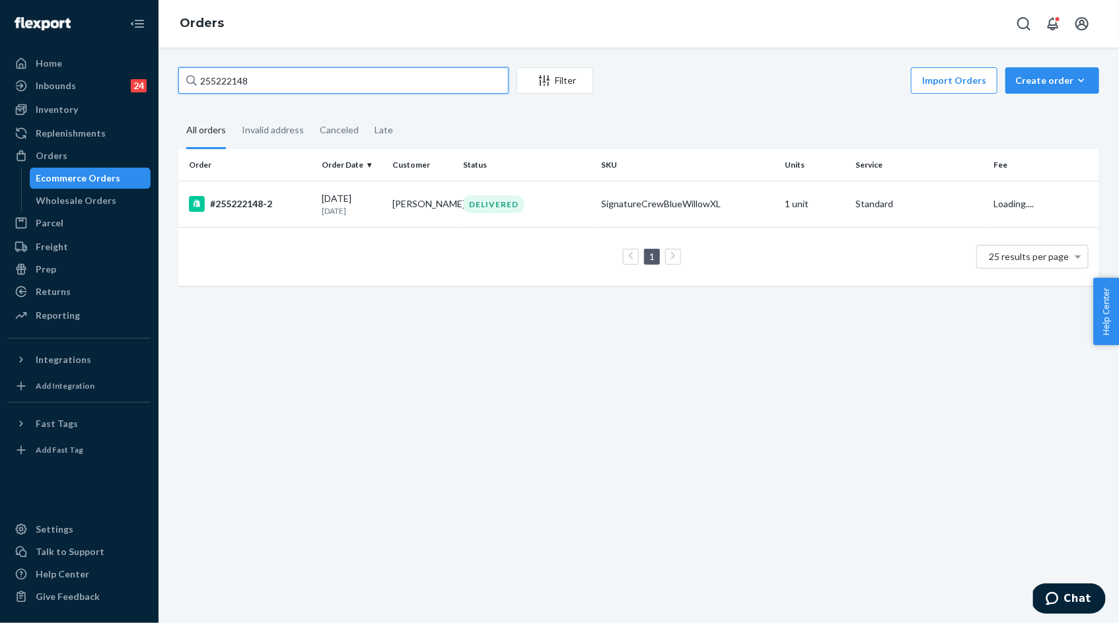
click at [295, 91] on input "255222148" at bounding box center [343, 80] width 330 height 26
paste input "75069"
click at [236, 79] on input "255275069" at bounding box center [343, 80] width 330 height 26
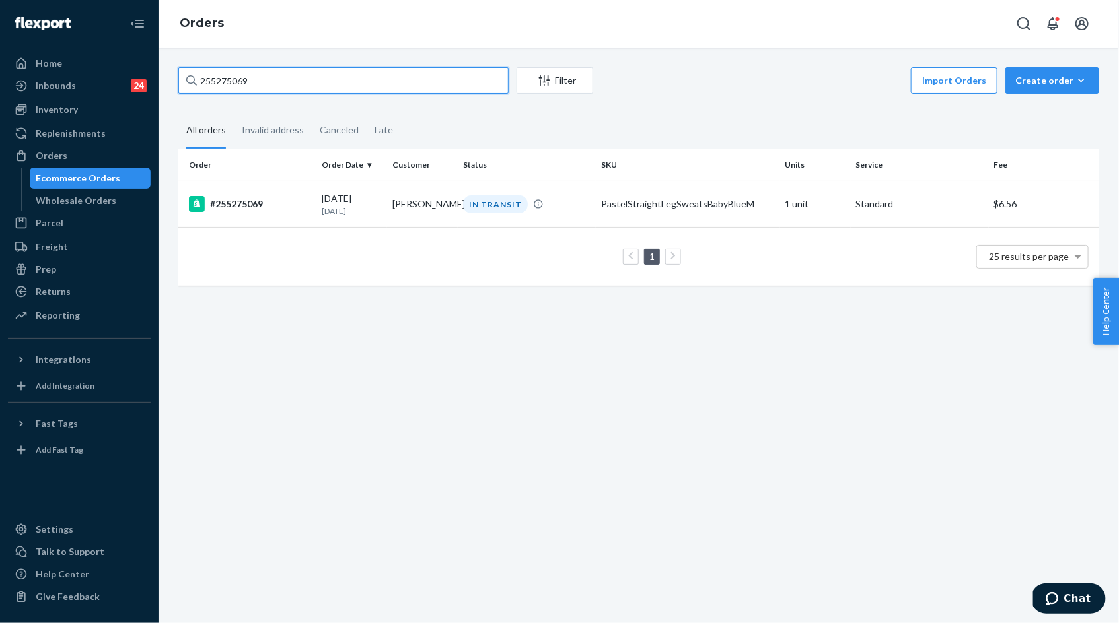
paste input "3113"
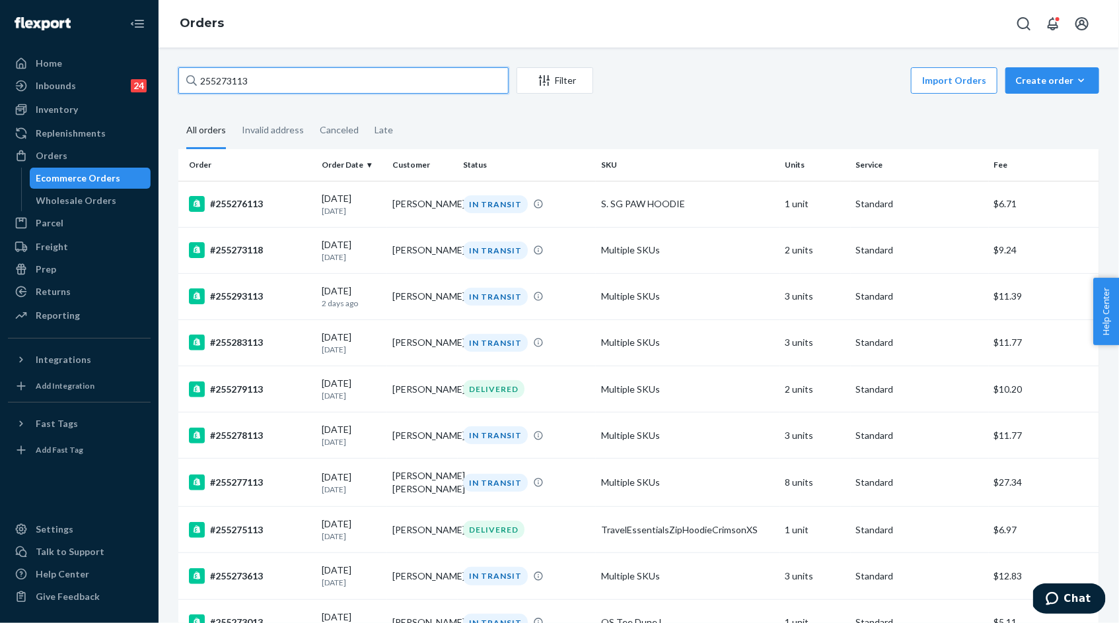
paste input "4008"
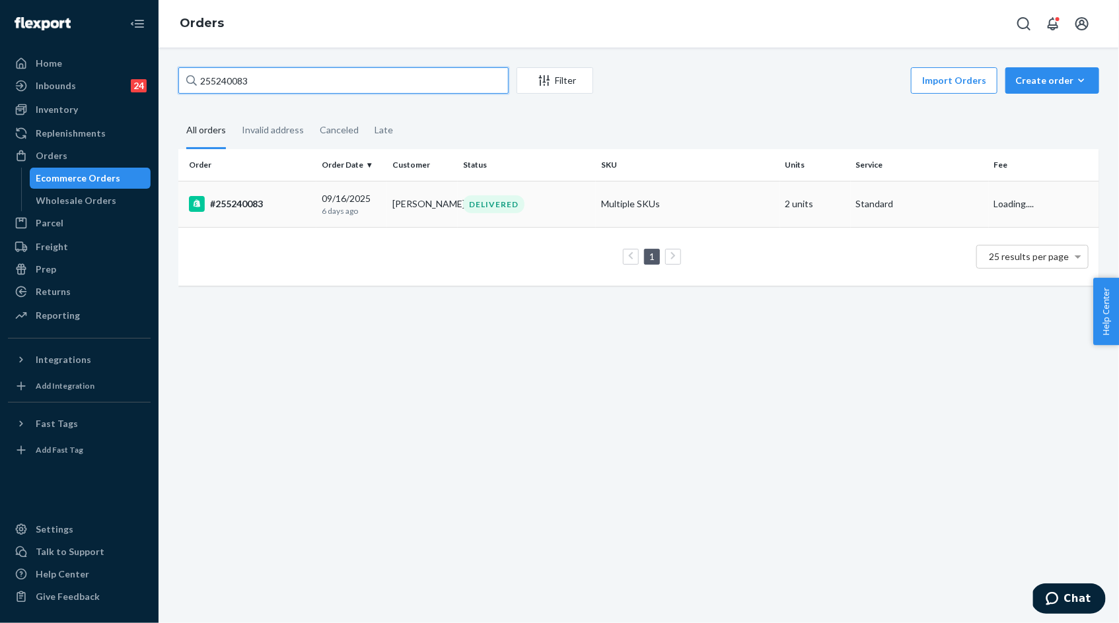
type input "255240083"
click at [374, 211] on p "6 days ago" at bounding box center [352, 210] width 60 height 11
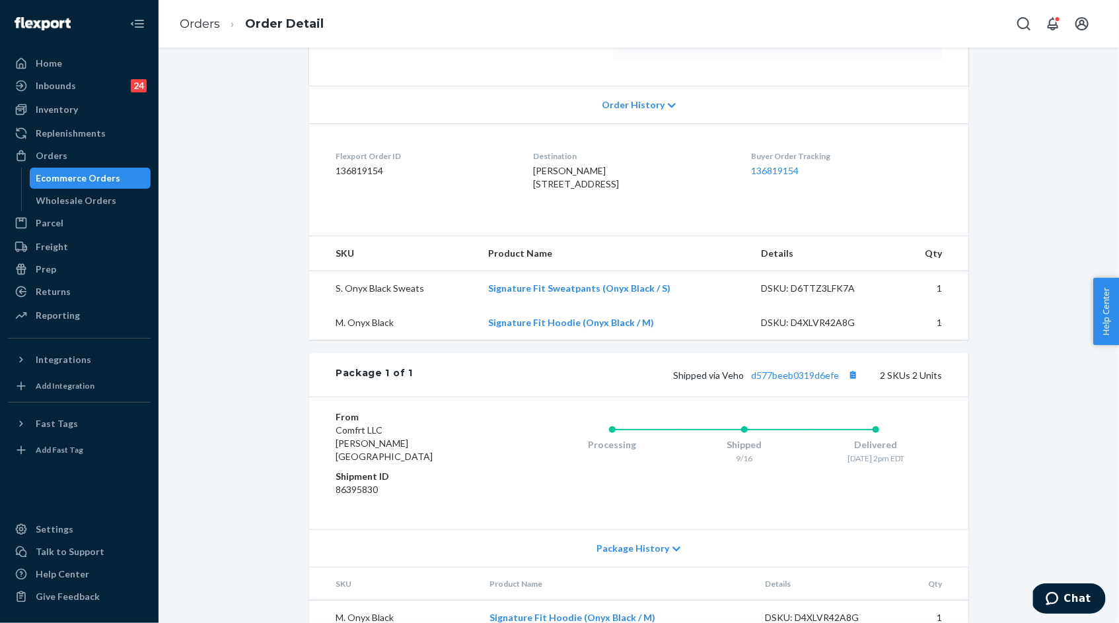
scroll to position [269, 0]
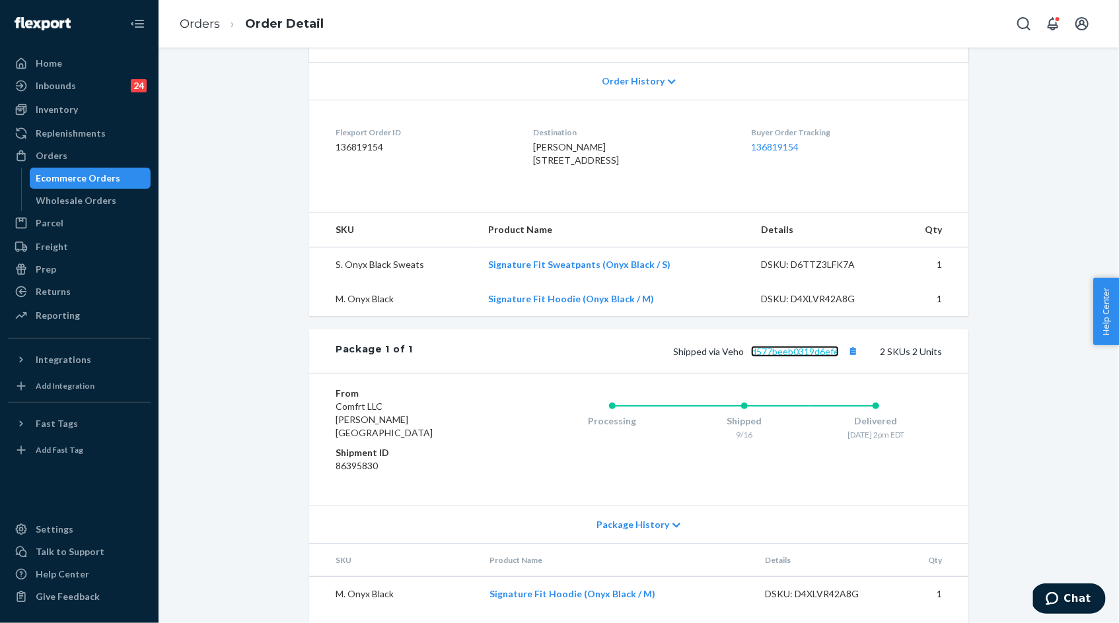
click at [786, 357] on link "d577beeb0319d6efe" at bounding box center [795, 351] width 88 height 11
click at [86, 116] on div "Inventory" at bounding box center [79, 109] width 140 height 18
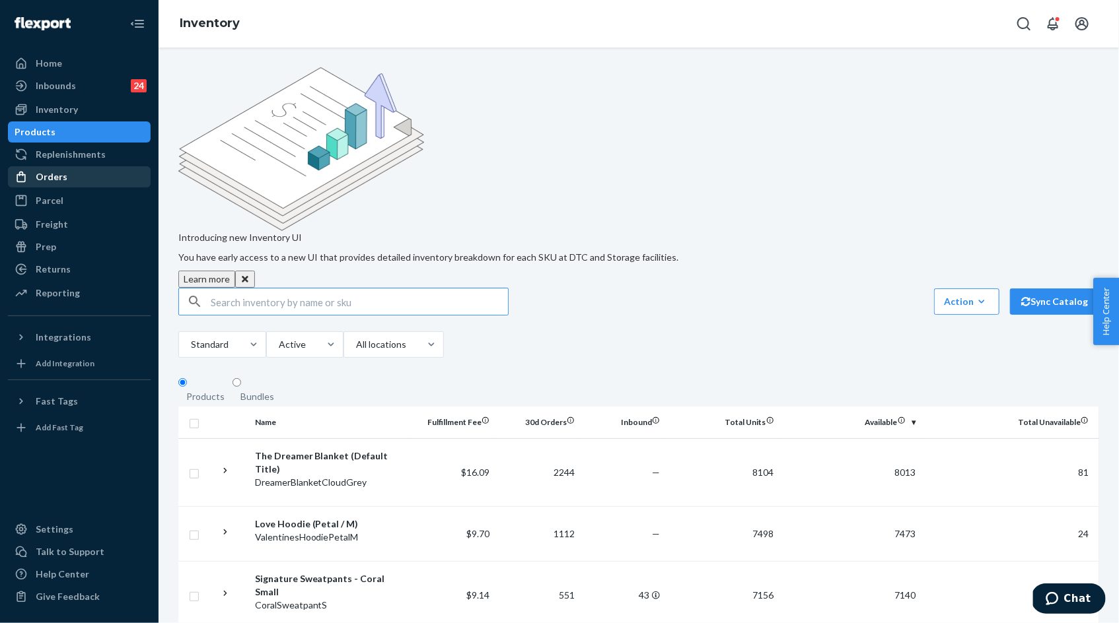
click at [83, 179] on div "Orders" at bounding box center [79, 177] width 140 height 18
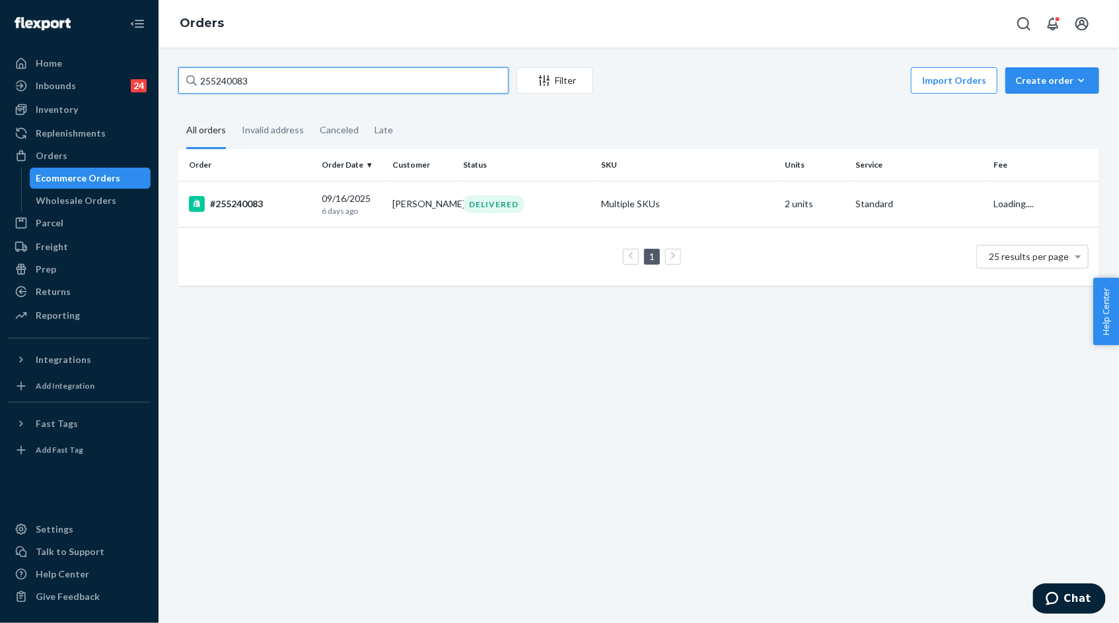
click at [225, 86] on input "255240083" at bounding box center [343, 80] width 330 height 26
paste input "3794296"
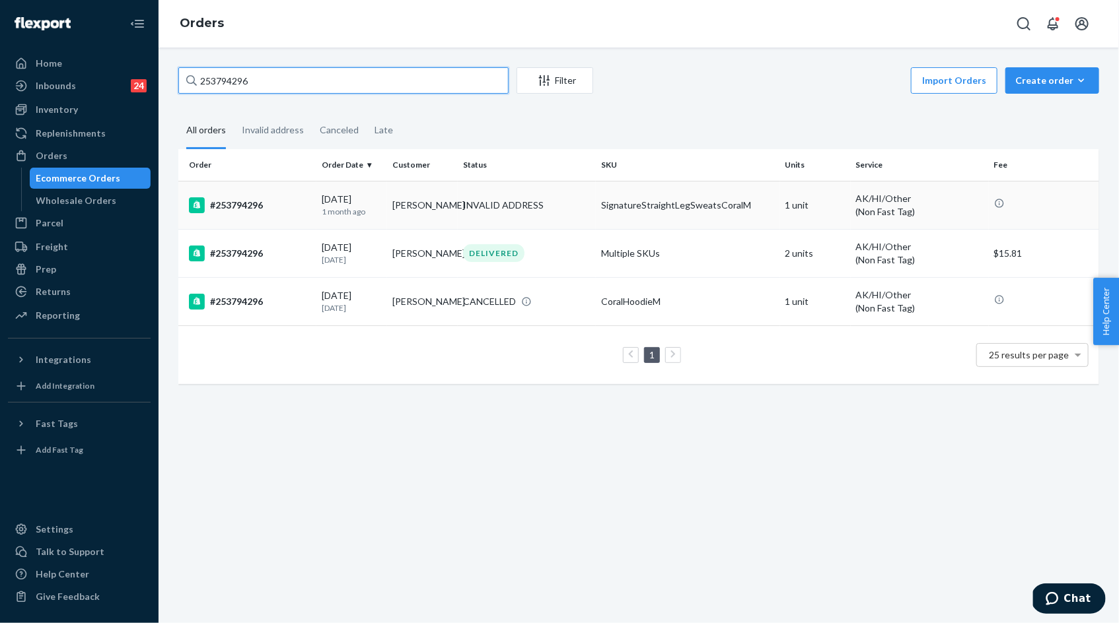
type input "253794296"
click at [362, 203] on div "[DATE] [DATE]" at bounding box center [352, 205] width 60 height 24
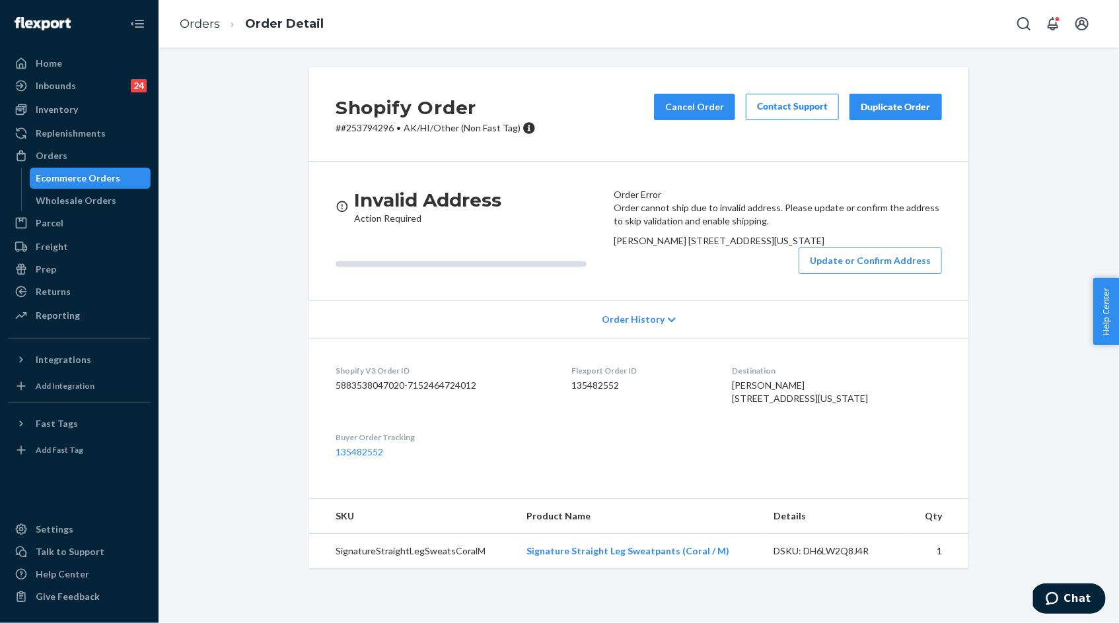
scroll to position [85, 0]
click at [203, 26] on link "Orders" at bounding box center [200, 24] width 40 height 15
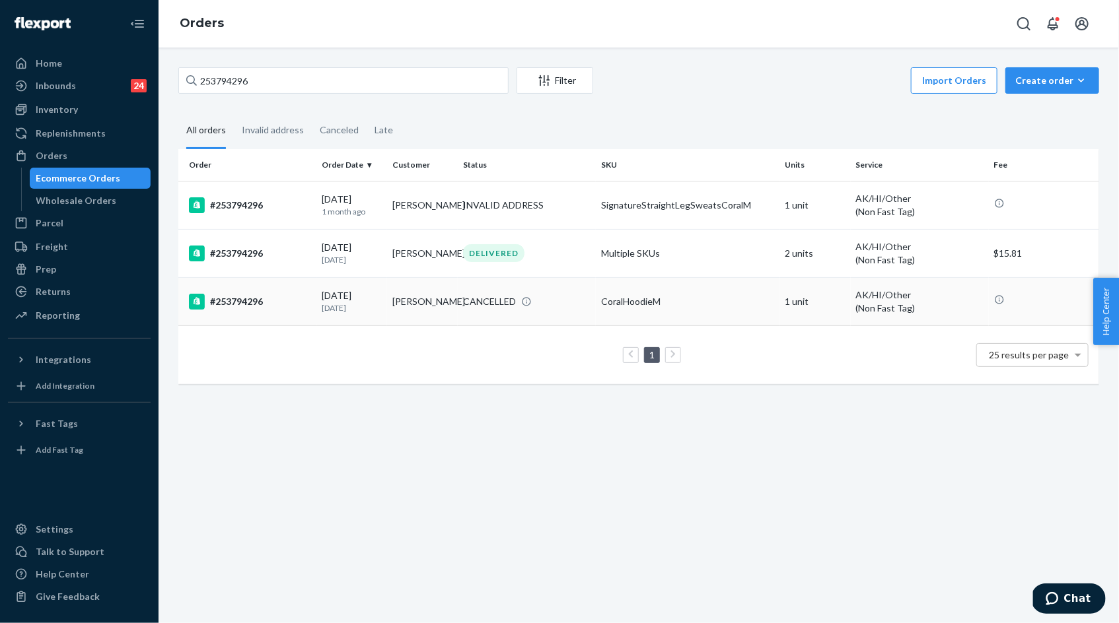
click at [343, 300] on div "[DATE] [DATE]" at bounding box center [352, 301] width 60 height 24
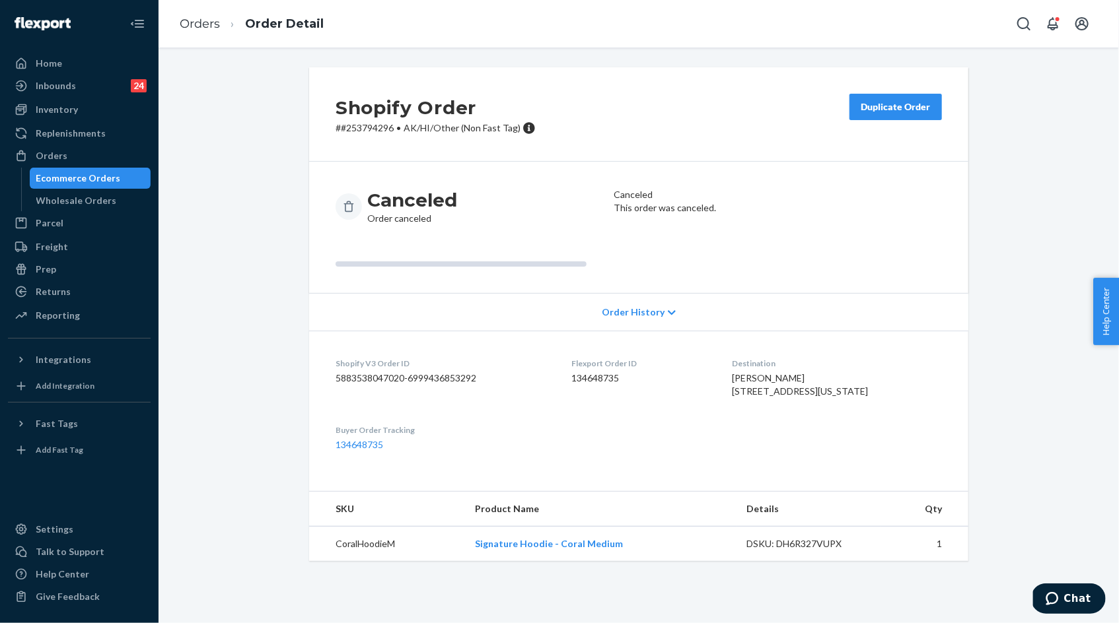
click at [817, 551] on div "DSKU: DH6R327VUPX" at bounding box center [809, 543] width 124 height 13
copy div "DH6R327VUPX"
click at [201, 22] on link "Orders" at bounding box center [200, 24] width 40 height 15
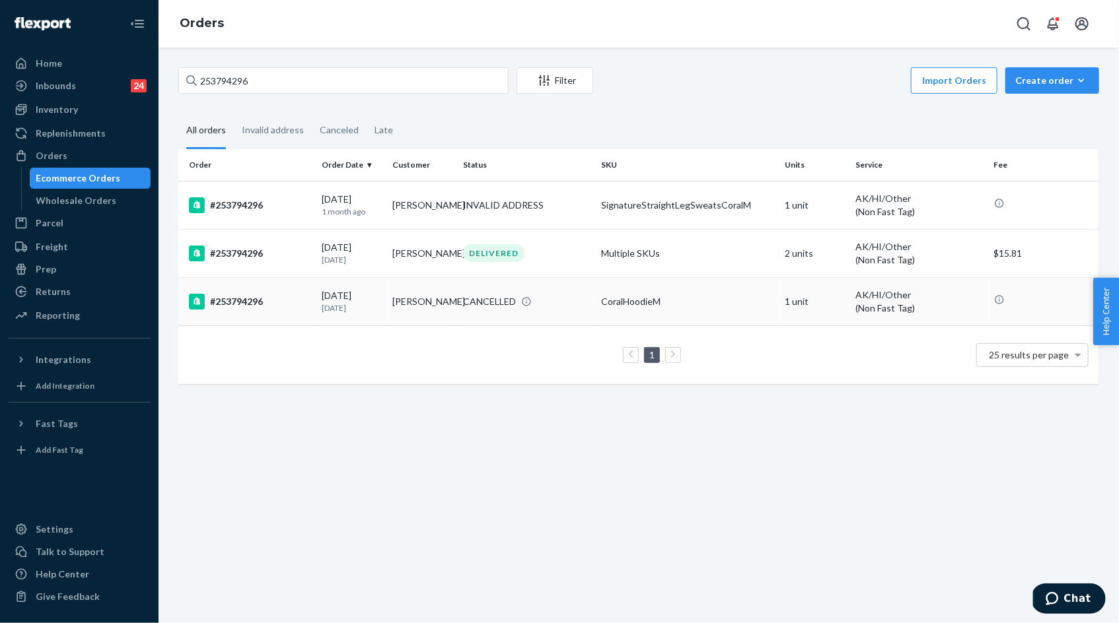
click at [348, 300] on div "[DATE] [DATE]" at bounding box center [352, 301] width 60 height 24
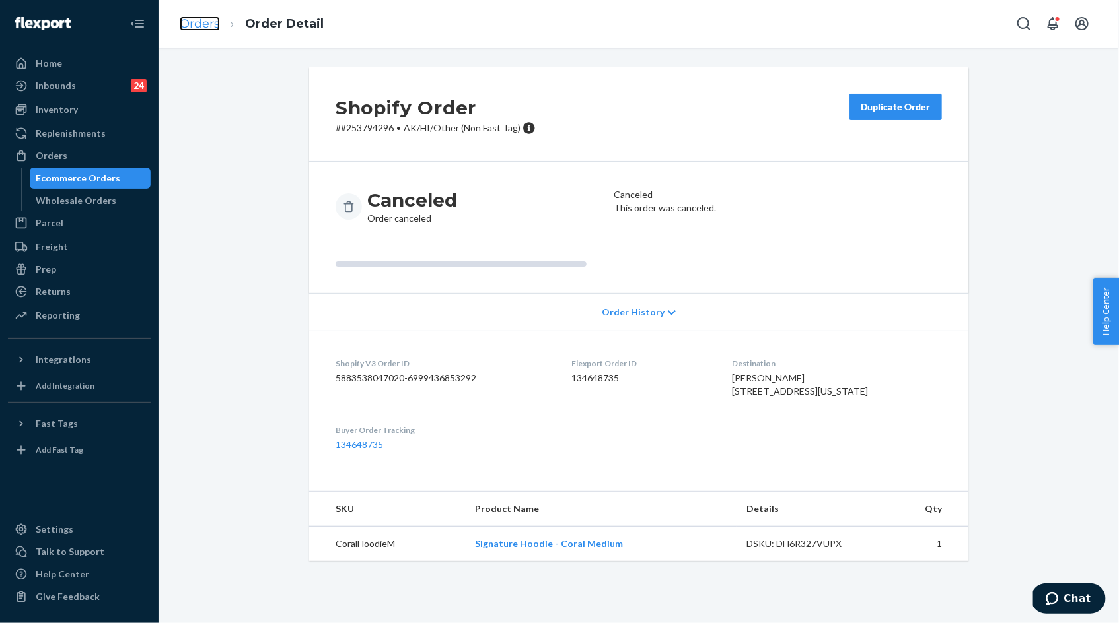
click at [209, 29] on link "Orders" at bounding box center [200, 24] width 40 height 15
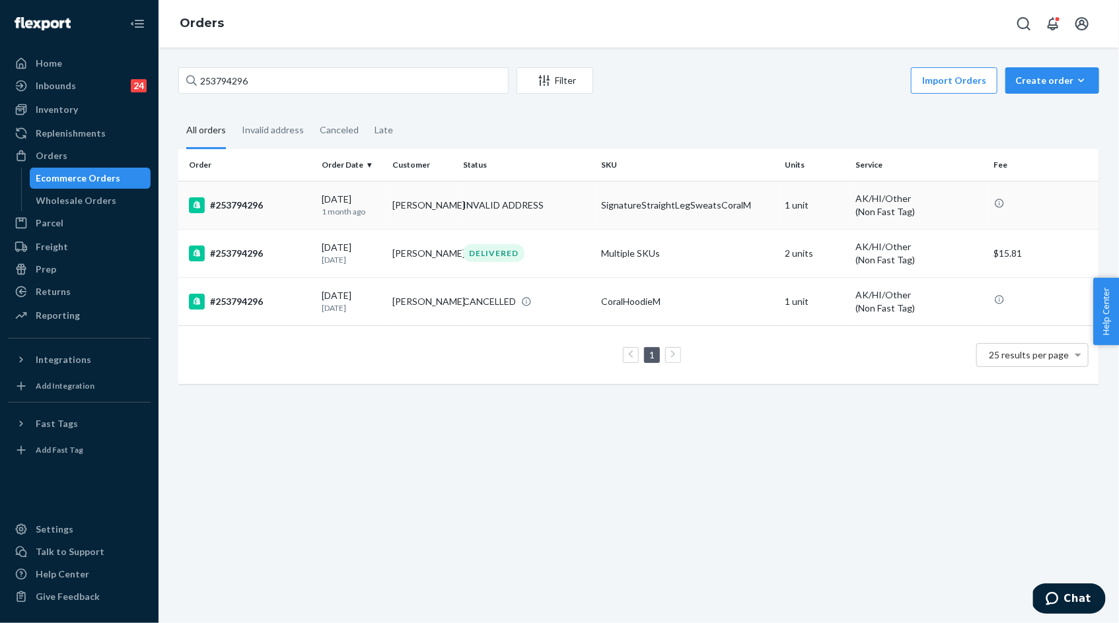
click at [338, 206] on p "1 month ago" at bounding box center [352, 211] width 60 height 11
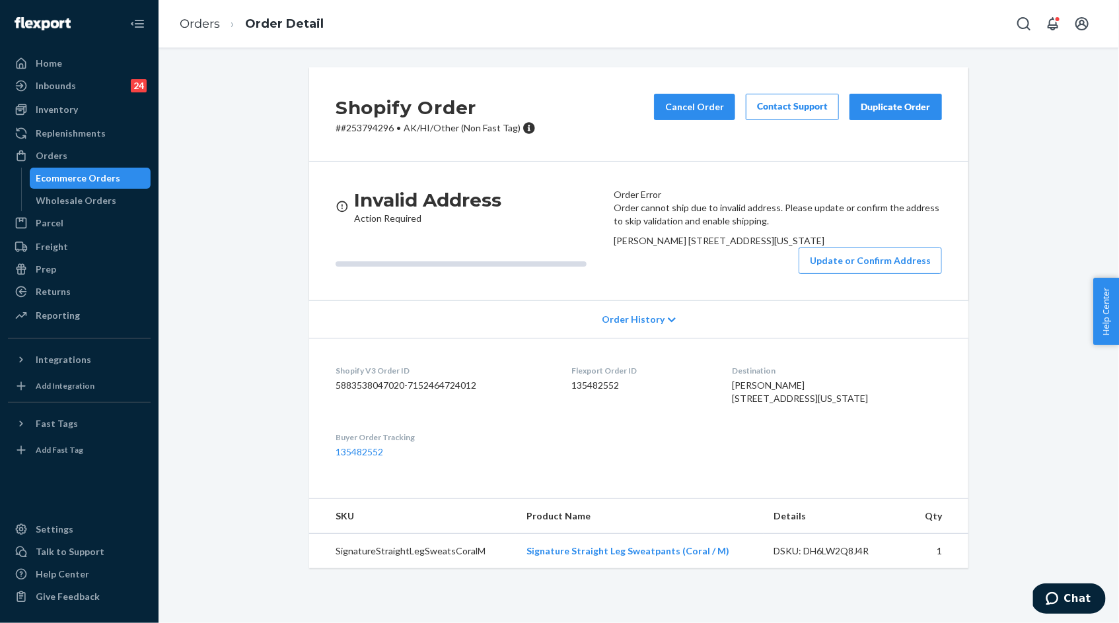
click at [196, 32] on li "Orders" at bounding box center [200, 24] width 40 height 17
click at [196, 24] on link "Orders" at bounding box center [200, 24] width 40 height 15
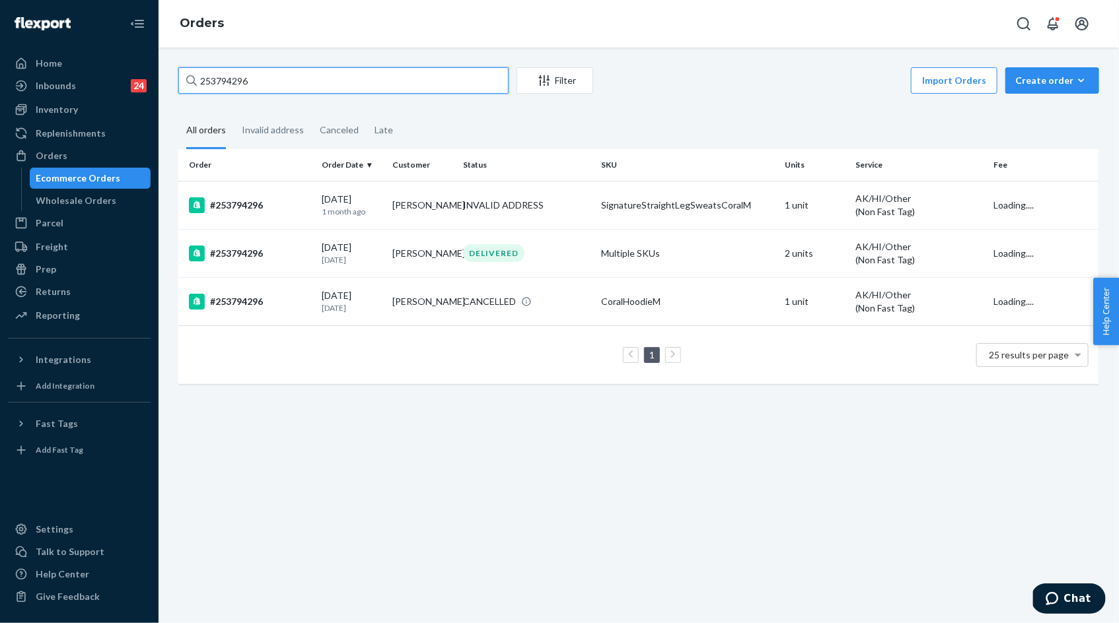
click at [244, 78] on input "253794296" at bounding box center [343, 80] width 330 height 26
paste input "5166432"
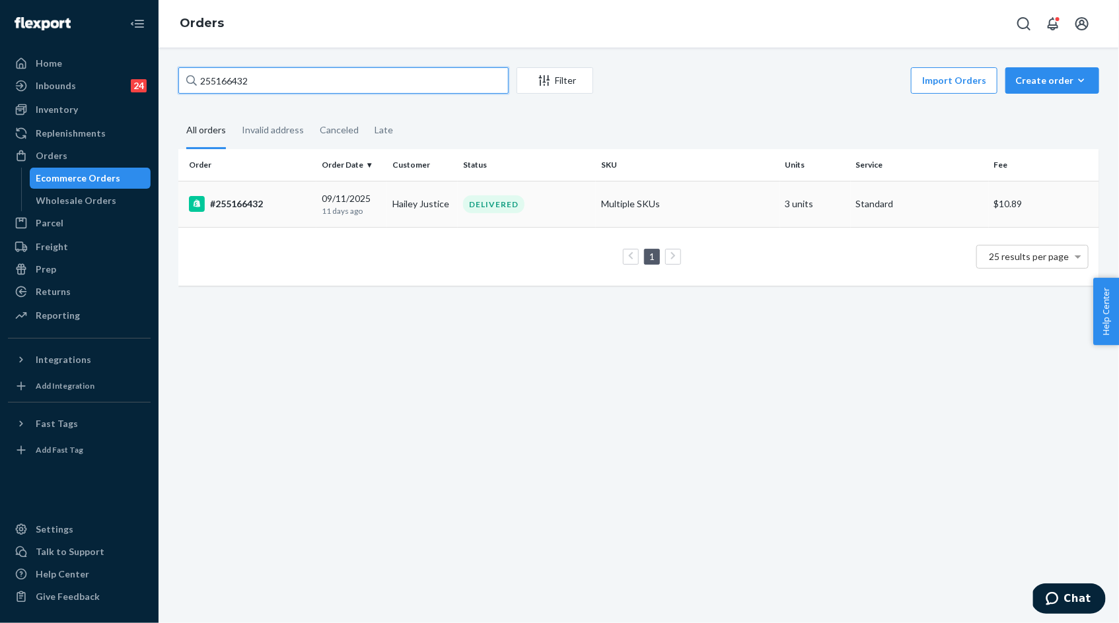
type input "255166432"
click at [328, 199] on div "[DATE] [DATE]" at bounding box center [352, 204] width 60 height 24
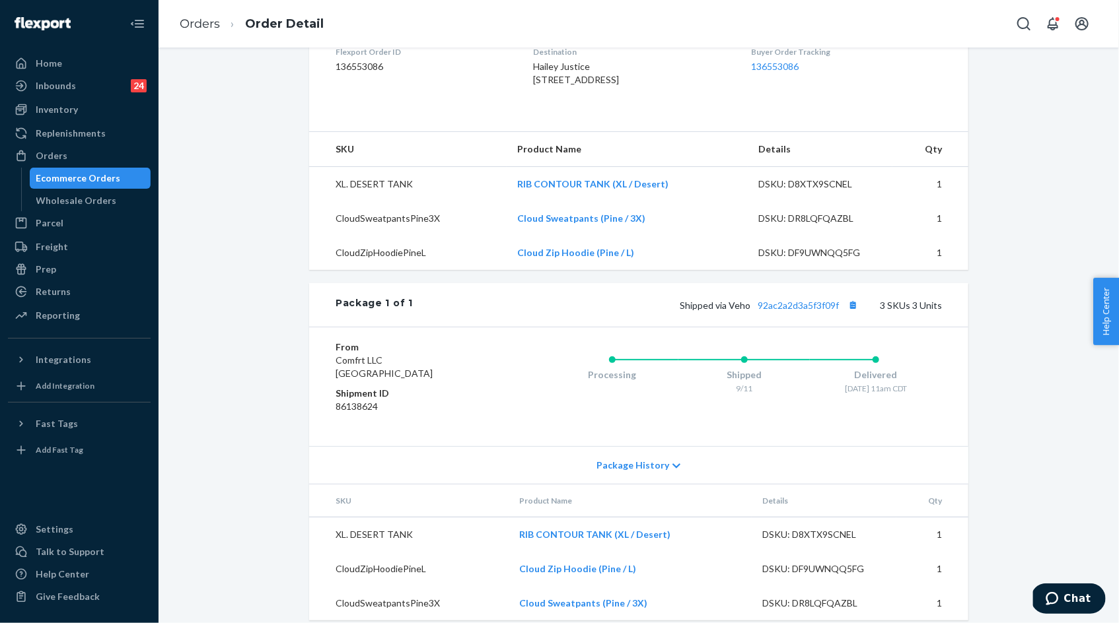
scroll to position [386, 0]
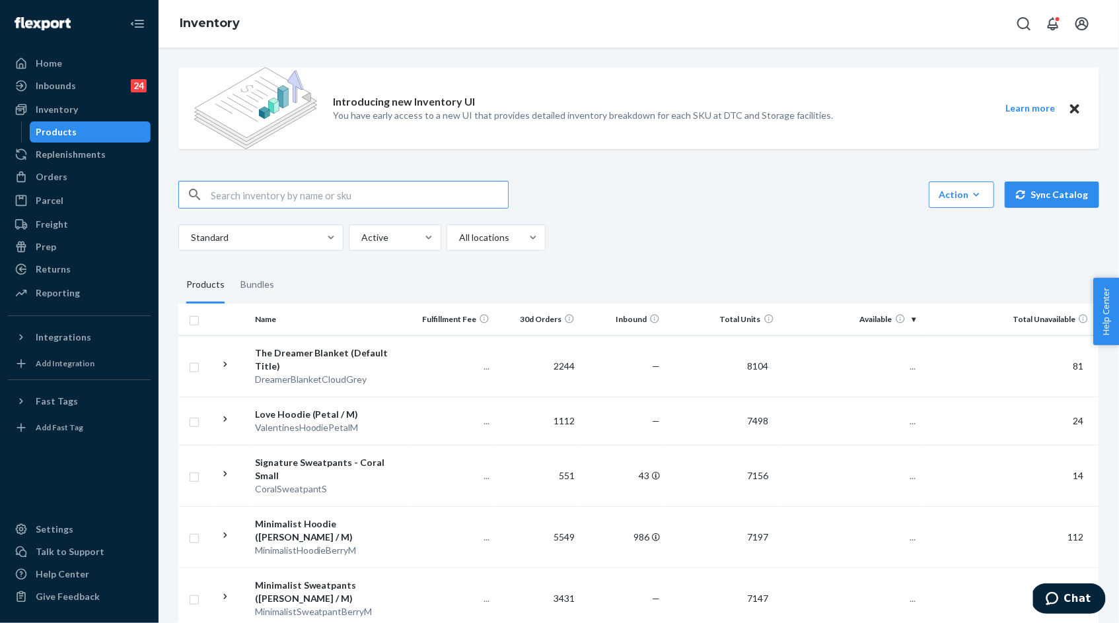
click at [376, 190] on input "text" at bounding box center [359, 195] width 297 height 26
type input "DH6R327VUPX"
